Goal: Task Accomplishment & Management: Manage account settings

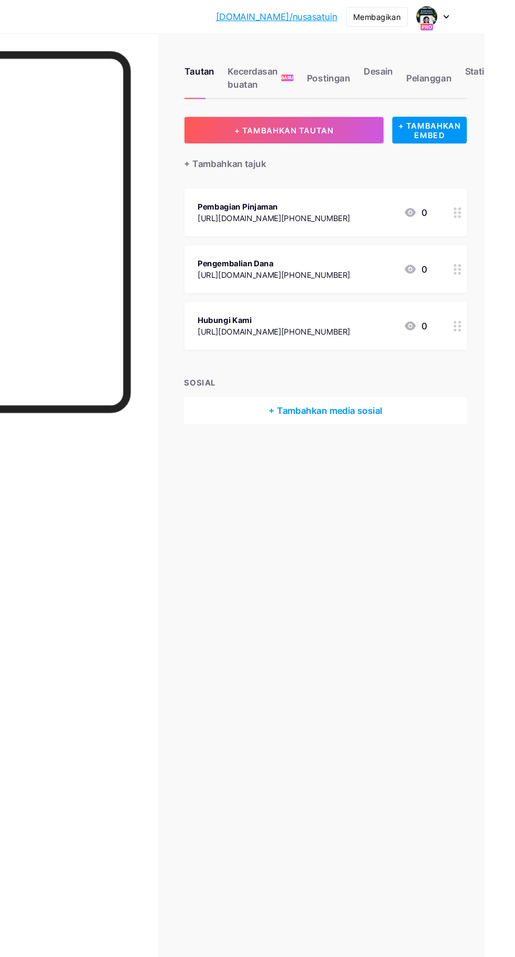
click at [407, 70] on font "Desain" at bounding box center [414, 67] width 28 height 11
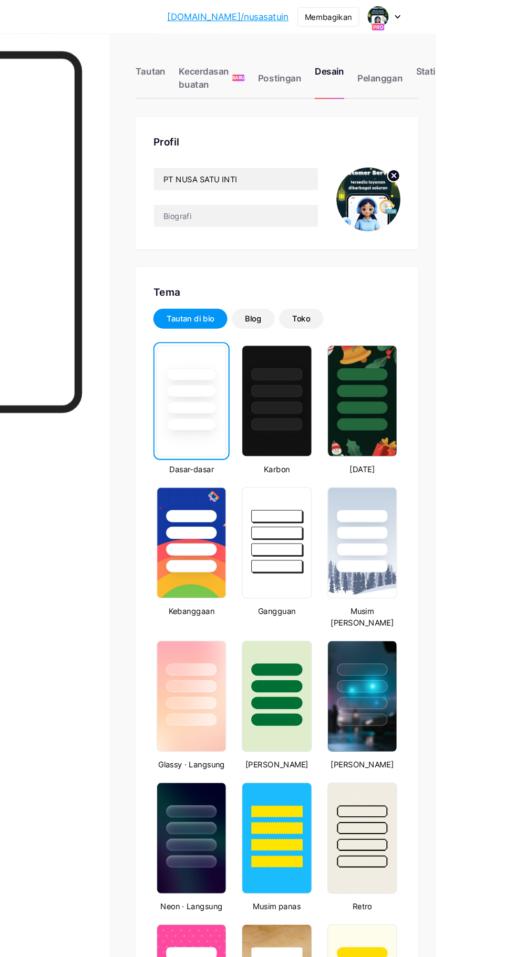
click at [475, 166] on icon at bounding box center [475, 166] width 4 height 4
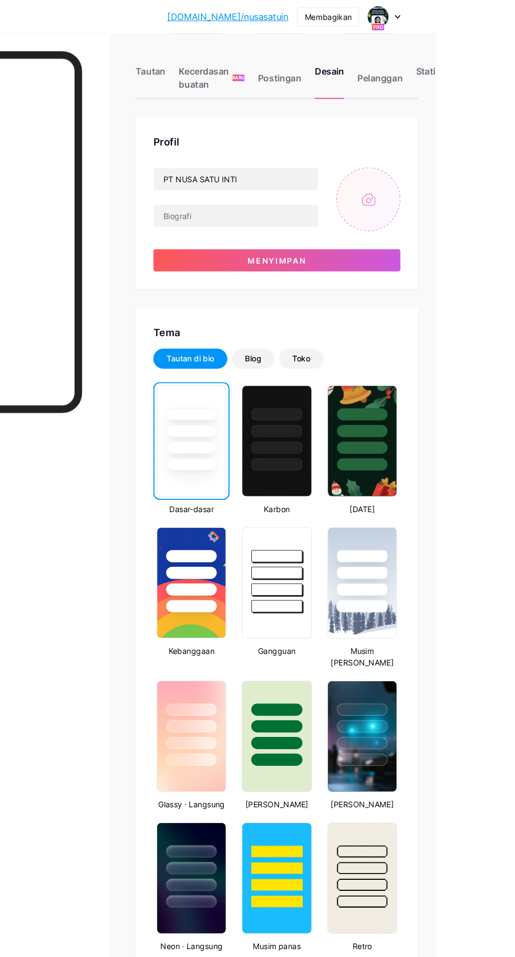
click at [457, 172] on input "file" at bounding box center [451, 188] width 60 height 60
type input "C:\fakepath\1000031607.jpg"
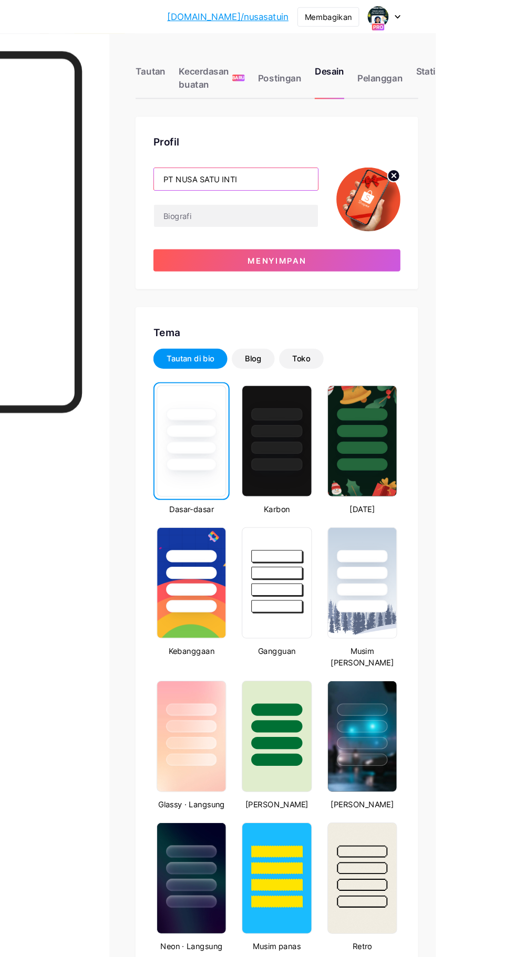
click at [360, 173] on input "PT NUSA SATU INTI" at bounding box center [326, 169] width 155 height 21
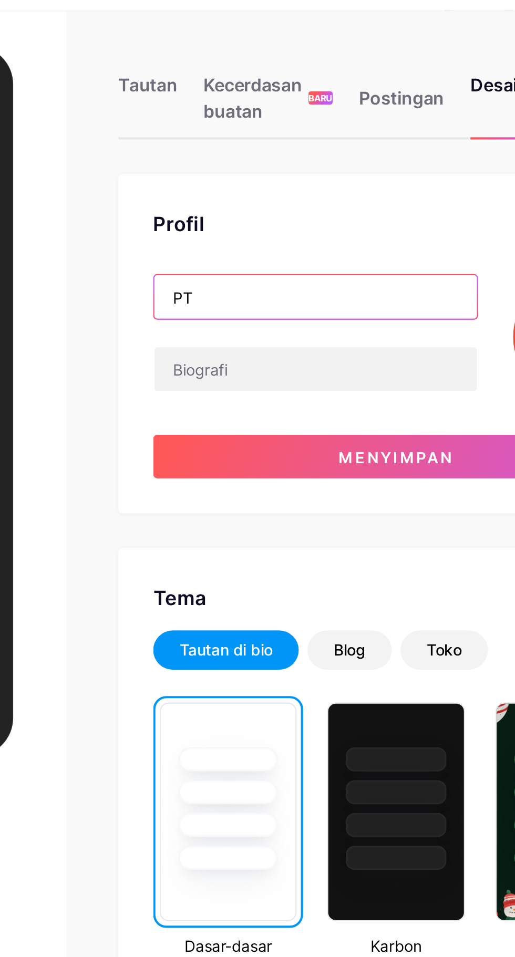
type input "P"
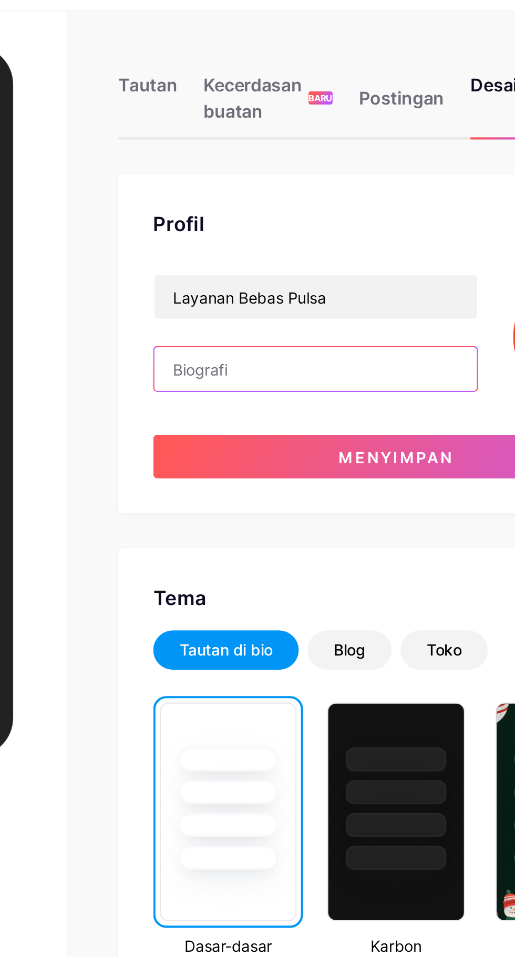
click at [263, 201] on input "text" at bounding box center [326, 203] width 155 height 21
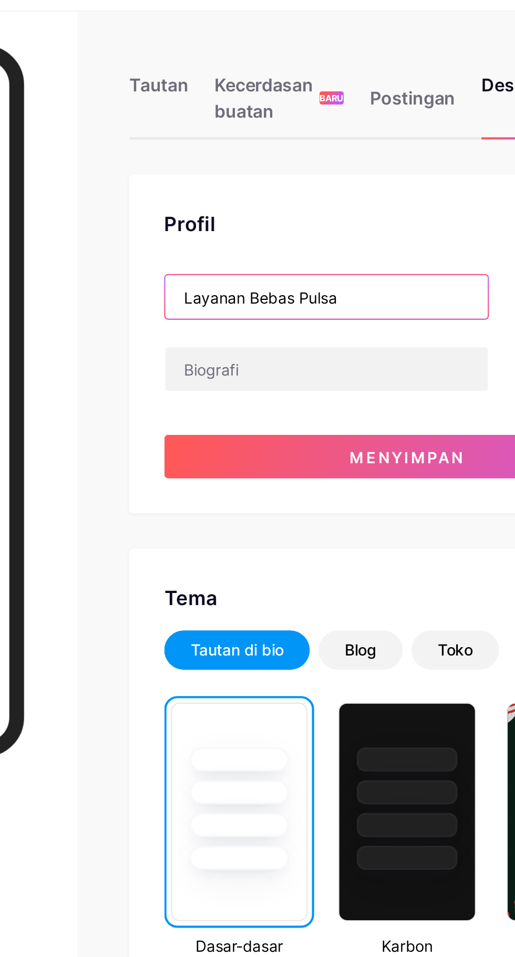
click at [285, 171] on input "Layanan Bebas Pulsa" at bounding box center [326, 169] width 155 height 21
click at [389, 170] on input "Layanan Online 24Jam Bebas Pulsa" at bounding box center [326, 169] width 155 height 21
type input "Layanan Online 24Jam Bebas Pulsa"
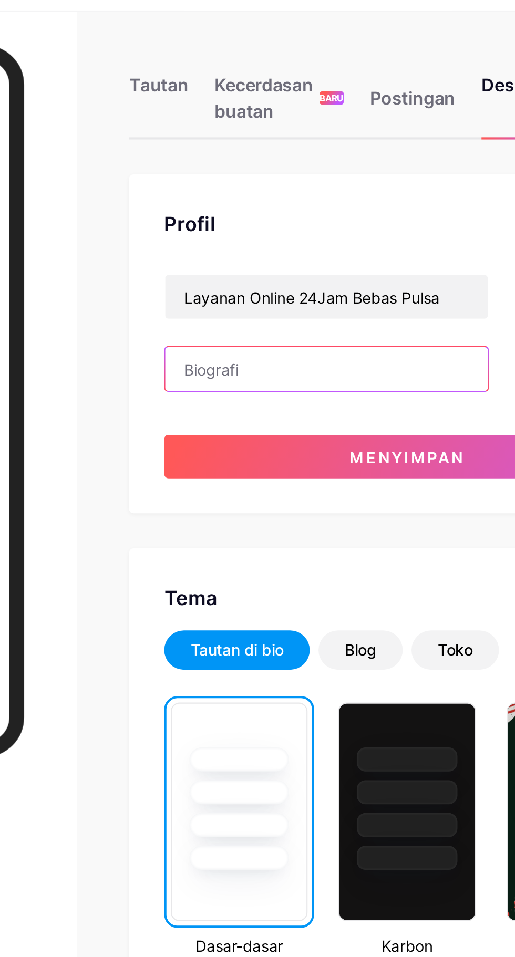
click at [266, 201] on input "text" at bounding box center [326, 203] width 155 height 21
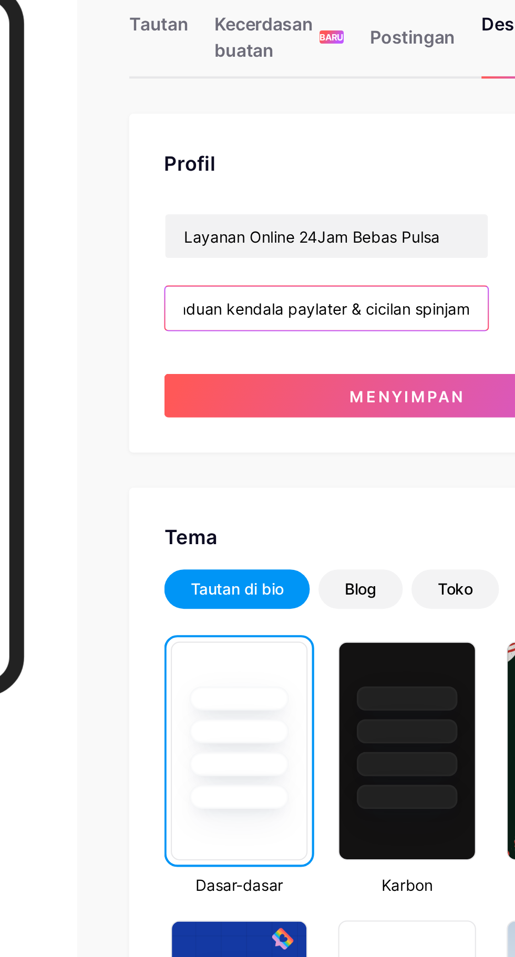
scroll to position [0, 20]
type input "Pengaduan kendala paylater & cicilan spinjam"
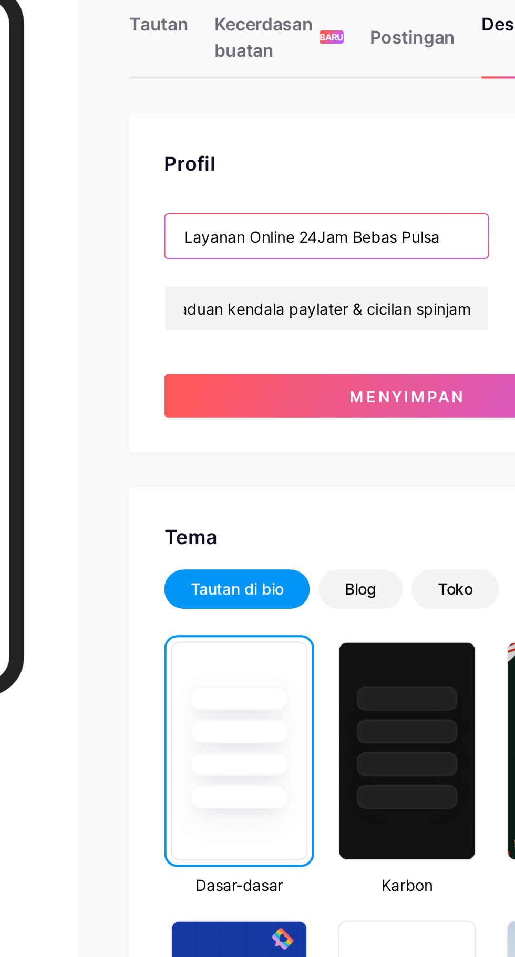
click at [387, 166] on input "Layanan Online 24Jam Bebas Pulsa" at bounding box center [326, 169] width 155 height 21
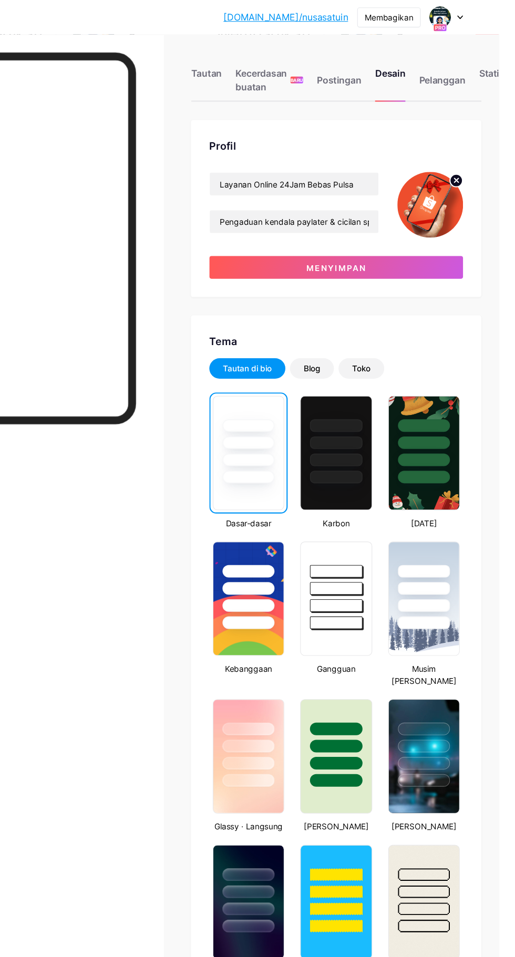
click at [313, 249] on button "Menyimpan" at bounding box center [364, 245] width 233 height 21
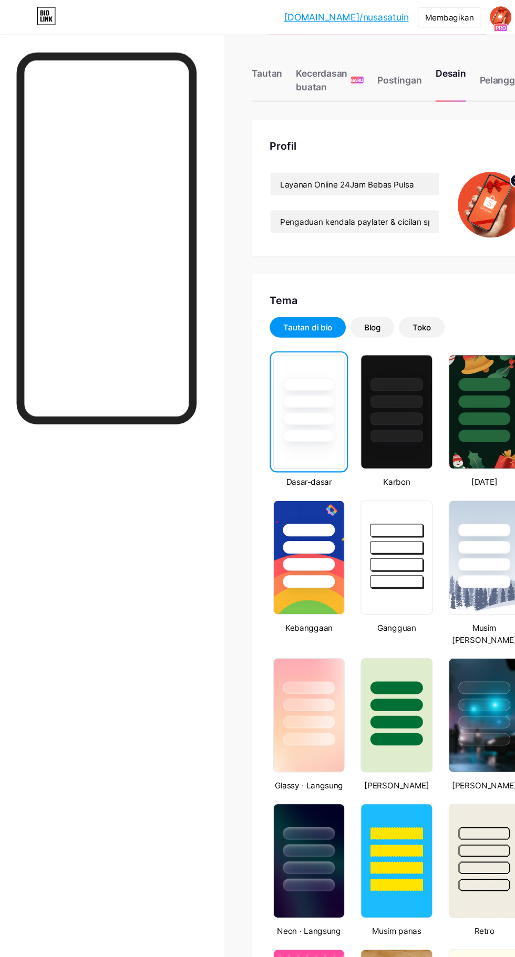
click at [236, 80] on div "Tautan" at bounding box center [245, 77] width 28 height 32
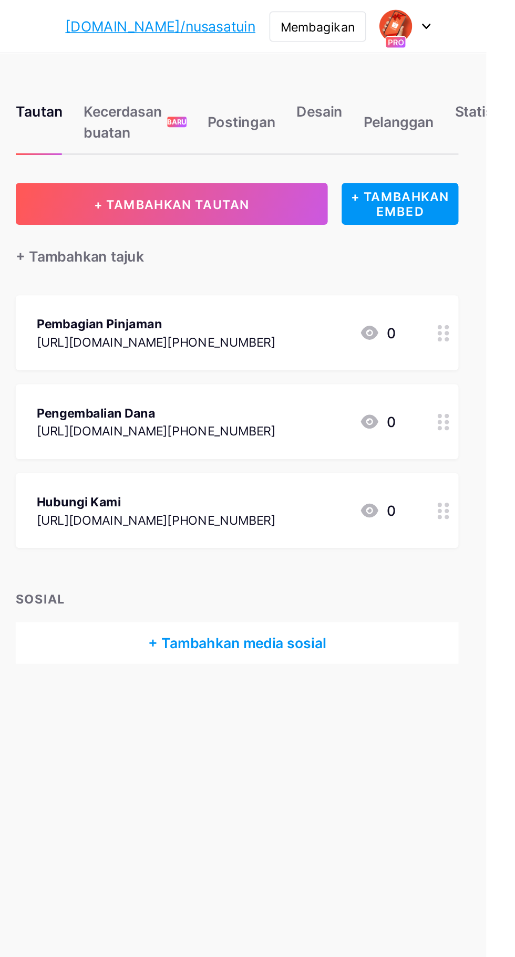
click at [442, 202] on icon at bounding box center [444, 201] width 11 height 8
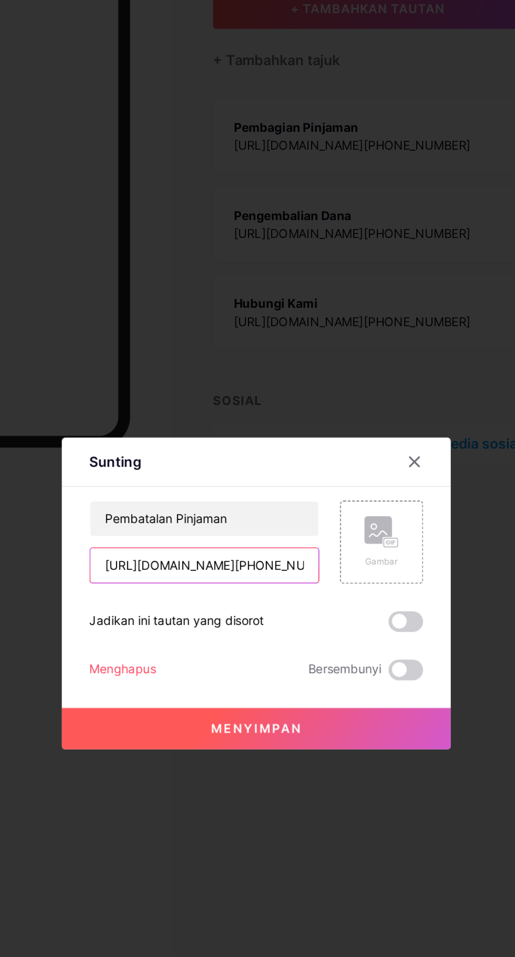
click at [273, 472] on input "https://wa.me/+628174773475?text=Hallo%20Cs%20Nusa%20" at bounding box center [226, 461] width 139 height 21
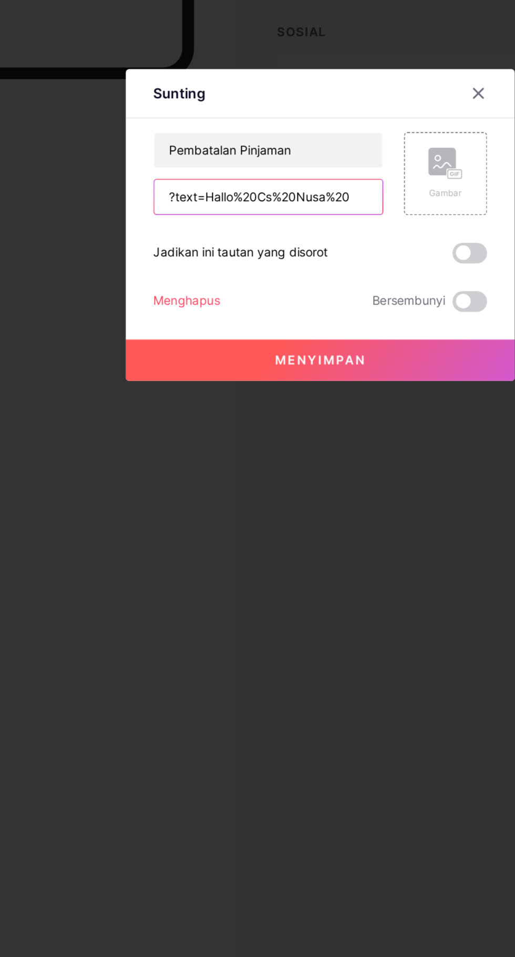
click at [271, 472] on input "?text=Hallo%20Cs%20Nusa%20" at bounding box center [226, 461] width 139 height 21
click at [277, 472] on input "?text=Hallo%20" at bounding box center [226, 461] width 139 height 21
type input "?"
type input "[URL][DOMAIN_NAME][PHONE_NUMBER]𝘏𝘢𝘭𝘭𝘰%20𝘊𝘴%20Shopee"
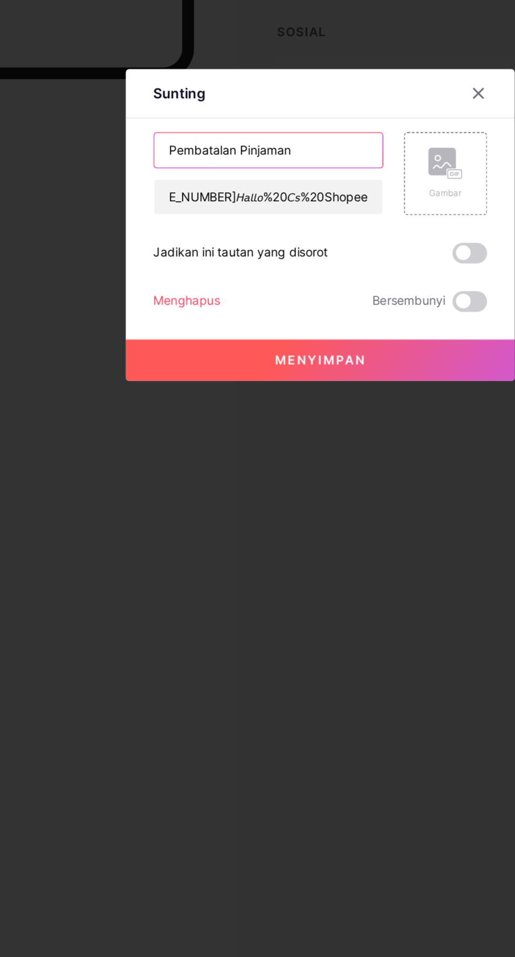
click at [252, 444] on input "Pembatalan Pinjaman" at bounding box center [226, 433] width 139 height 21
type input "P"
type input "Cs Shopee"
click at [247, 565] on font "Menyimpan" at bounding box center [257, 560] width 55 height 9
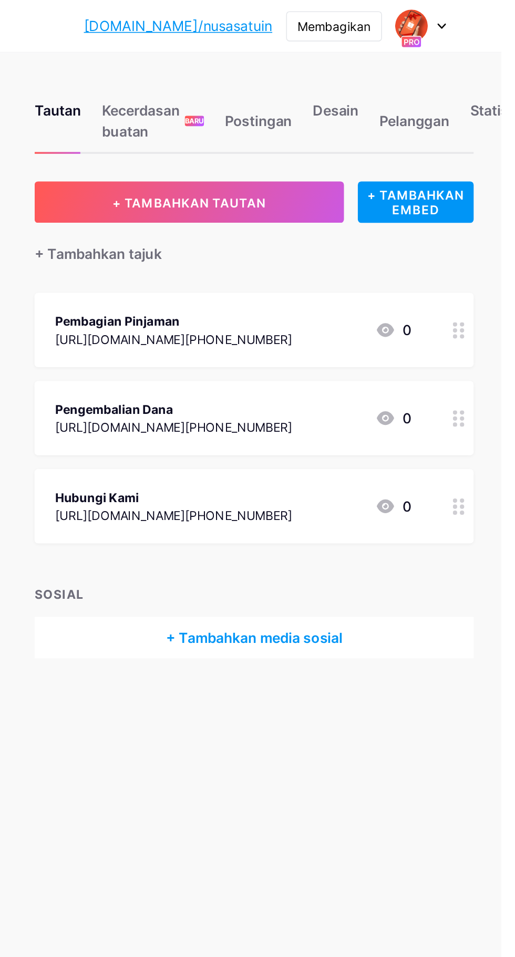
click at [440, 249] on icon at bounding box center [444, 254] width 13 height 13
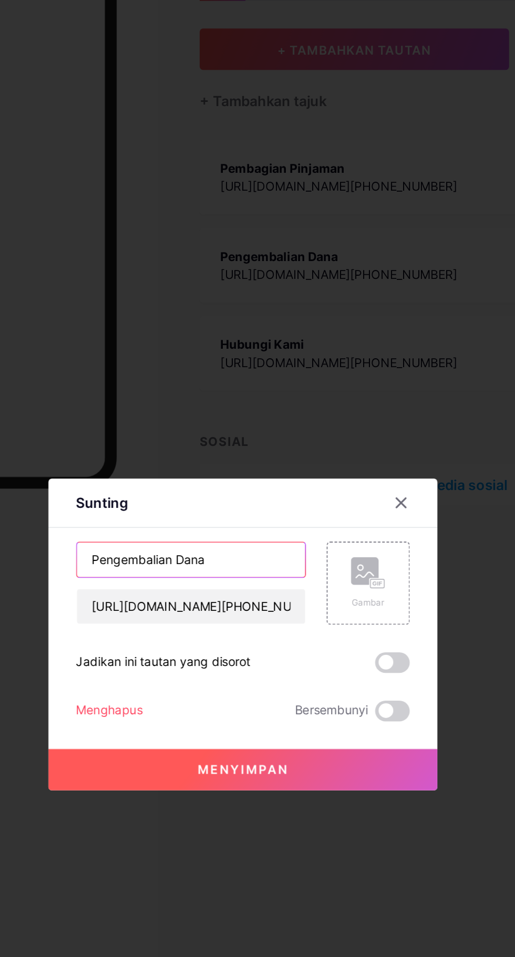
click at [245, 444] on input "Pengembalian Dana" at bounding box center [226, 433] width 139 height 21
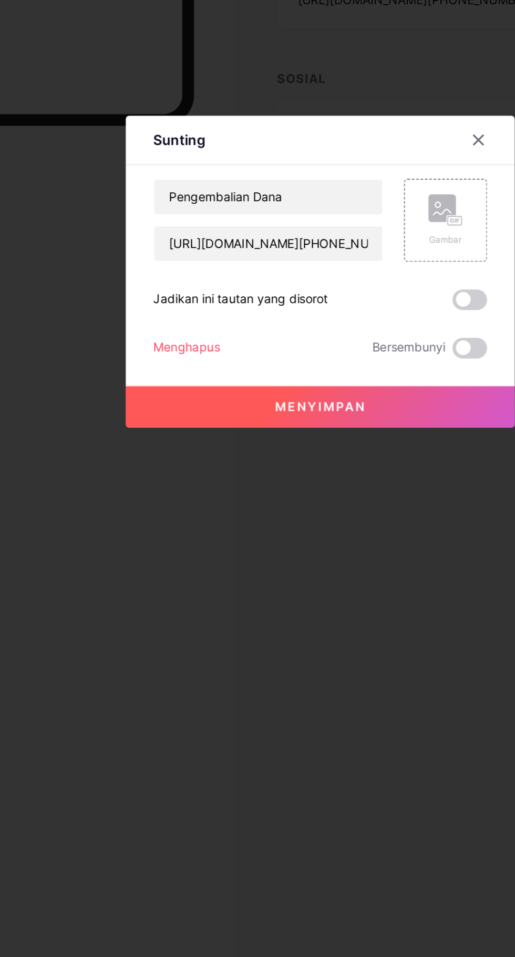
click at [172, 529] on font "Menghapus" at bounding box center [176, 524] width 40 height 9
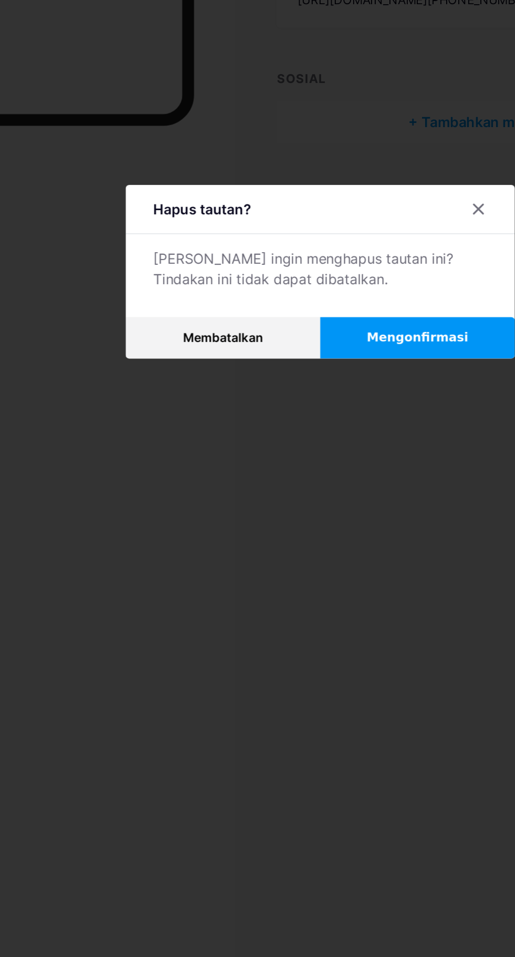
click at [313, 532] on button "Mengonfirmasi" at bounding box center [316, 519] width 118 height 25
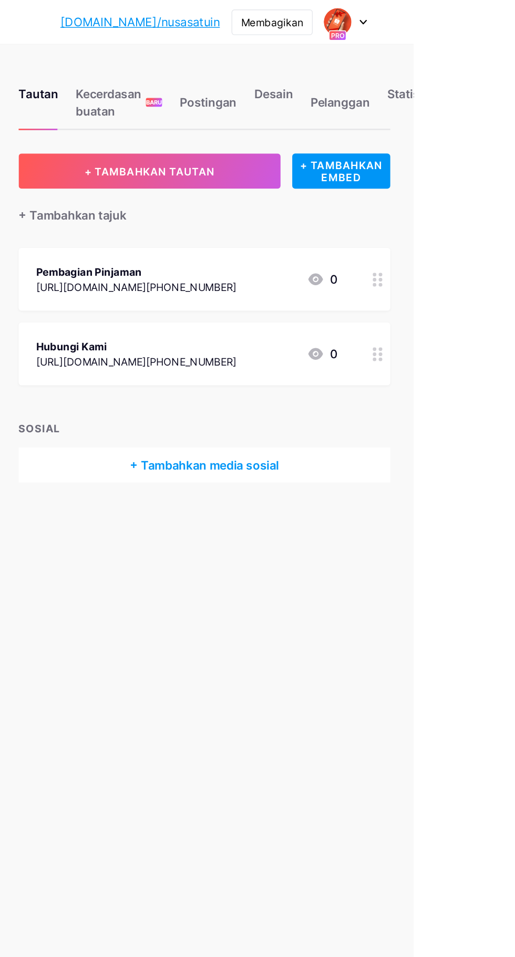
click at [437, 253] on div "Hubungi Kami https://wa.me/+628174773475?text=Halo%20Cs%20Nusa%20 0" at bounding box center [352, 254] width 216 height 24
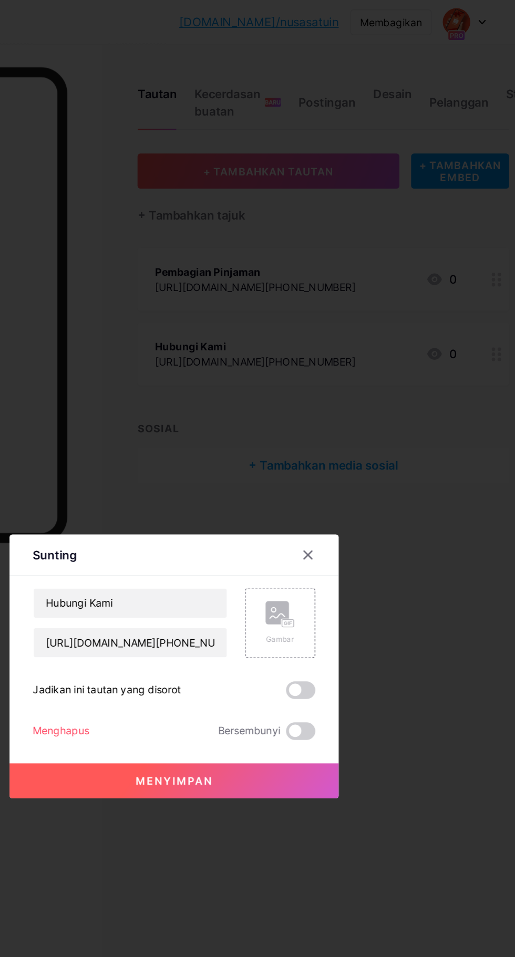
click at [183, 529] on font "Menghapus" at bounding box center [176, 524] width 40 height 9
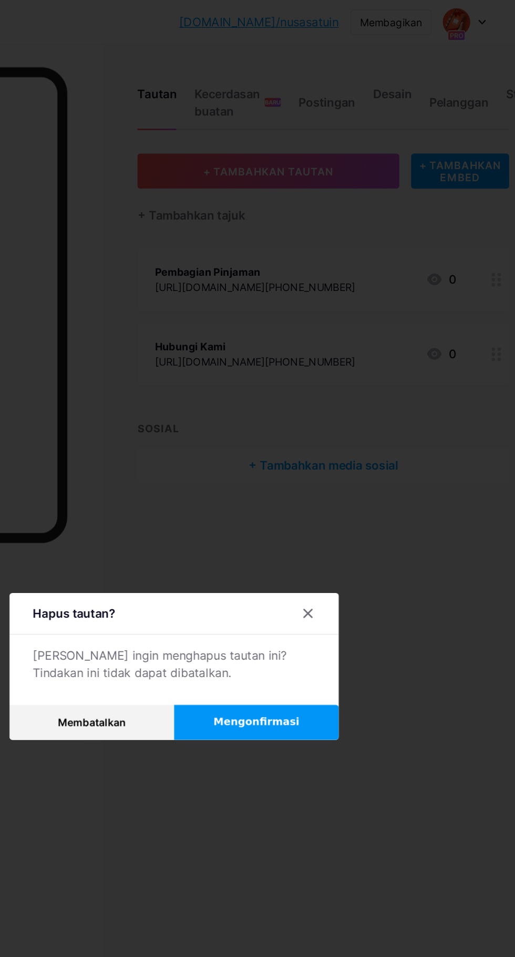
click at [313, 524] on span "Mengonfirmasi" at bounding box center [316, 518] width 61 height 11
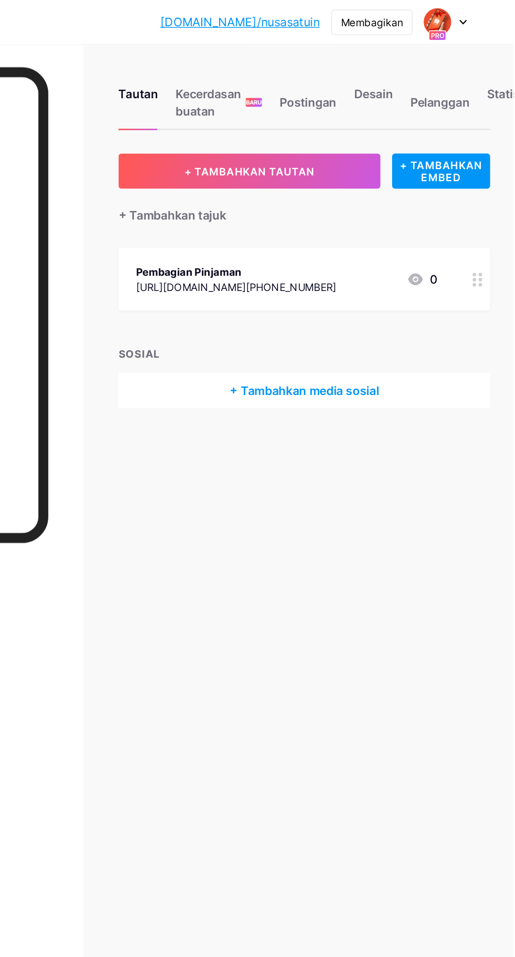
click at [436, 200] on div "Pembagian Pinjaman https://wa.me/+628174773475?text=Halo%20Cs%20Nusa%20 0" at bounding box center [352, 201] width 216 height 24
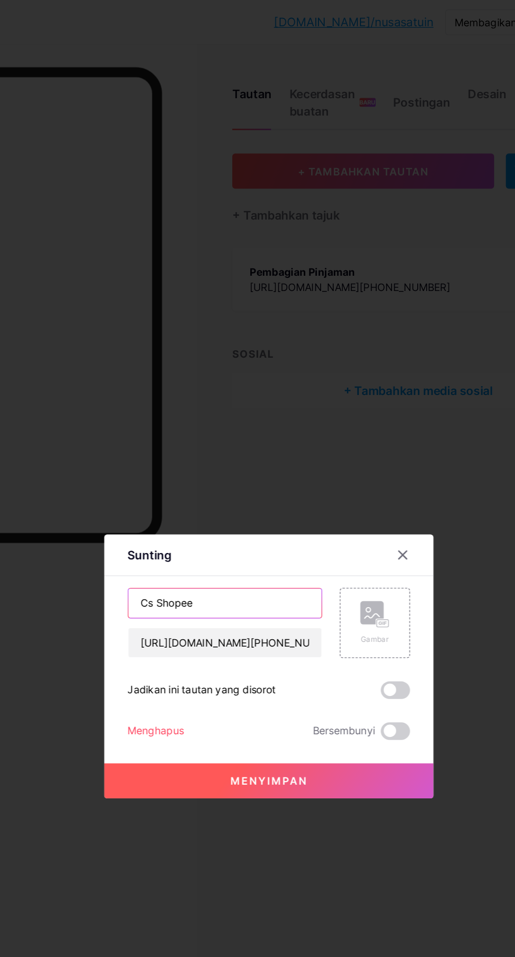
click at [168, 444] on input "Cs Shopee" at bounding box center [226, 433] width 139 height 21
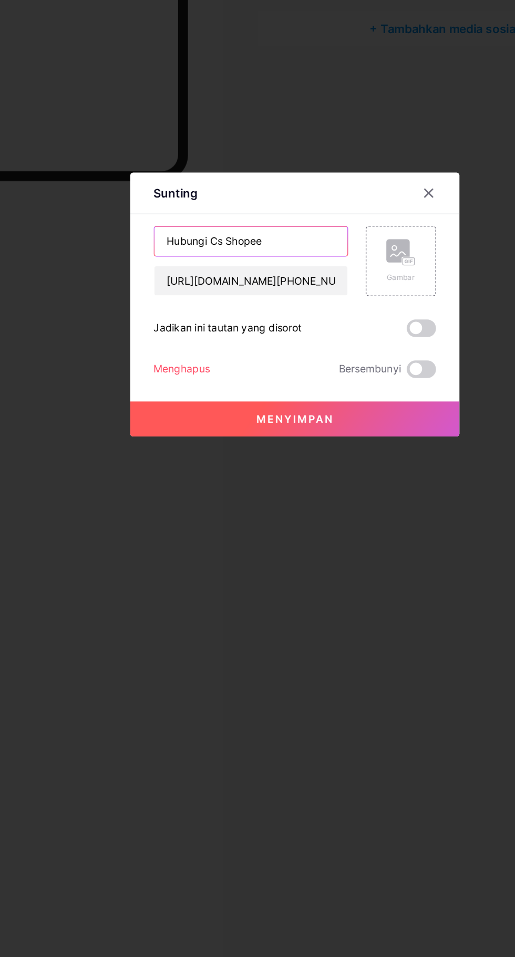
type input "Hubungi Cs Shopee"
click at [222, 574] on button "Menyimpan" at bounding box center [257, 561] width 236 height 25
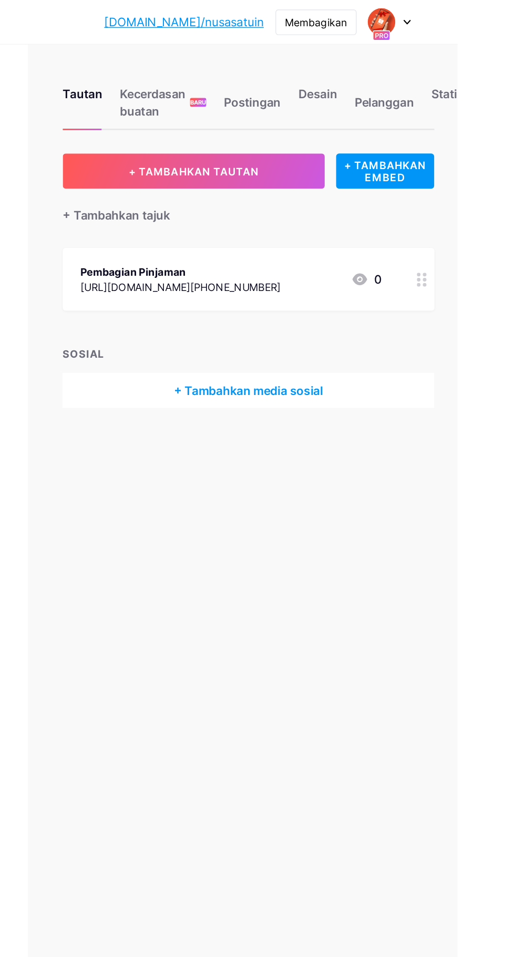
click at [413, 64] on font "Desain" at bounding box center [414, 67] width 28 height 11
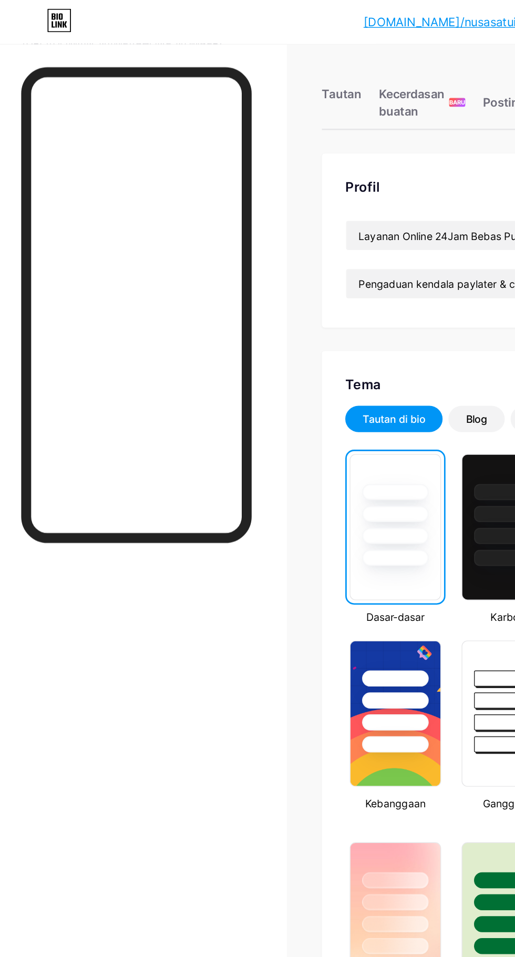
click at [243, 74] on div "Tautan" at bounding box center [245, 77] width 28 height 32
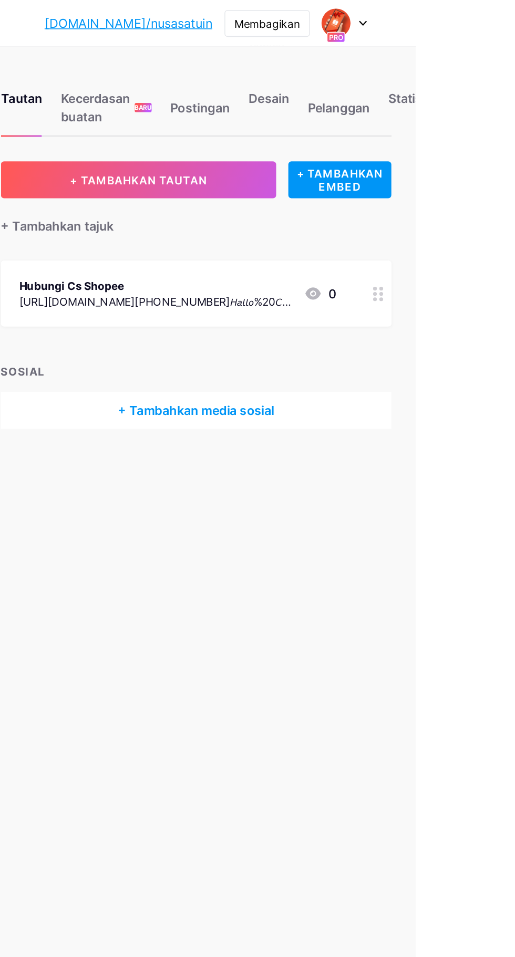
click at [439, 197] on icon at bounding box center [444, 200] width 13 height 13
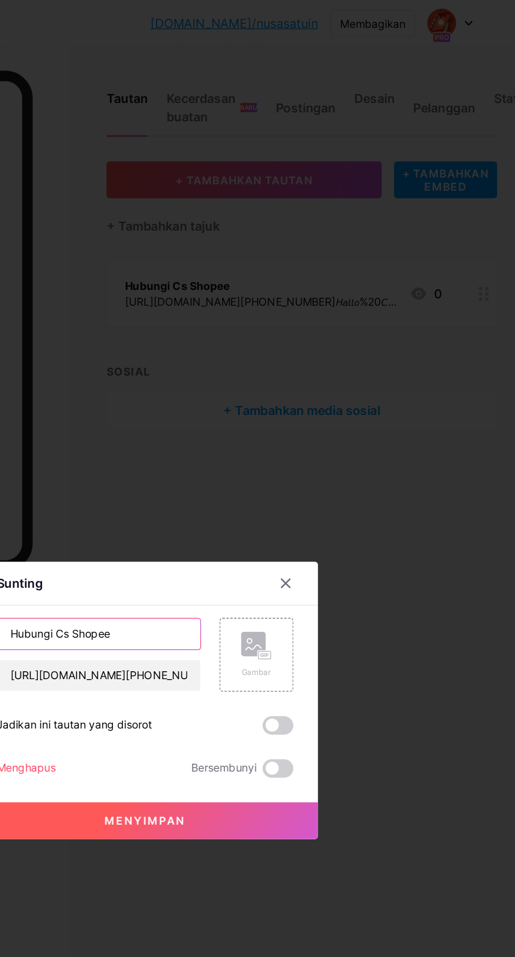
click at [181, 444] on input "Hubungi Cs Shopee" at bounding box center [226, 433] width 139 height 21
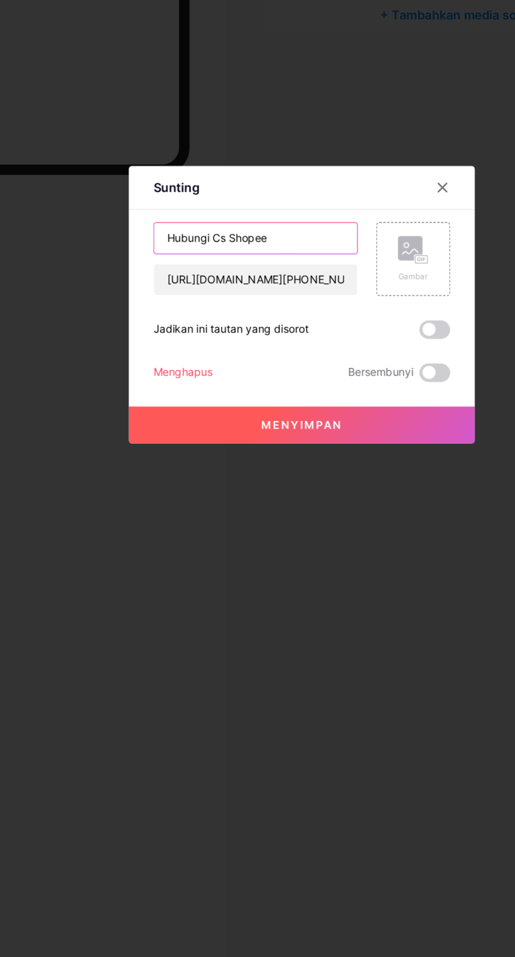
click at [249, 444] on input "Hubungi Cs Shopee" at bounding box center [226, 433] width 139 height 21
click at [161, 444] on input "Hubungi Cs Shopee" at bounding box center [226, 433] width 139 height 21
type input "📞Hubungi Cs Shopee"
click at [195, 574] on button "Menyimpan" at bounding box center [257, 561] width 236 height 25
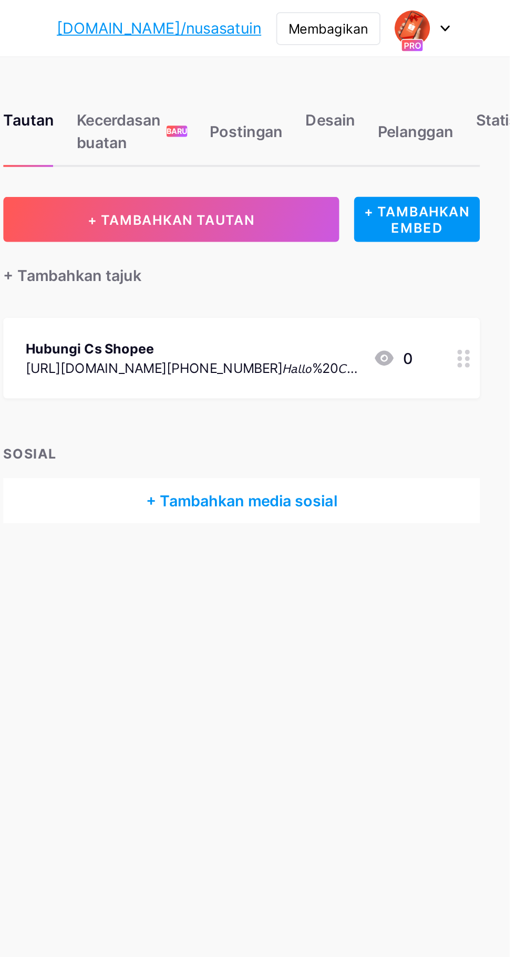
click at [442, 208] on div "Hubungi Cs Shopee https://api.whatsapp.com/send?phone=628174773475&text=𝘏𝘢𝘭𝘭𝘰%2…" at bounding box center [352, 201] width 216 height 24
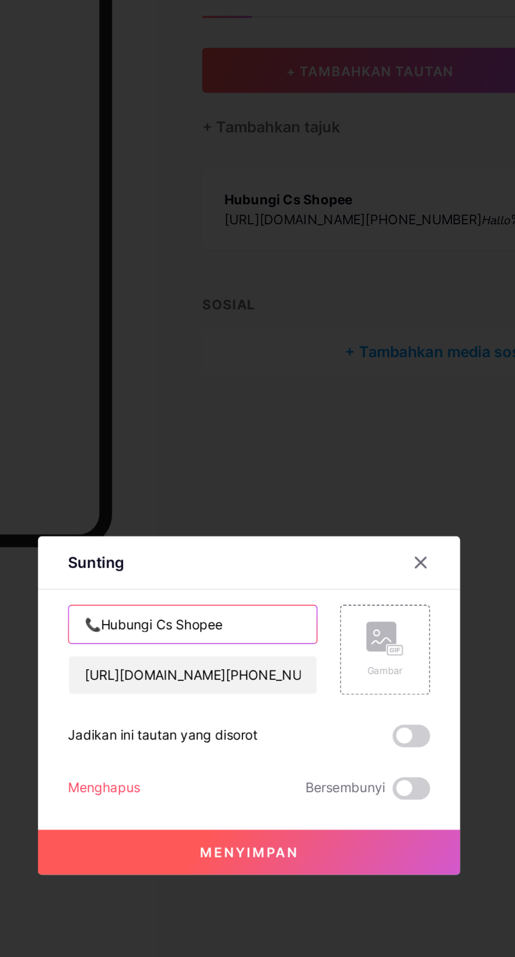
click at [176, 444] on input "📞Hubungi Cs Shopee" at bounding box center [226, 433] width 139 height 21
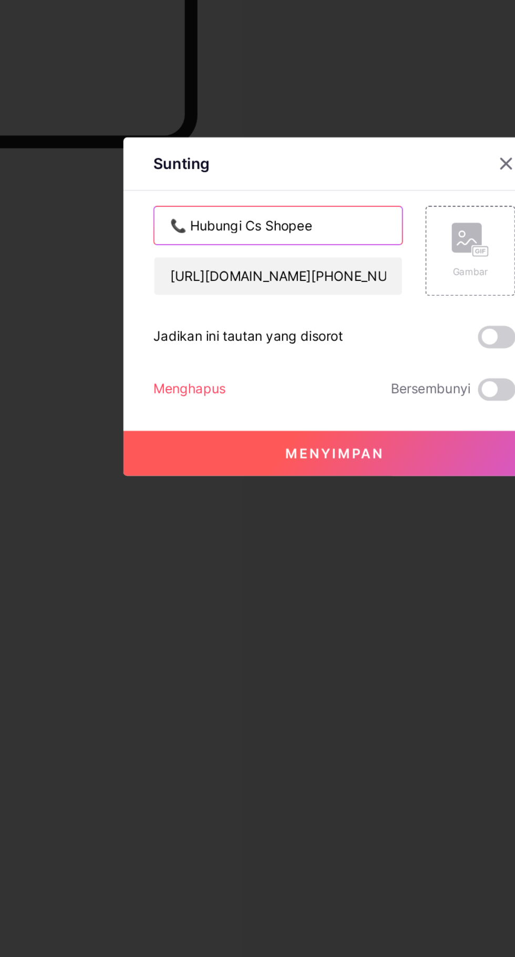
type input "📞 Hubungi Cs Shopee"
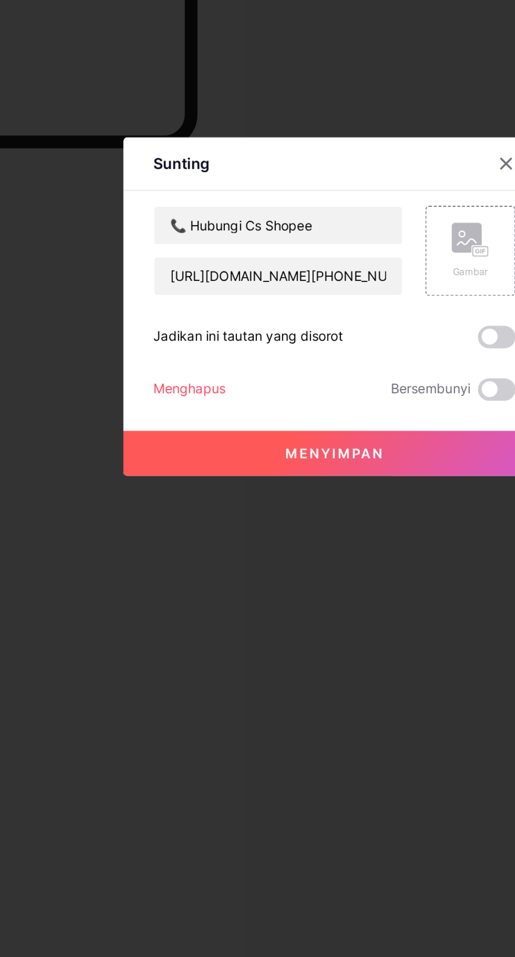
click at [204, 574] on button "Menyimpan" at bounding box center [257, 561] width 236 height 25
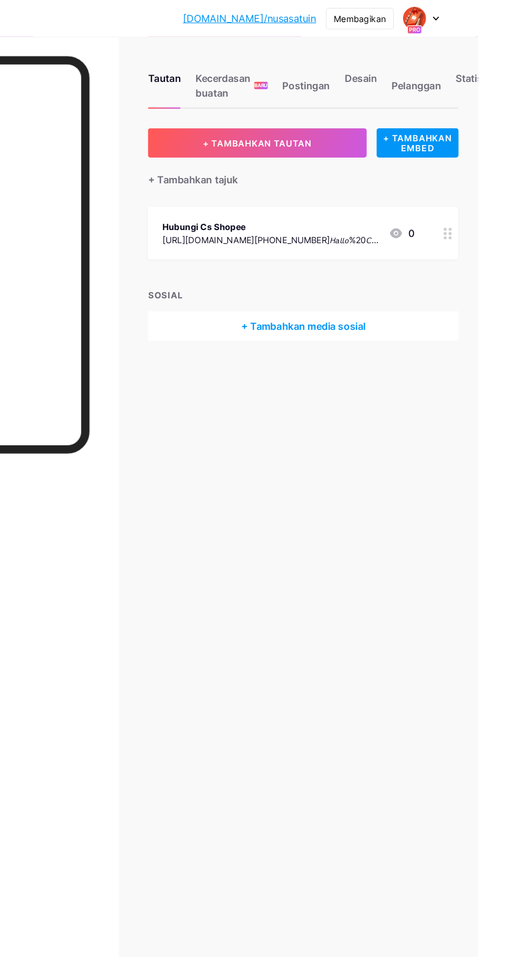
click at [319, 130] on button "+ TAMBAHKAN TAUTAN" at bounding box center [325, 122] width 188 height 25
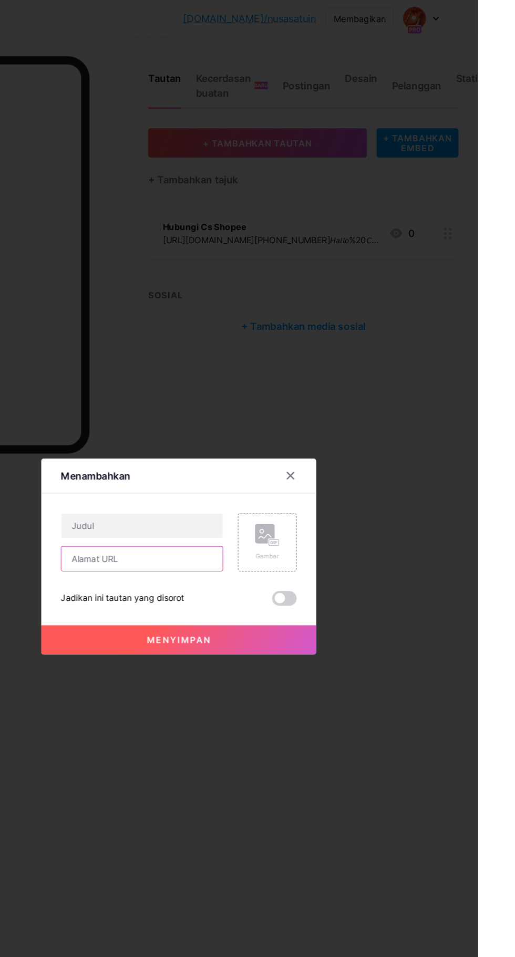
click at [247, 491] on input "text" at bounding box center [226, 480] width 139 height 21
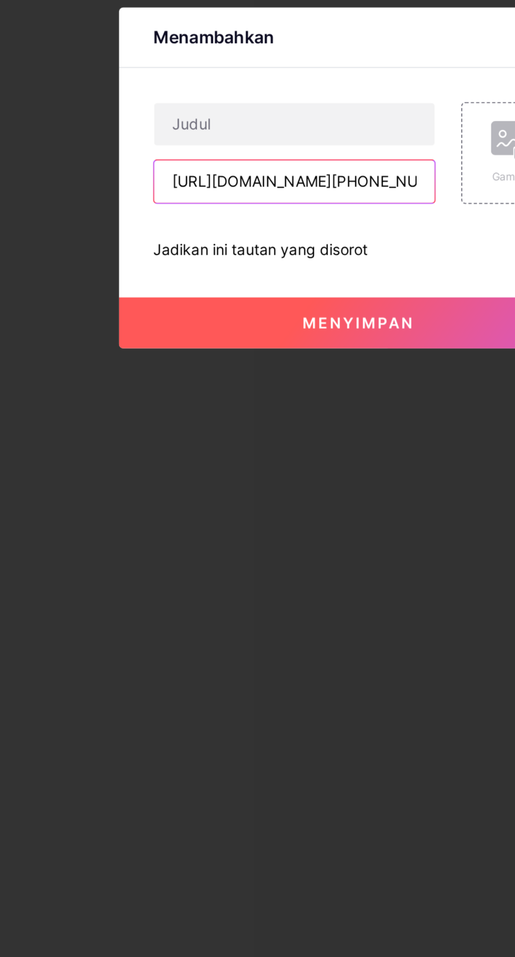
scroll to position [0, 174]
type input "[URL][DOMAIN_NAME][PHONE_NUMBER]𝘏𝘢𝘭𝘭𝘰%20𝘊𝘴%20Shopee"
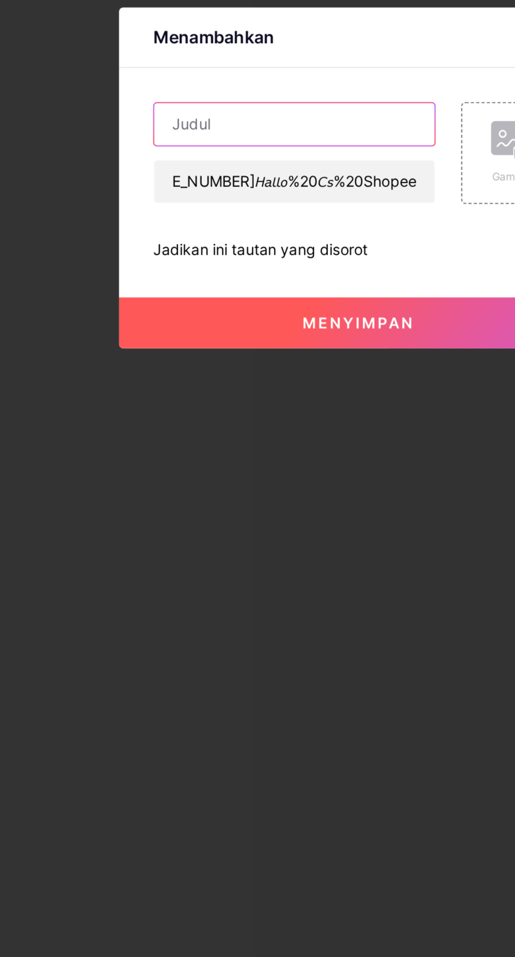
click at [189, 463] on input "text" at bounding box center [226, 452] width 139 height 21
type input "Kendala lainnya"
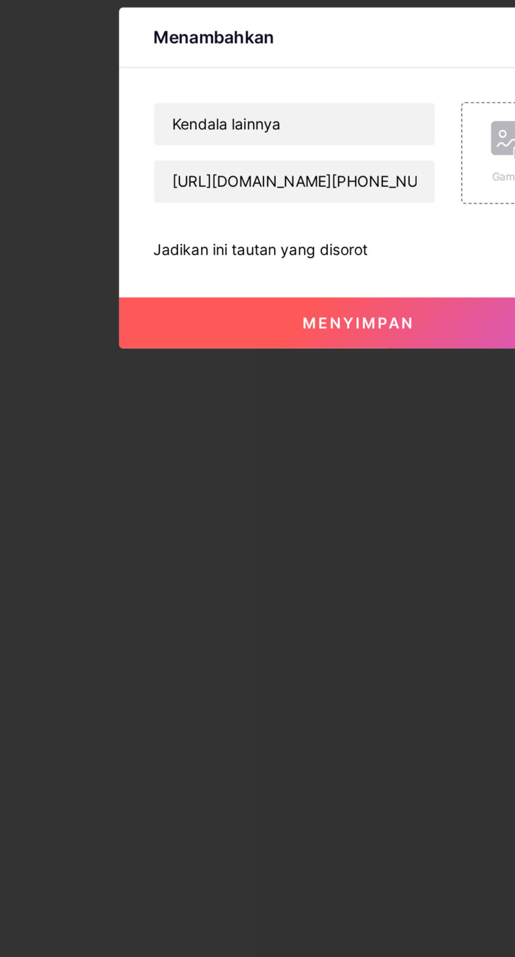
click at [188, 563] on button "Menyimpan" at bounding box center [257, 550] width 236 height 25
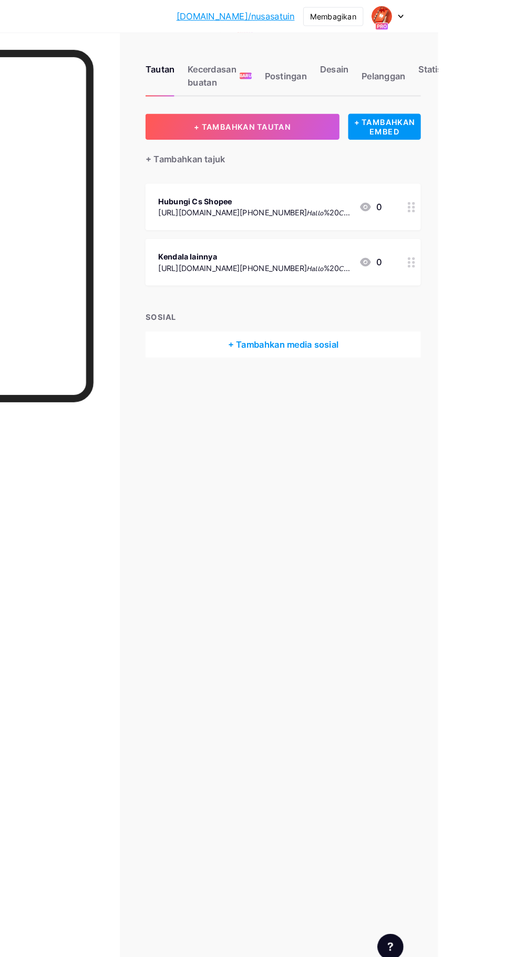
click at [466, 131] on font "+ TAMBAHKAN EMBED" at bounding box center [462, 123] width 59 height 18
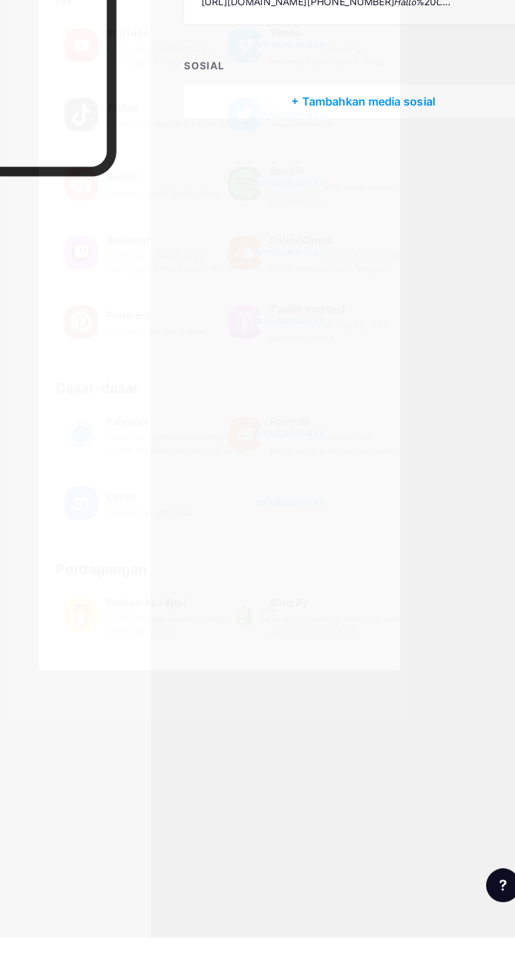
click at [178, 645] on font "Tambahkan area teks" at bounding box center [205, 641] width 64 height 8
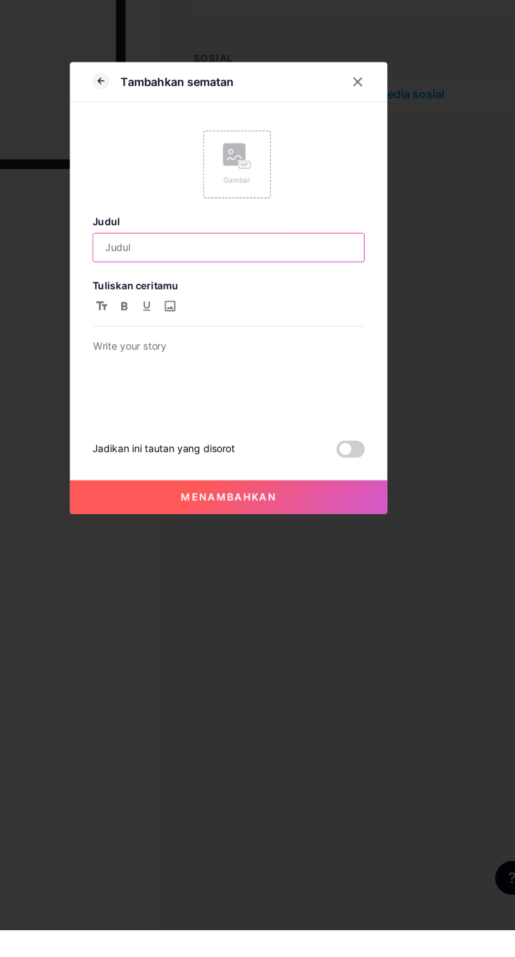
click at [277, 459] on input "text" at bounding box center [258, 448] width 202 height 21
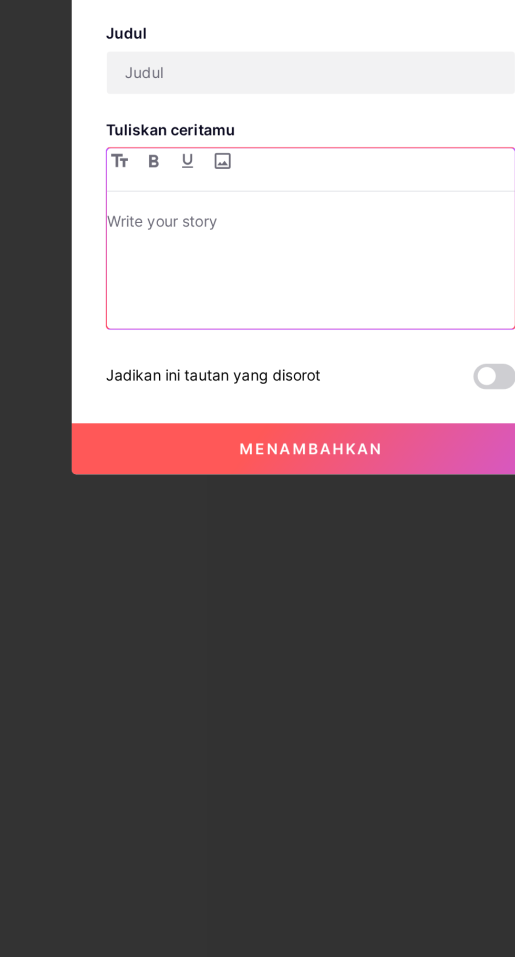
click at [170, 531] on p at bounding box center [258, 523] width 202 height 15
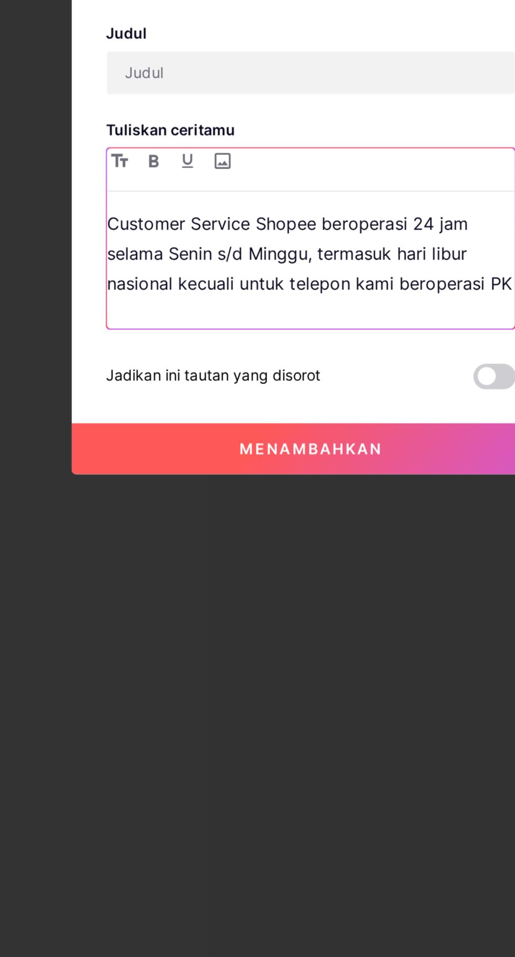
click at [271, 560] on p "Customer Service Shopee beroperasi 24 jam selama Senin s/d Minggu, termasuk har…" at bounding box center [258, 538] width 202 height 44
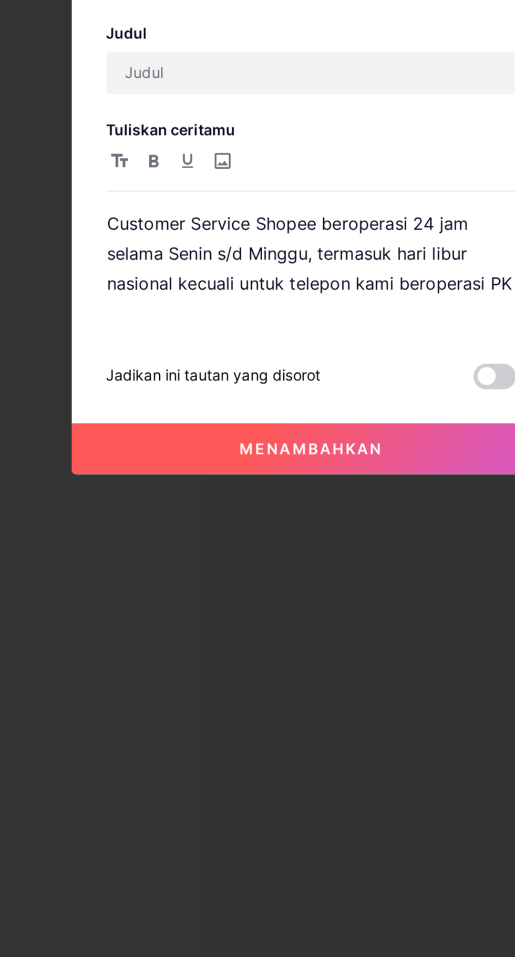
click at [107, 538] on div at bounding box center [257, 478] width 515 height 957
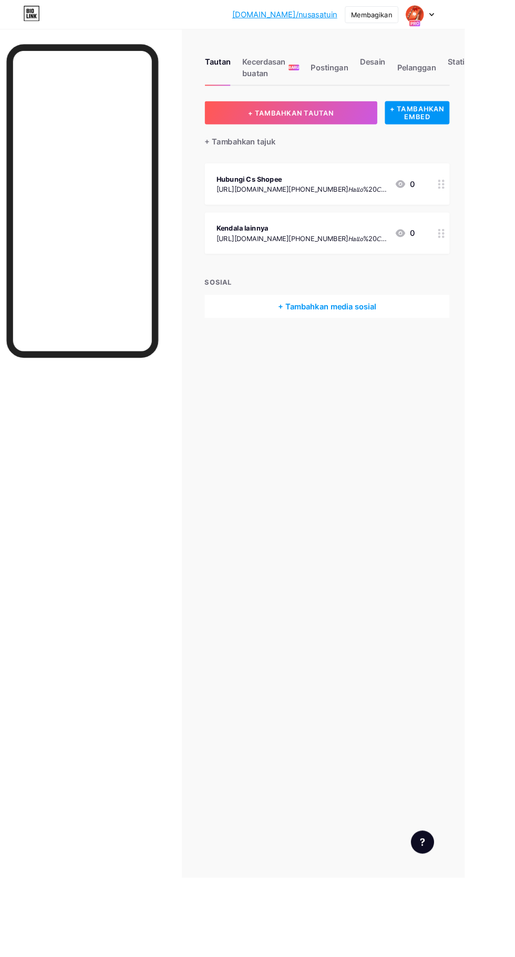
click at [465, 127] on font "+ TAMBAHKAN EMBED" at bounding box center [462, 123] width 59 height 18
click at [179, 636] on div "Cerita" at bounding box center [225, 629] width 105 height 15
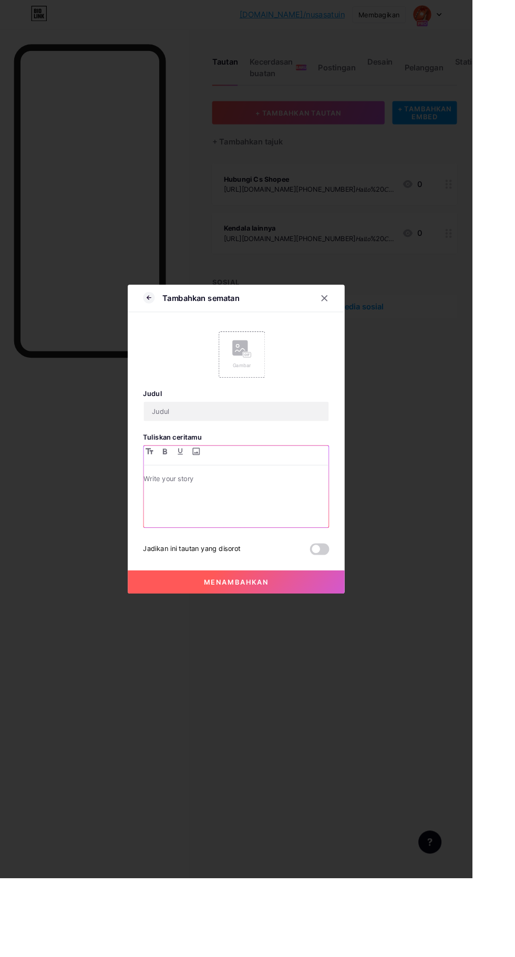
click at [225, 575] on div at bounding box center [258, 545] width 202 height 59
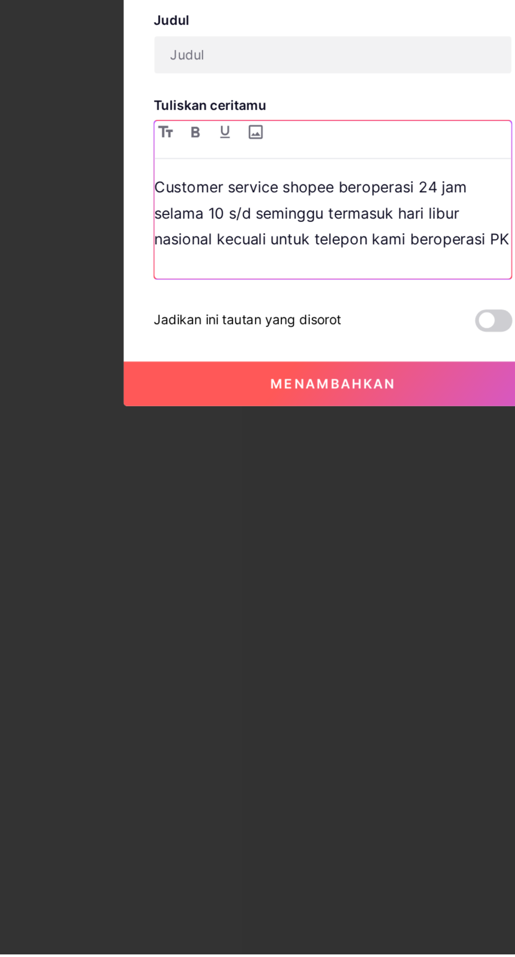
click at [202, 560] on p "Customer service shopee beroperasi 24 jam selama 10 s/d seminggu termasuk hari …" at bounding box center [258, 538] width 202 height 44
click at [201, 560] on p "Customer service shopee beroperasi 24 jam selama 10 s/d seminggu termasuk hari …" at bounding box center [258, 538] width 202 height 44
click at [195, 560] on p "Customer service shopee beroperasi 24 jam selama 10 s/d seminggu termasuk hari …" at bounding box center [258, 538] width 202 height 44
click at [239, 560] on p "Customer service shopee beroperasi 24 jam selama Senin s/d seminggu termasuk ha…" at bounding box center [258, 538] width 202 height 44
click at [234, 560] on p "Customer service shopee beroperasi 24 jam selama Senin s/d minggu termasuk hari…" at bounding box center [258, 538] width 202 height 44
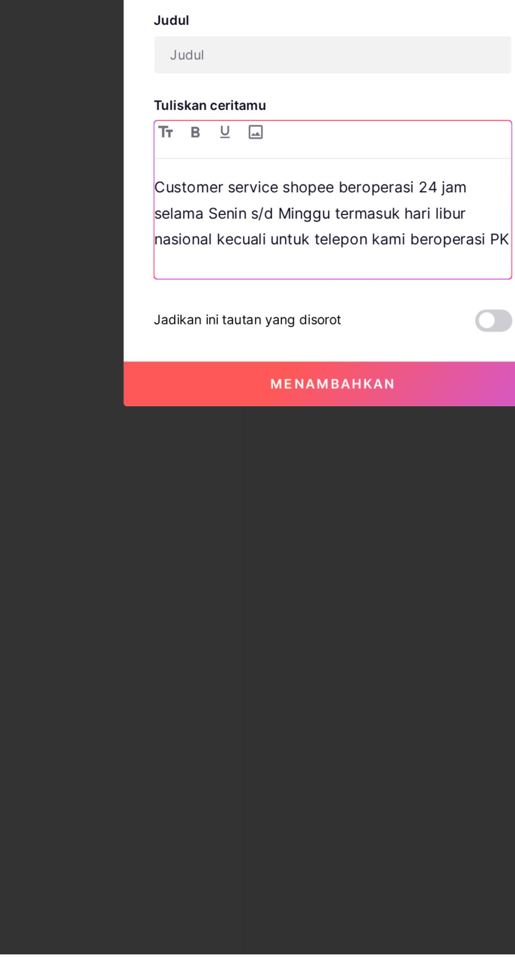
click at [255, 560] on p "Customer service shopee beroperasi 24 jam selama Senin s/d Minggu termasuk hari…" at bounding box center [258, 538] width 202 height 44
click at [161, 560] on p "Customer service shopee beroperasi 24 jam selama Senin s/d Minggu, termasuk har…" at bounding box center [258, 538] width 202 height 44
click at [187, 560] on p "Customer service shopee beroperasi 24 jam selama Senin s/d Minggu, termasuk har…" at bounding box center [258, 538] width 202 height 44
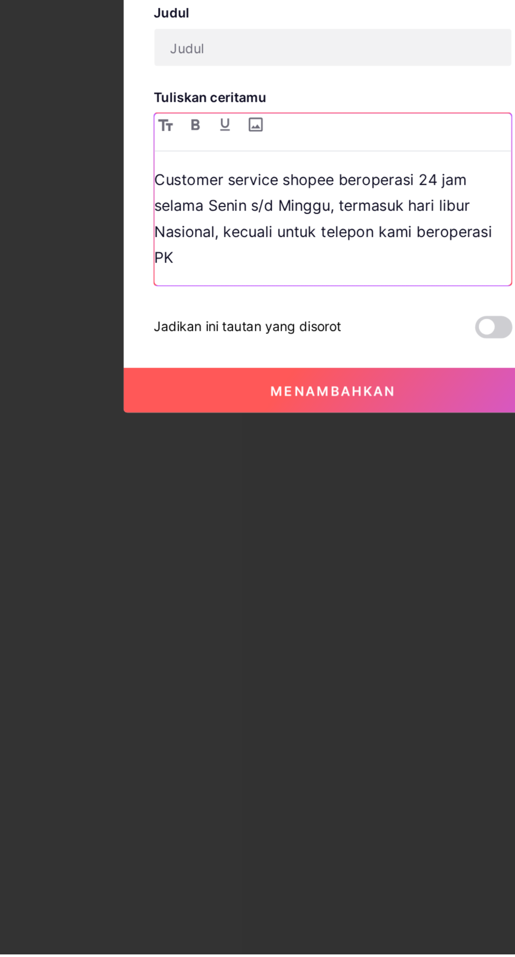
click at [171, 571] on p "Customer service shopee beroperasi 24 jam selama Senin s/d Minggu, termasuk har…" at bounding box center [258, 541] width 202 height 59
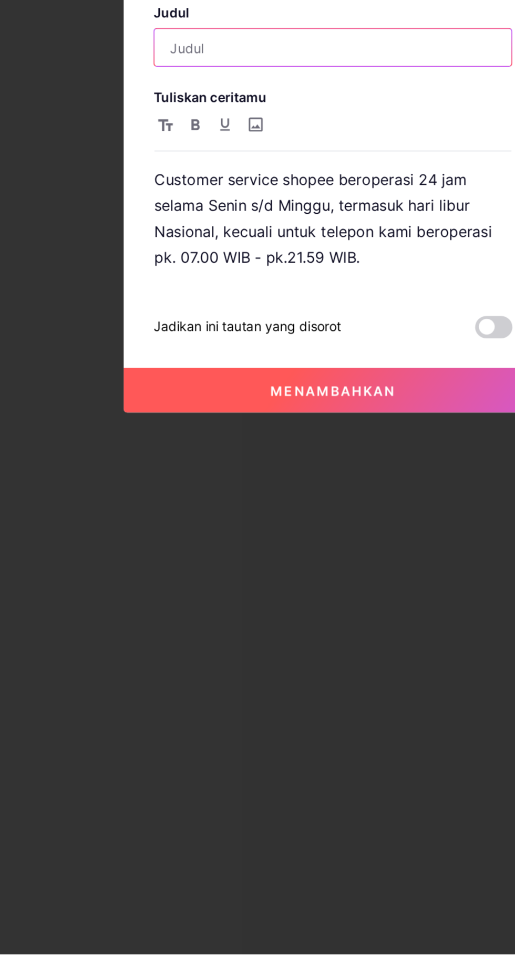
click at [265, 455] on input "text" at bounding box center [258, 444] width 202 height 21
type input "[Customer Service] Bagaimana cara menghubungi Customer Service Shopee?"
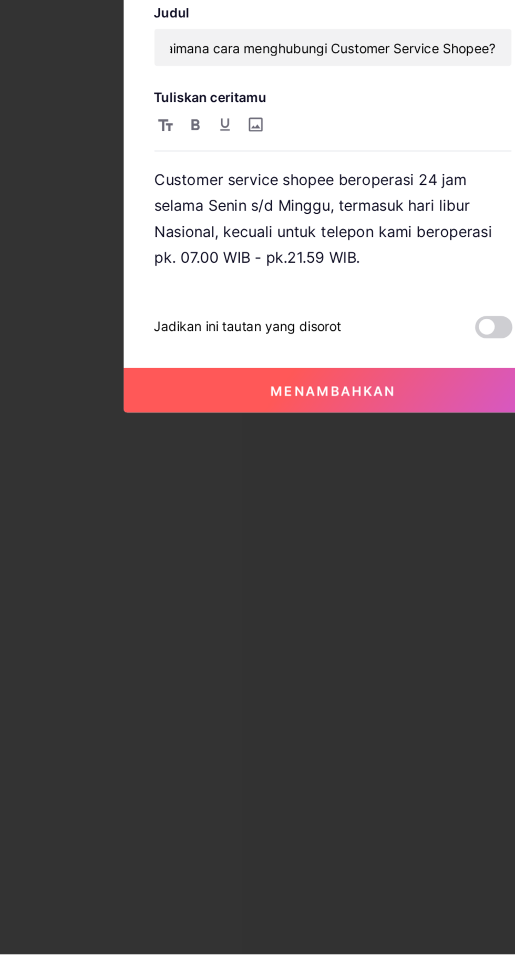
click at [209, 651] on button "Menambahkan" at bounding box center [257, 638] width 236 height 25
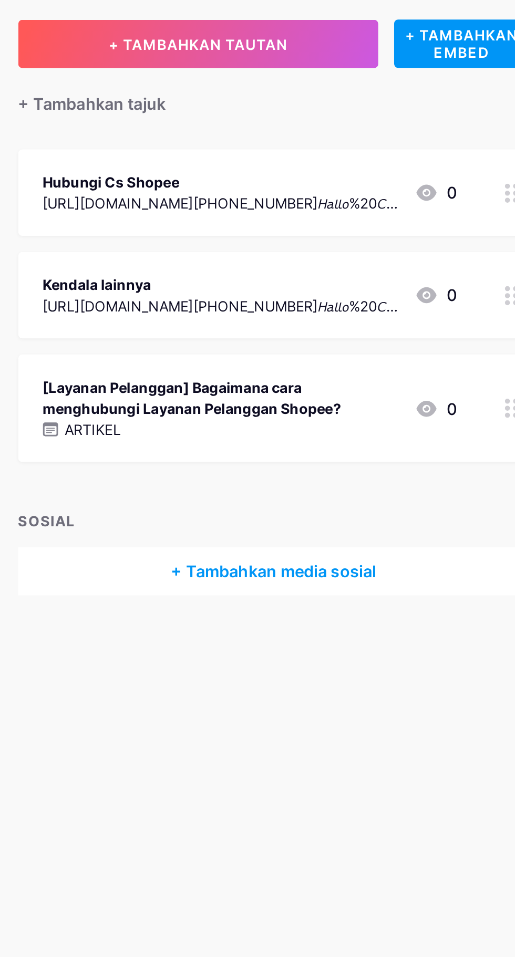
click at [437, 311] on div "[Layanan Pelanggan] Bagaimana cara menghubungi Layanan Pelanggan Shopee? ARTIKE…" at bounding box center [352, 313] width 216 height 35
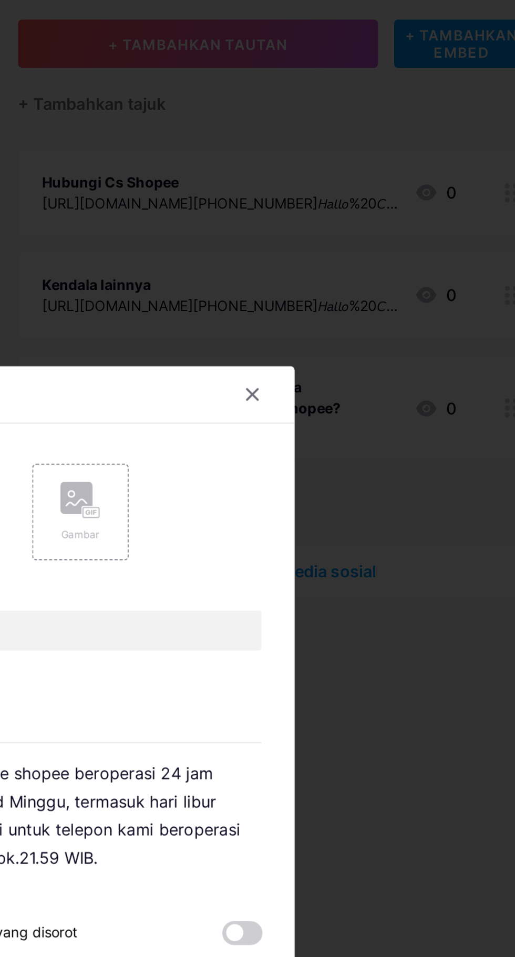
type input "[Customer Service] Bagaimana cara menghubungi Customer Service Shopee?"
click at [262, 393] on div "Gambar" at bounding box center [264, 368] width 50 height 50
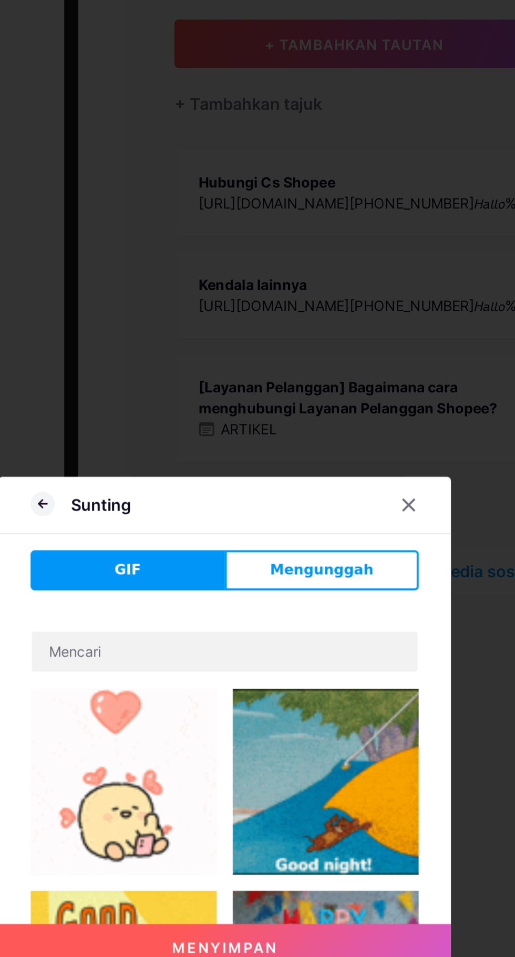
click at [301, 402] on font "Mengunggah" at bounding box center [308, 398] width 54 height 8
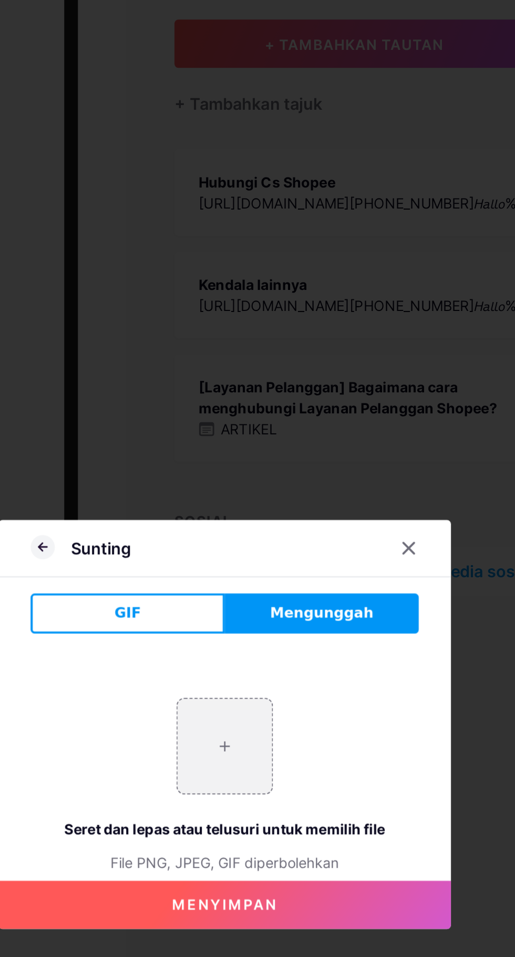
click at [251, 515] on input "file" at bounding box center [257, 490] width 49 height 49
type input "C:\fakepath\1000031613.jpg"
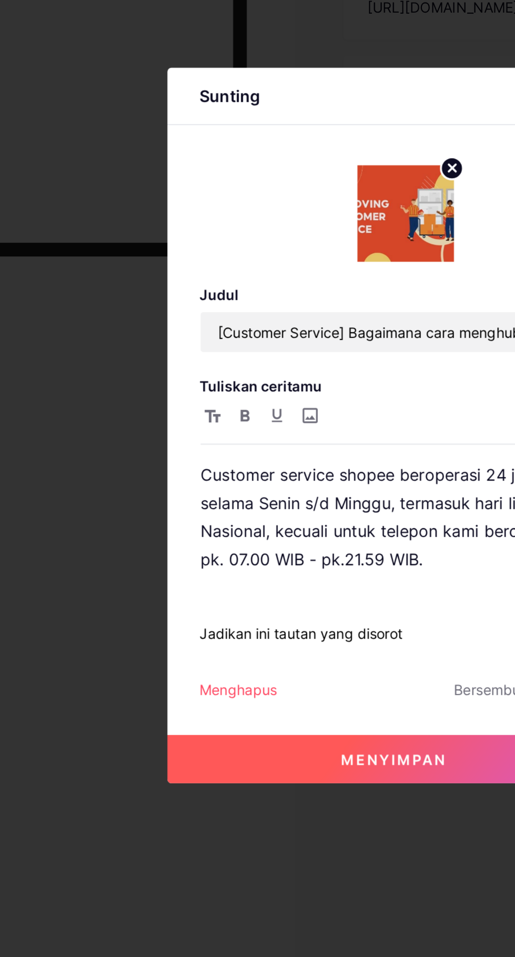
click at [206, 666] on button "Menyimpan" at bounding box center [257, 653] width 236 height 25
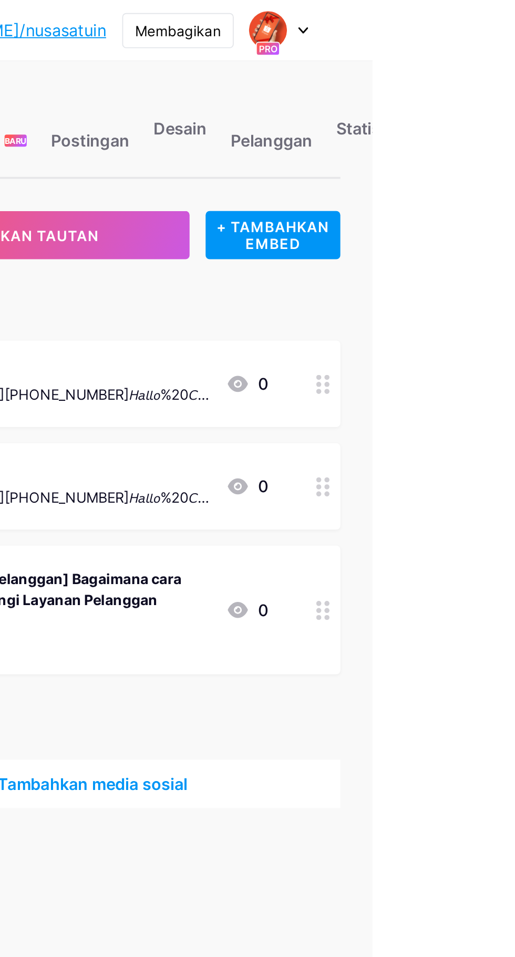
click at [514, 439] on html "bio.link/nusasa... bio.link/nusasatuin Membagikan Beralih akun PT NUSA SATU INT…" at bounding box center [257, 478] width 515 height 957
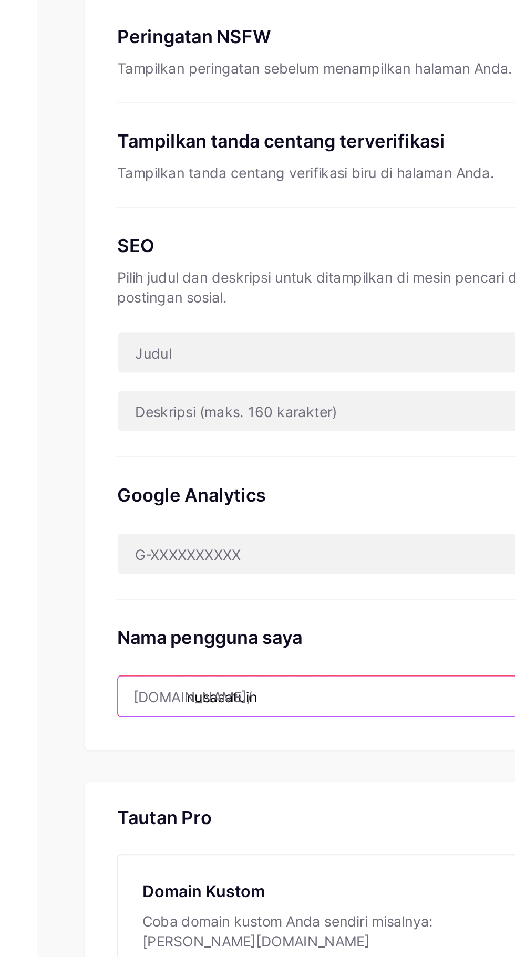
click at [357, 583] on input "nusasatuin" at bounding box center [365, 576] width 232 height 21
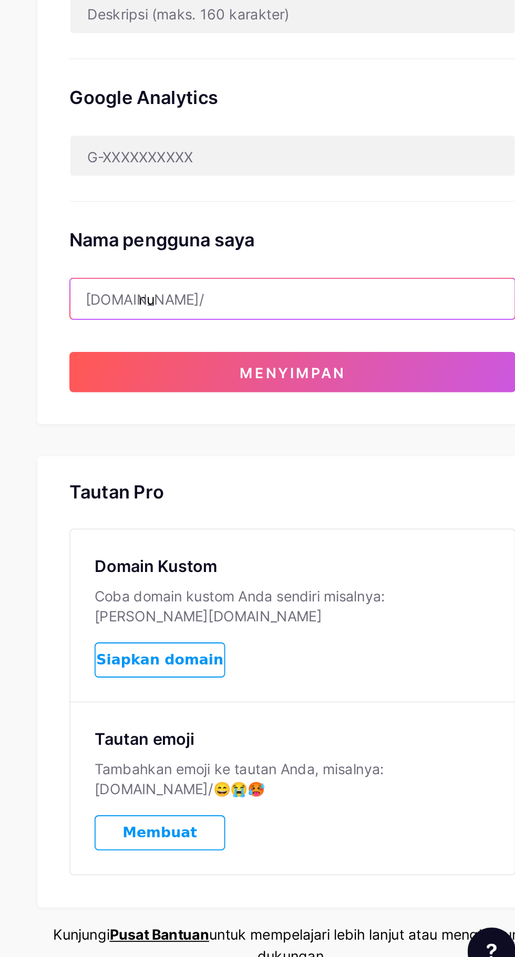
type input "n"
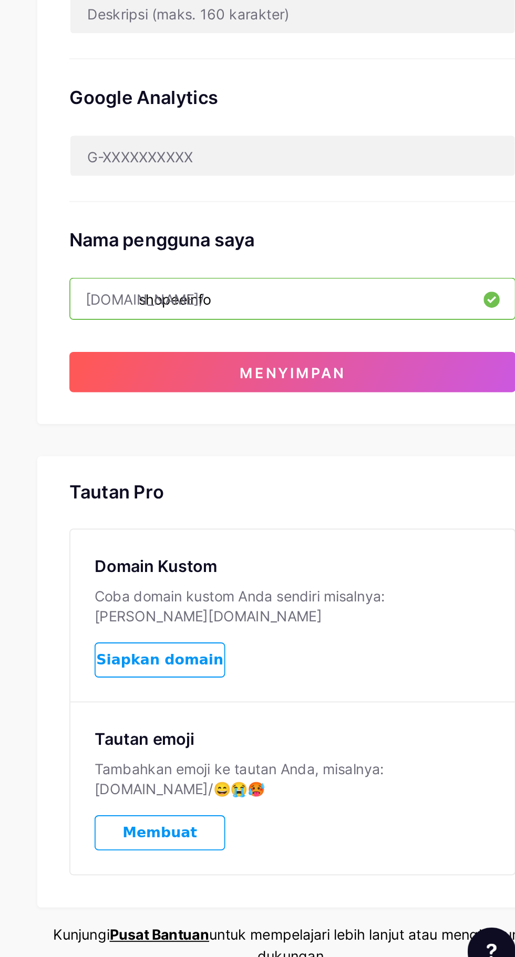
type input "shopeeinfo"
click at [384, 616] on font "Menyimpan" at bounding box center [364, 615] width 55 height 9
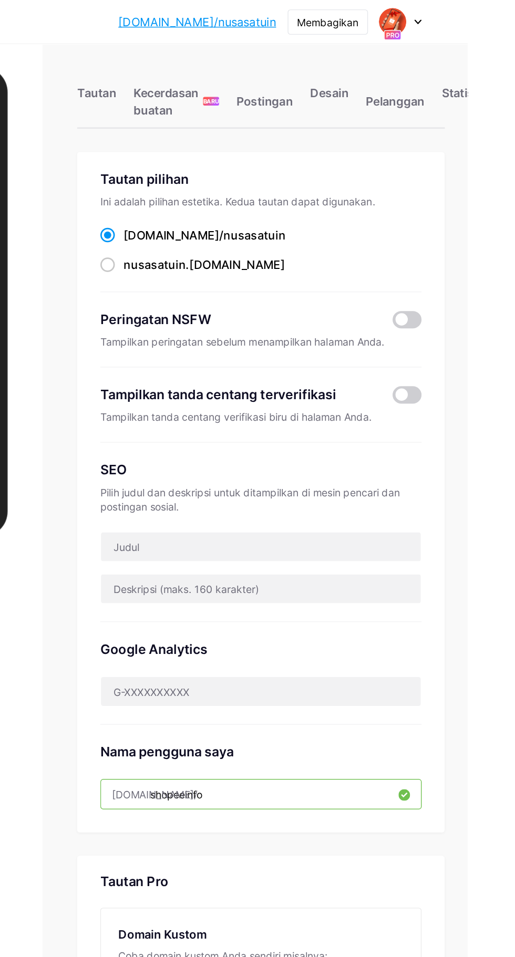
click at [436, 15] on font "Membagikan" at bounding box center [413, 16] width 45 height 9
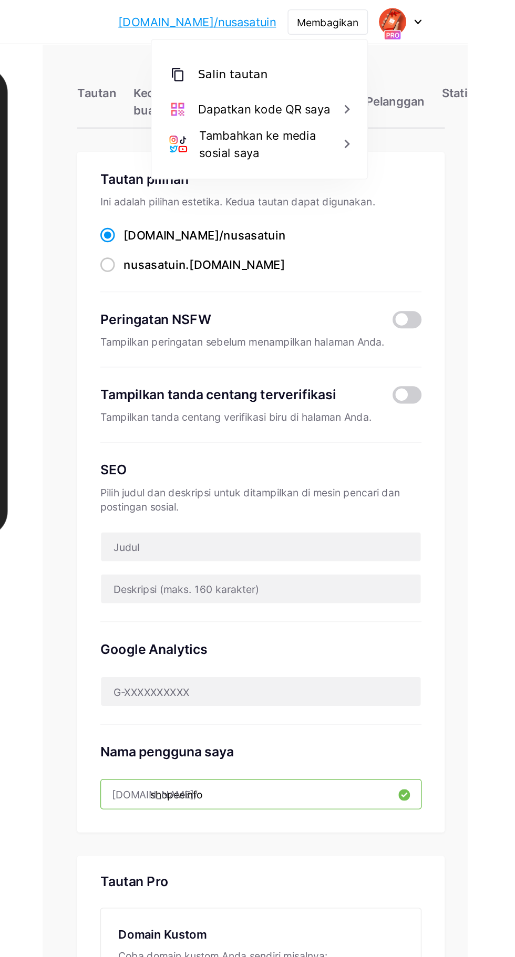
click at [370, 54] on font "Salin tautan" at bounding box center [344, 54] width 51 height 10
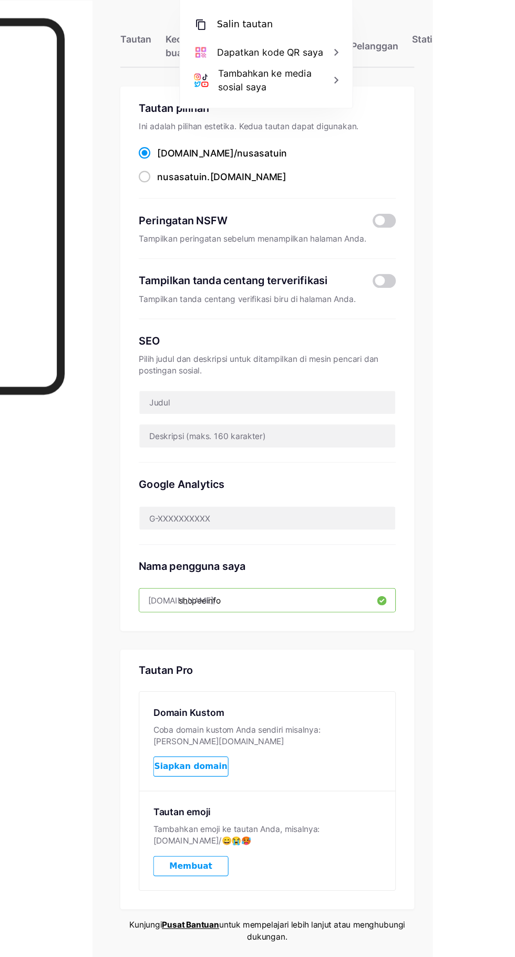
click at [243, 63] on font "Tautan" at bounding box center [245, 67] width 28 height 11
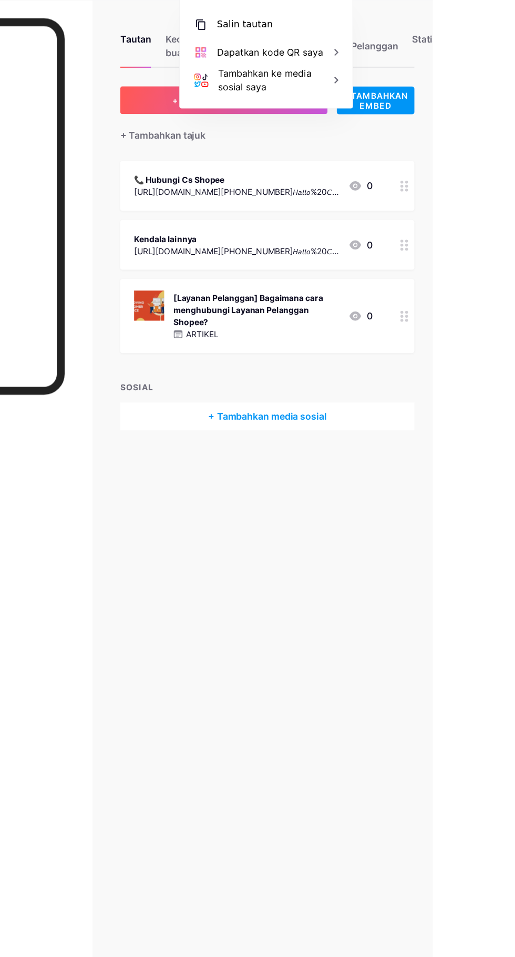
click at [514, 501] on html "bio.link/nusasa... bio.link/nusasatuin Membagikan Salin tautan https://bio.link…" at bounding box center [257, 478] width 515 height 957
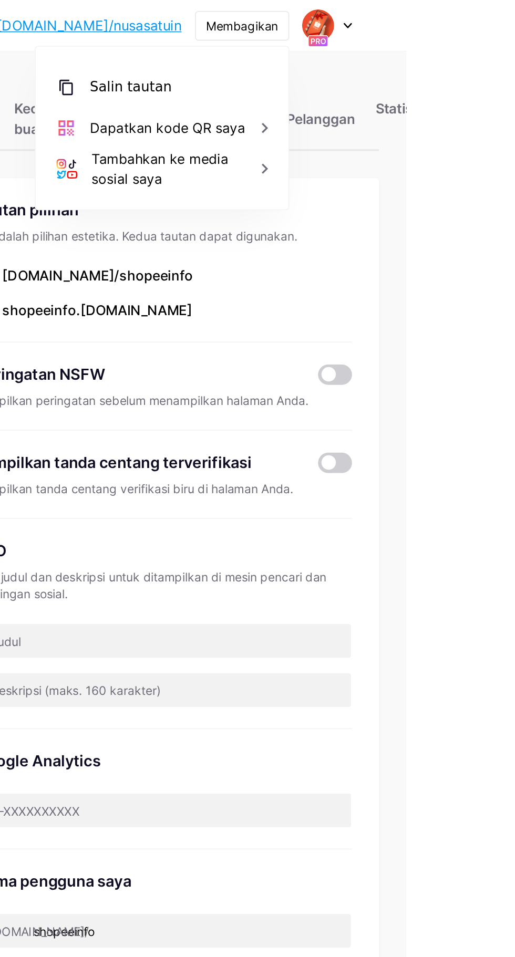
click at [351, 73] on font "Postingan" at bounding box center [367, 73] width 41 height 11
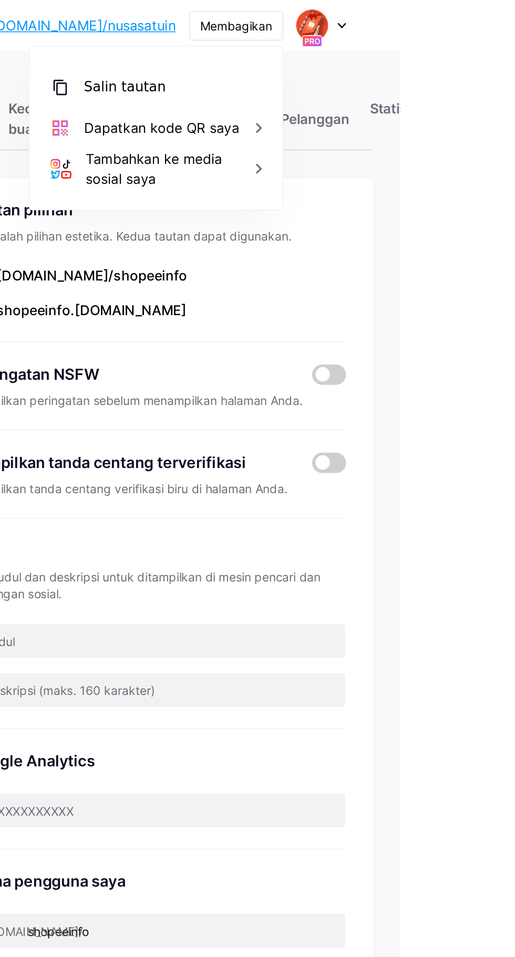
click at [436, 15] on font "Membagikan" at bounding box center [413, 16] width 45 height 9
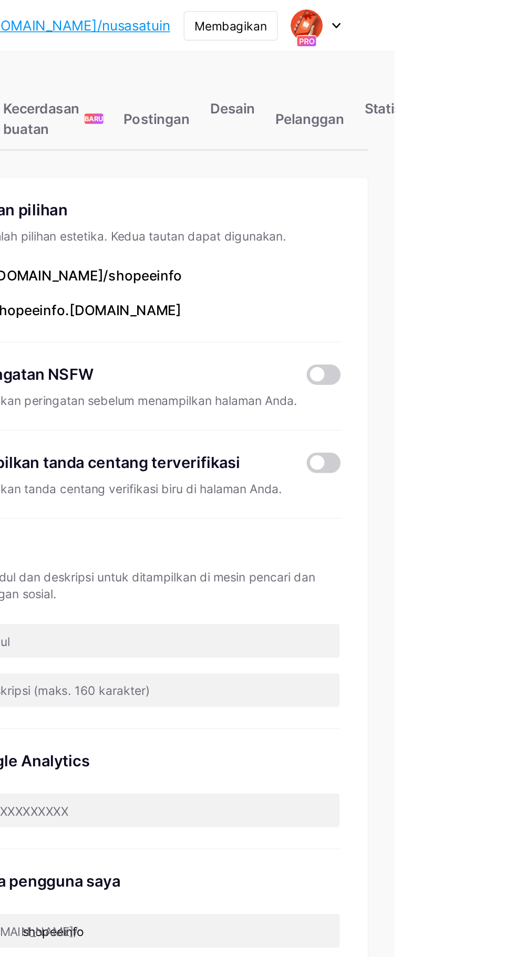
click at [415, 68] on font "Desain" at bounding box center [414, 67] width 28 height 11
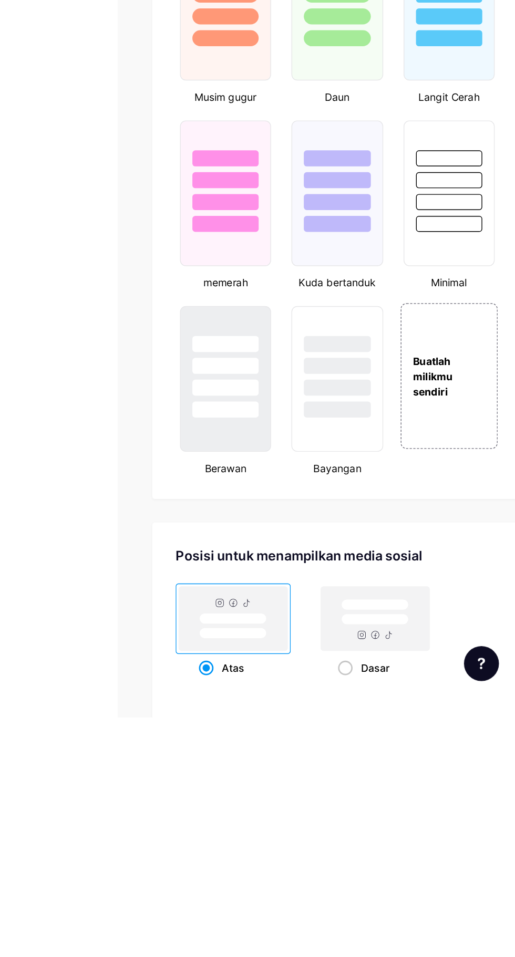
scroll to position [613, 0]
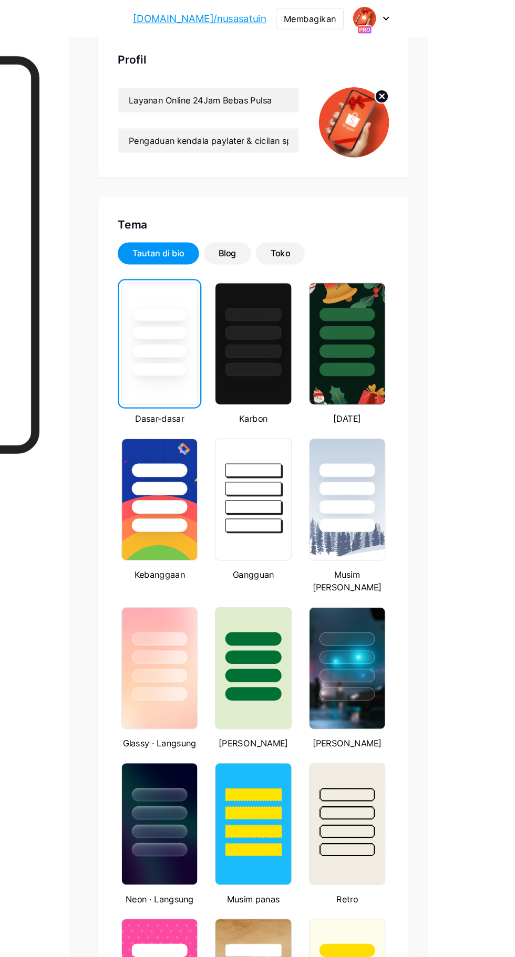
scroll to position [0, 0]
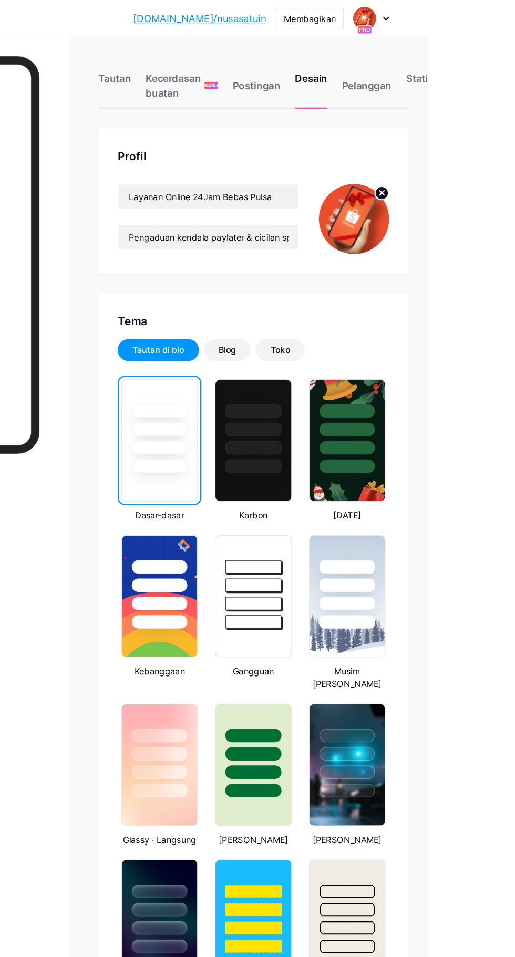
click at [455, 70] on font "Pelanggan" at bounding box center [462, 73] width 43 height 11
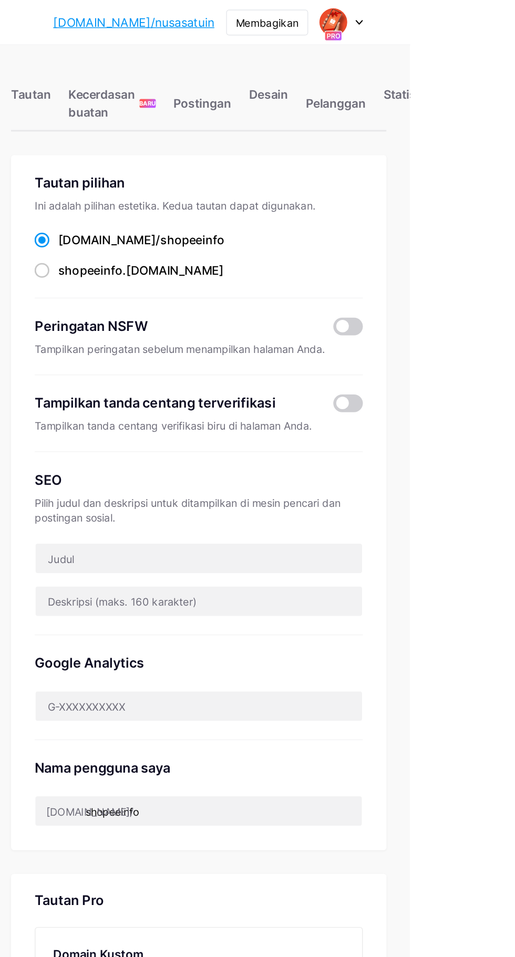
click at [471, 291] on span at bounding box center [470, 287] width 21 height 13
click at [460, 290] on input "checkbox" at bounding box center [460, 290] width 0 height 0
click at [466, 77] on font "Pelanggan" at bounding box center [462, 73] width 43 height 11
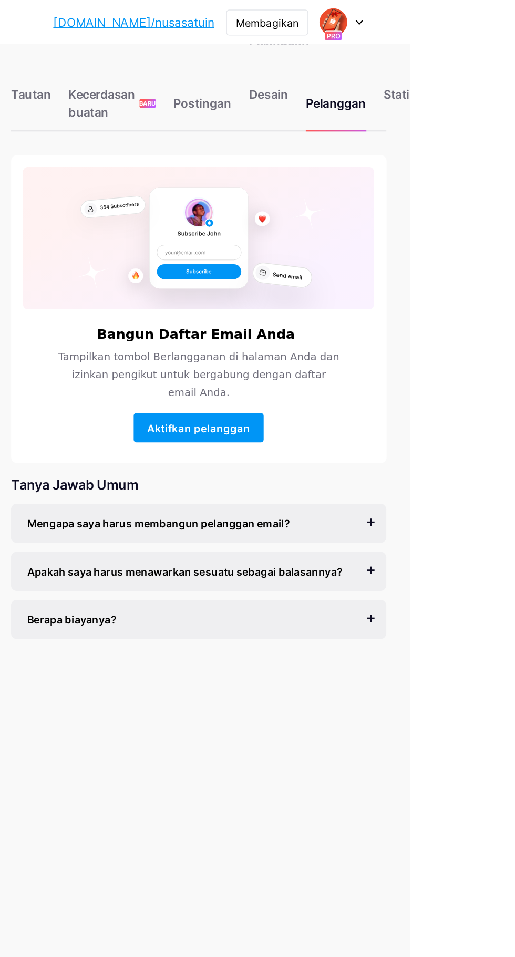
click at [419, 65] on font "Desain" at bounding box center [414, 67] width 28 height 11
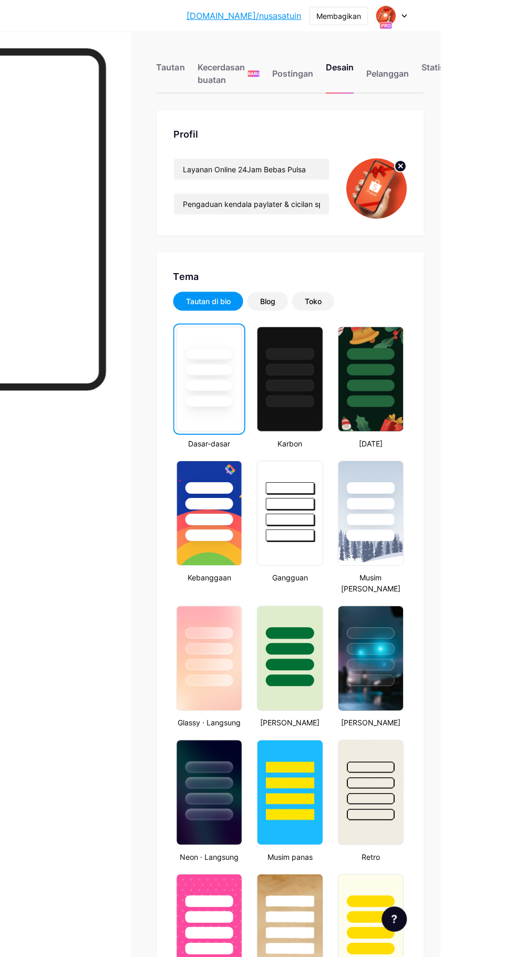
click at [342, 301] on font "Blog" at bounding box center [342, 300] width 15 height 9
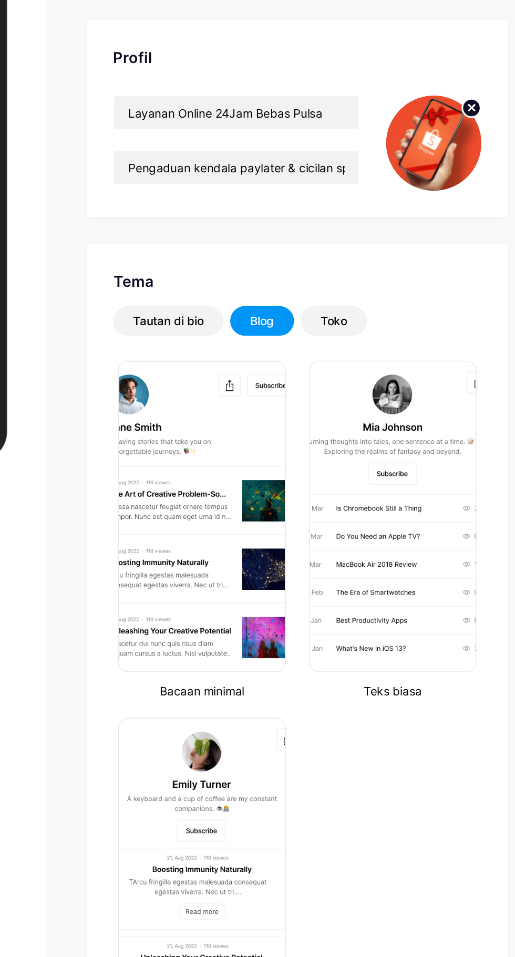
click at [386, 297] on font "Toko" at bounding box center [387, 300] width 17 height 9
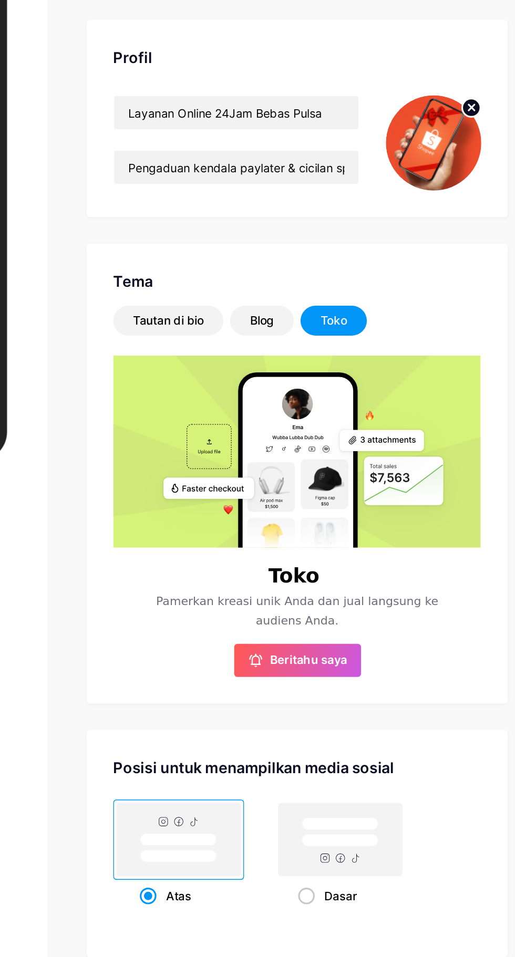
click at [386, 297] on font "Toko" at bounding box center [387, 300] width 17 height 9
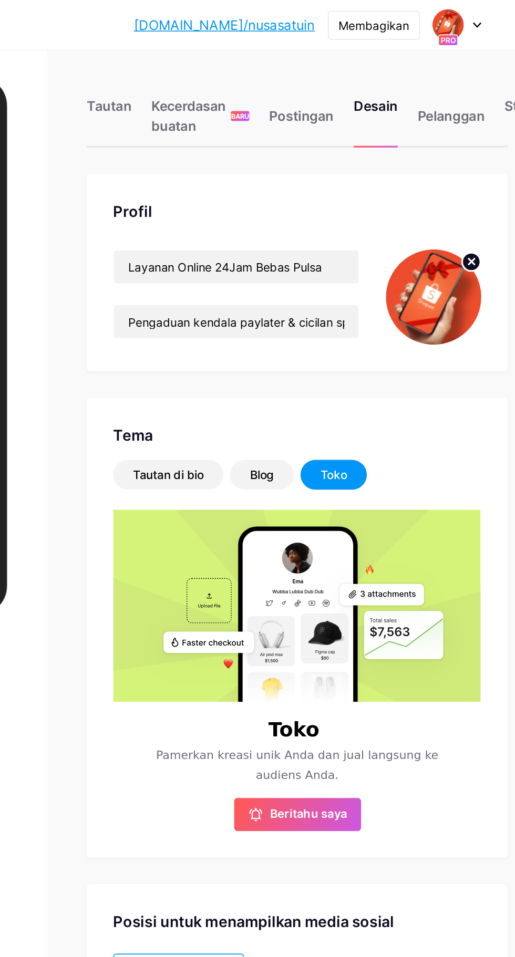
click at [250, 65] on font "Tautan" at bounding box center [245, 67] width 28 height 11
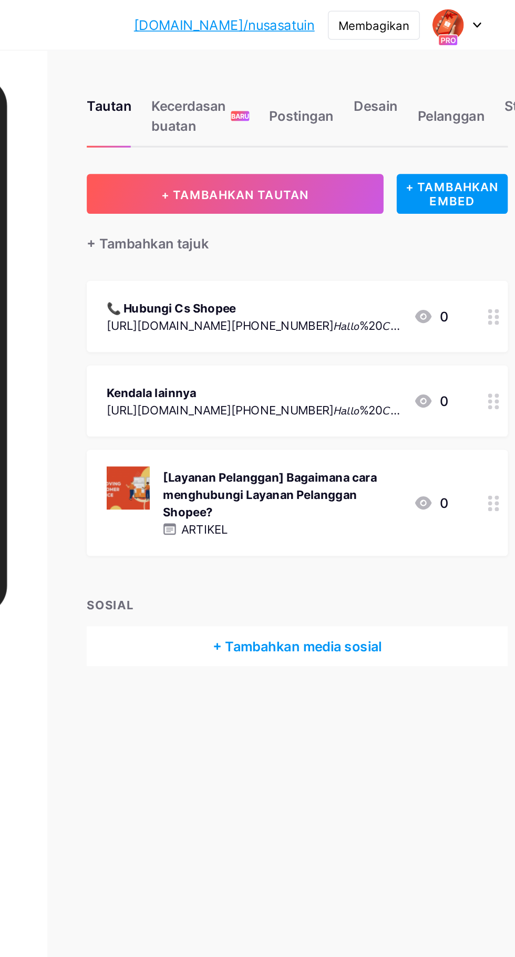
click at [437, 321] on div "[Layanan Pelanggan] Bagaimana cara menghubungi Layanan Pelanggan Shopee? ARTIKE…" at bounding box center [352, 319] width 216 height 46
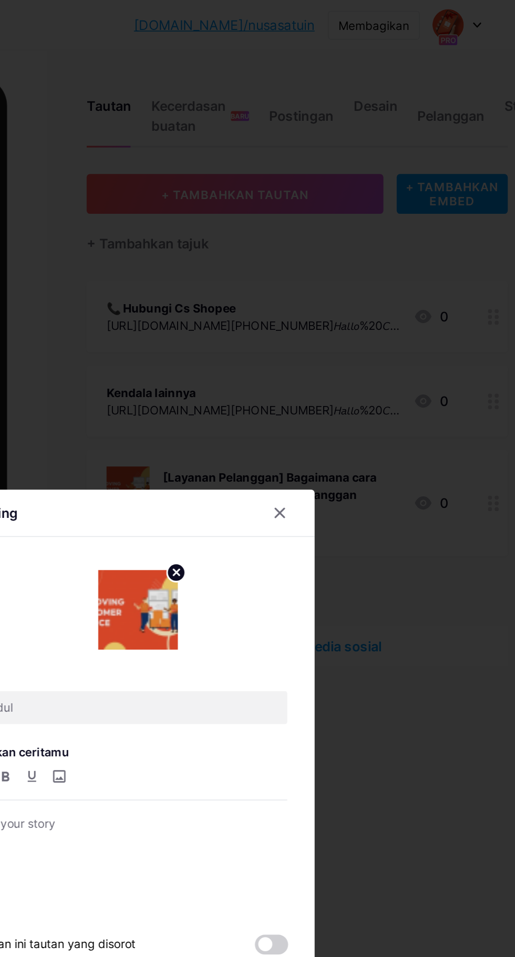
type input "[Customer Service] Bagaimana cara menghubungi Customer Service Shopee?"
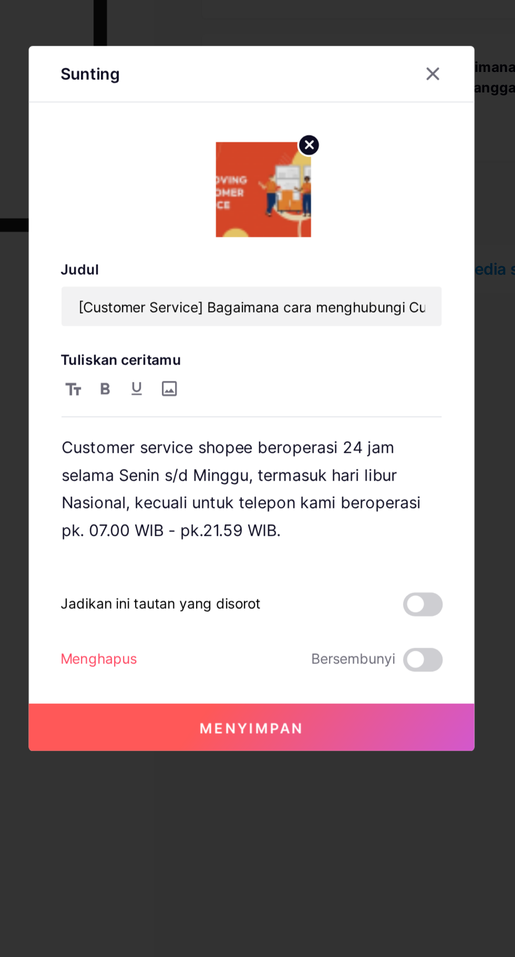
click at [220, 489] on div at bounding box center [258, 478] width 202 height 22
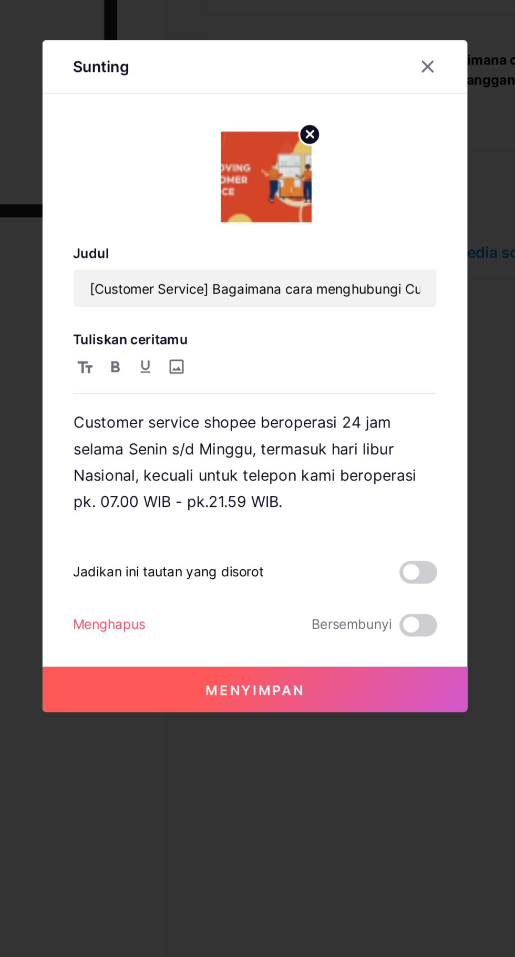
click at [357, 316] on div at bounding box center [353, 306] width 19 height 19
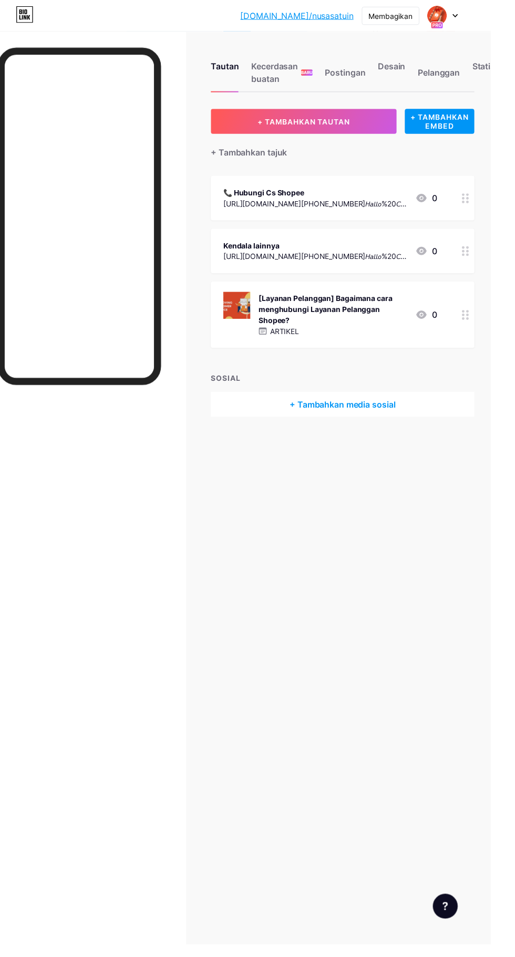
click at [428, 317] on div "[Layanan Pelanggan] Bagaimana cara menghubungi Layanan Pelanggan Shopee?" at bounding box center [355, 313] width 150 height 33
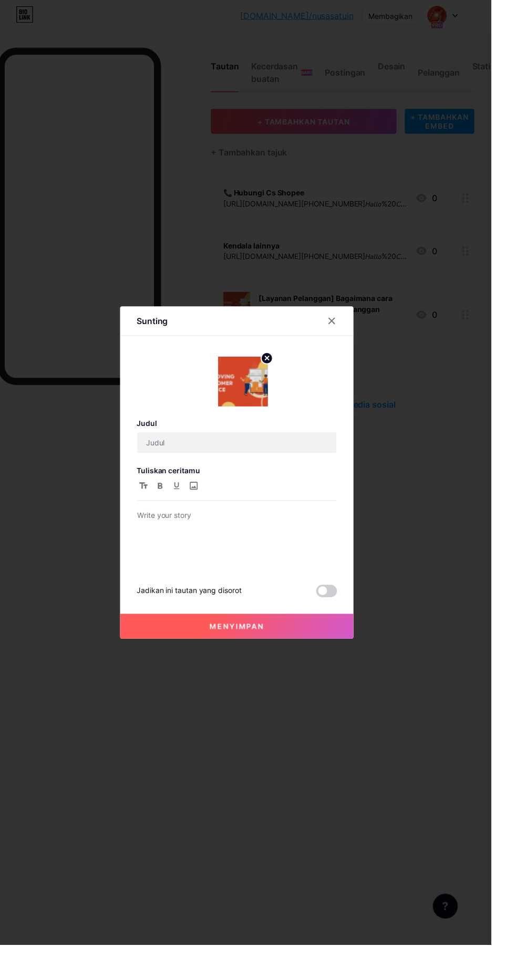
type input "[Customer Service] Bagaimana cara menghubungi Customer Service Shopee?"
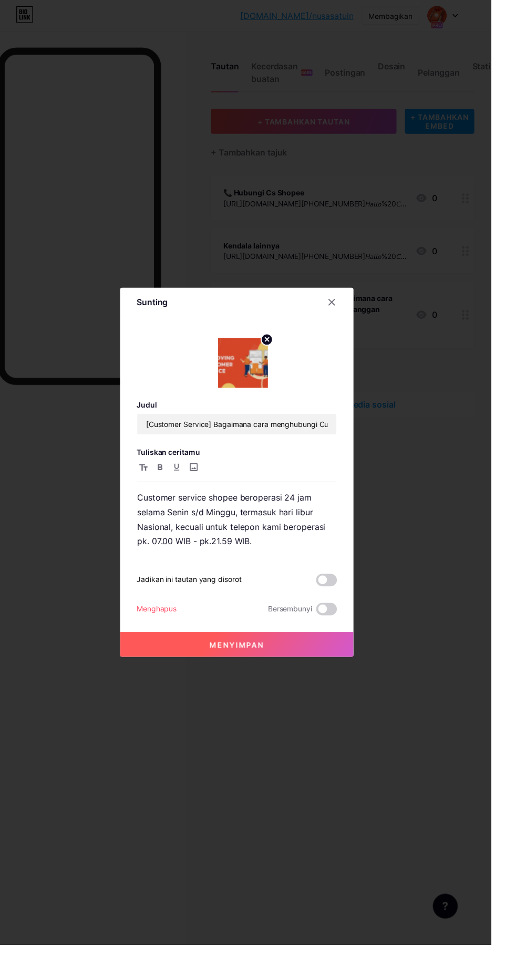
click at [348, 624] on span at bounding box center [348, 617] width 21 height 13
click at [338, 620] on input "checkbox" at bounding box center [338, 620] width 0 height 0
click at [238, 706] on div at bounding box center [257, 478] width 515 height 957
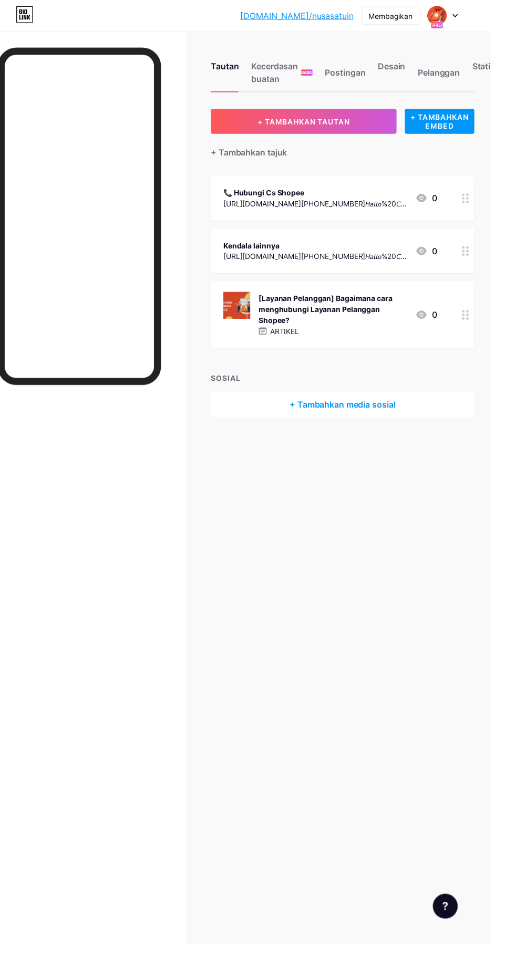
click at [438, 326] on div "[Layanan Pelanggan] Bagaimana cara menghubungi Layanan Pelanggan Shopee? ARTIKE…" at bounding box center [352, 319] width 216 height 46
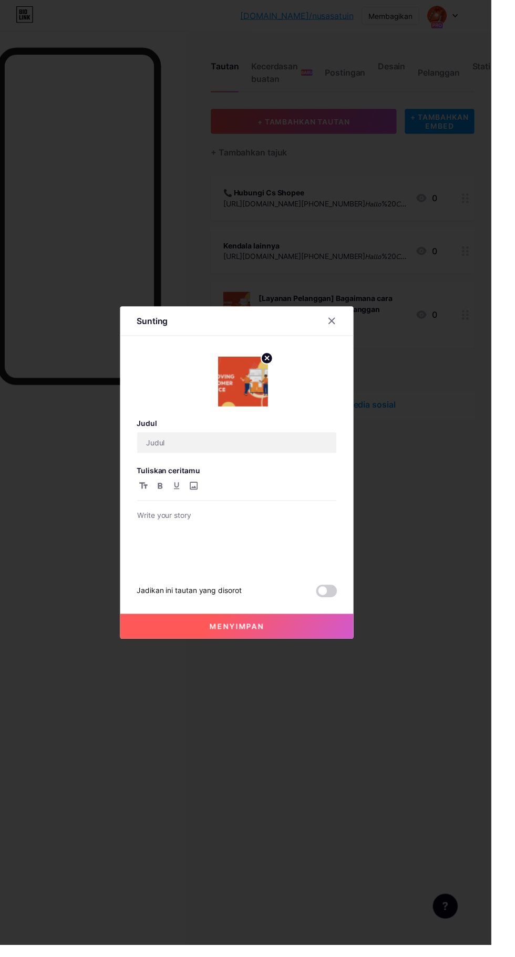
type input "[Customer Service] Bagaimana cara menghubungi Customer Service Shopee?"
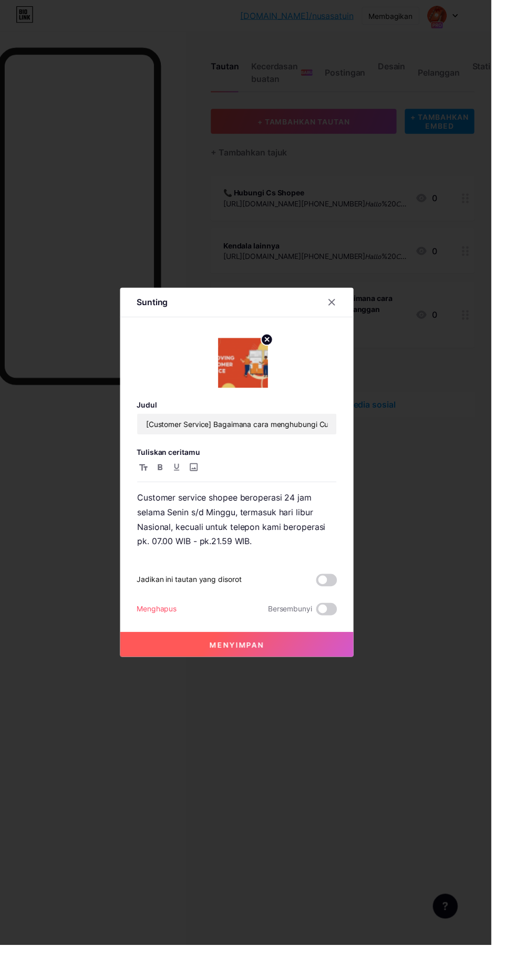
click at [170, 624] on div "Menghapus" at bounding box center [176, 617] width 40 height 13
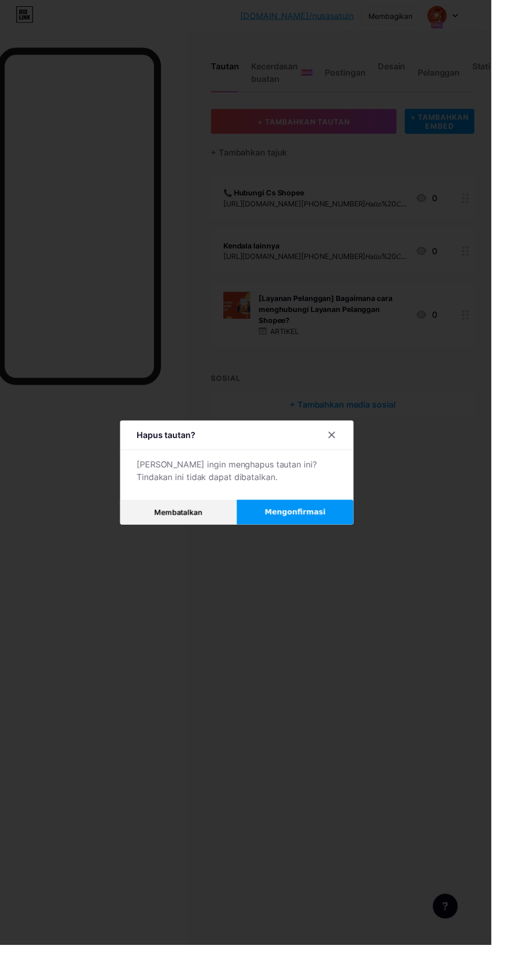
click at [295, 581] on div at bounding box center [257, 478] width 515 height 957
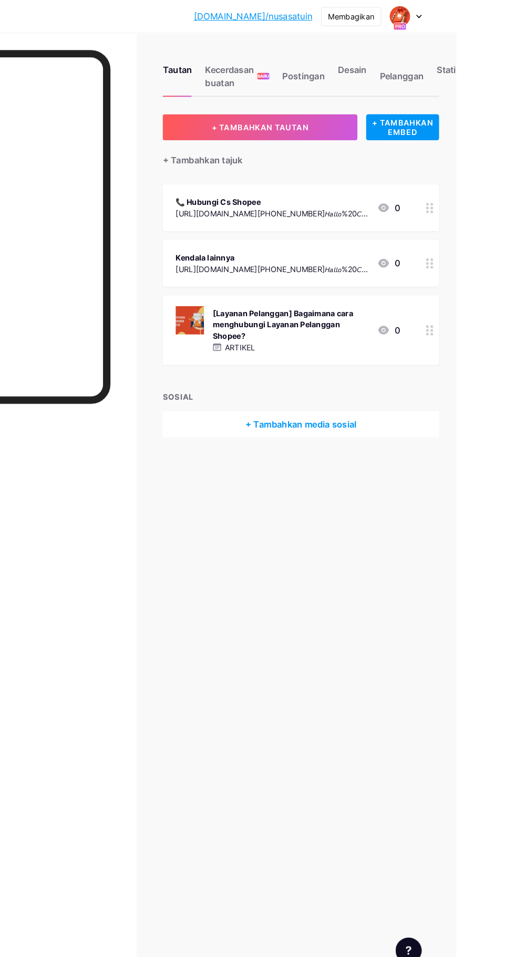
click at [436, 15] on font "Membagikan" at bounding box center [413, 16] width 45 height 9
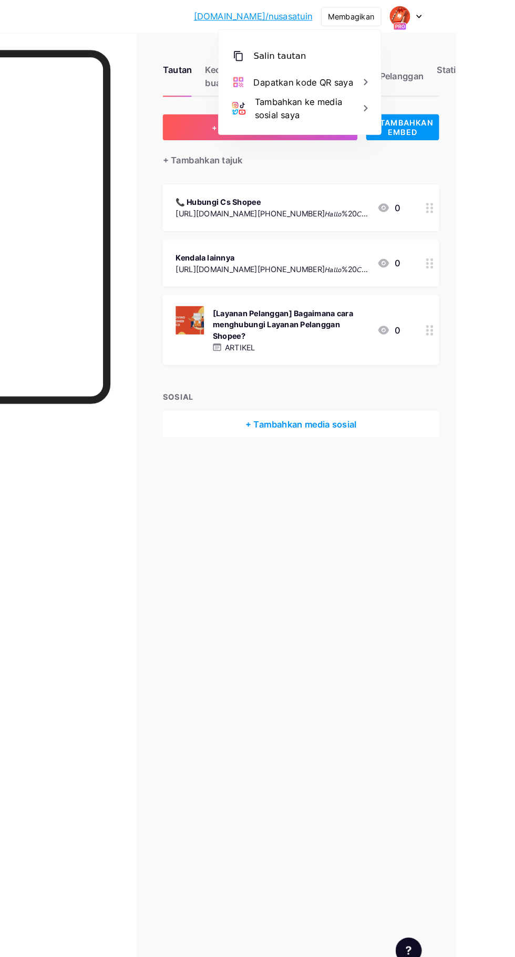
click at [298, 605] on div "Tautan Kecerdasan buatan BARU Postingan Desain Pelanggan Statistik Pengaturan +…" at bounding box center [257, 478] width 515 height 957
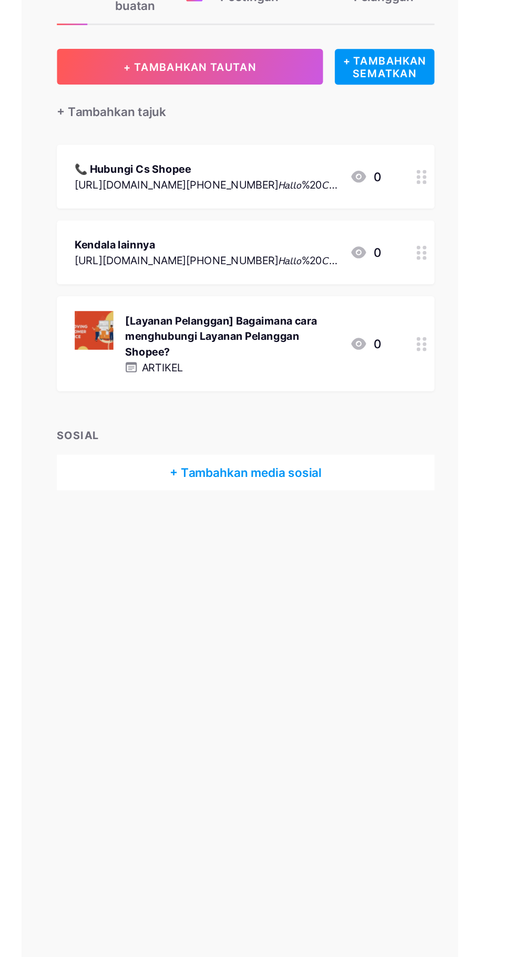
click at [435, 311] on div "[Layanan Pelanggan] Bagaimana cara menghubungi Layanan Pelanggan Shopee? ARTIKE…" at bounding box center [352, 319] width 216 height 46
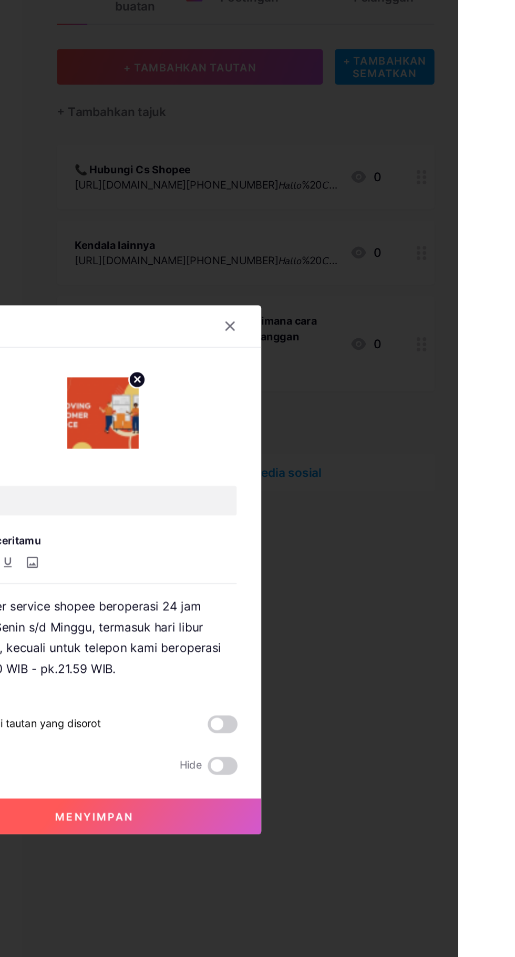
type input "[Customer Service] Bagaimana cara menghubungi Customer Service Shopee?"
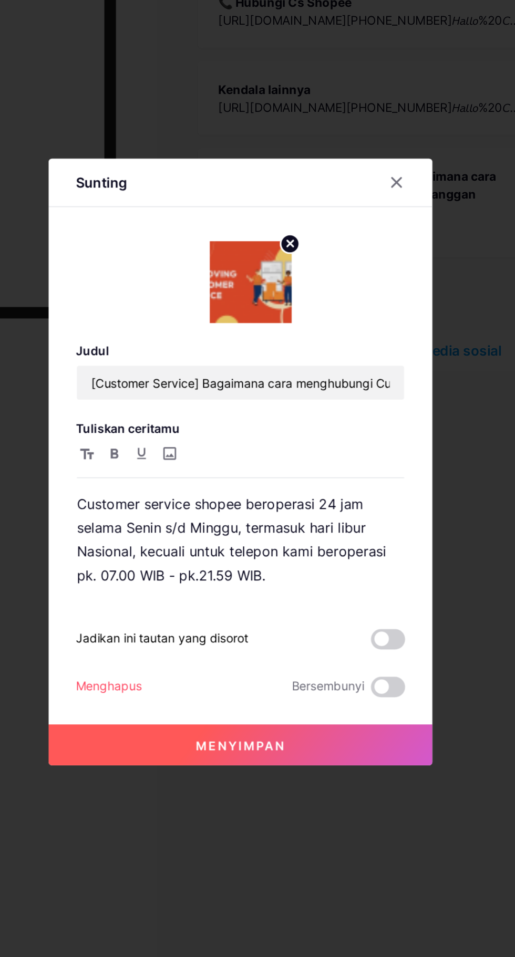
click at [288, 346] on icon at bounding box center [288, 344] width 4 height 4
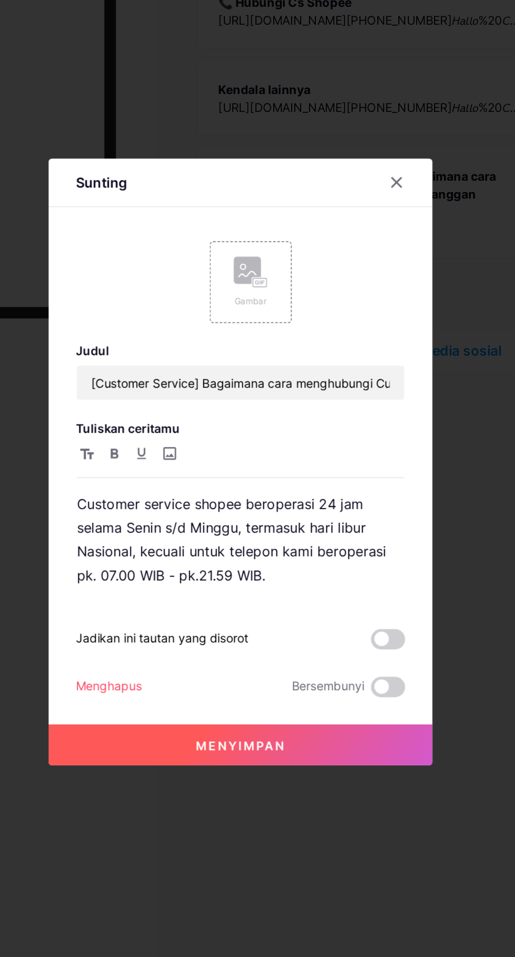
click at [178, 621] on font "Menghapus" at bounding box center [176, 616] width 40 height 9
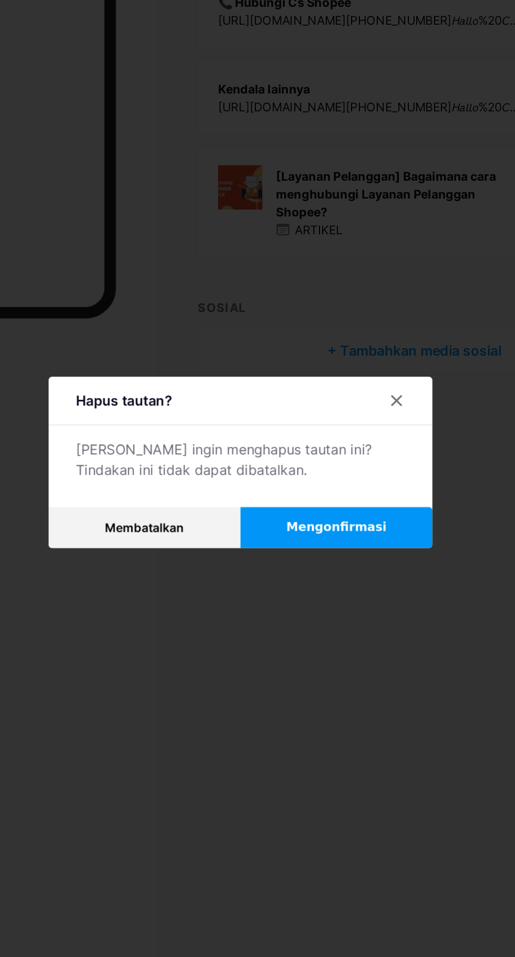
click at [310, 532] on button "Mengonfirmasi" at bounding box center [316, 519] width 118 height 25
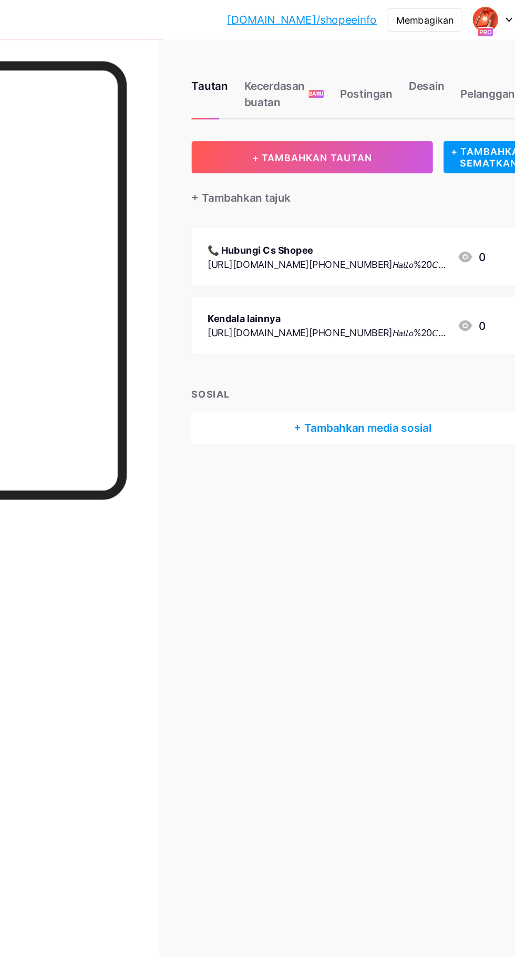
click at [276, 80] on font "Kecerdasan buatan" at bounding box center [295, 73] width 47 height 23
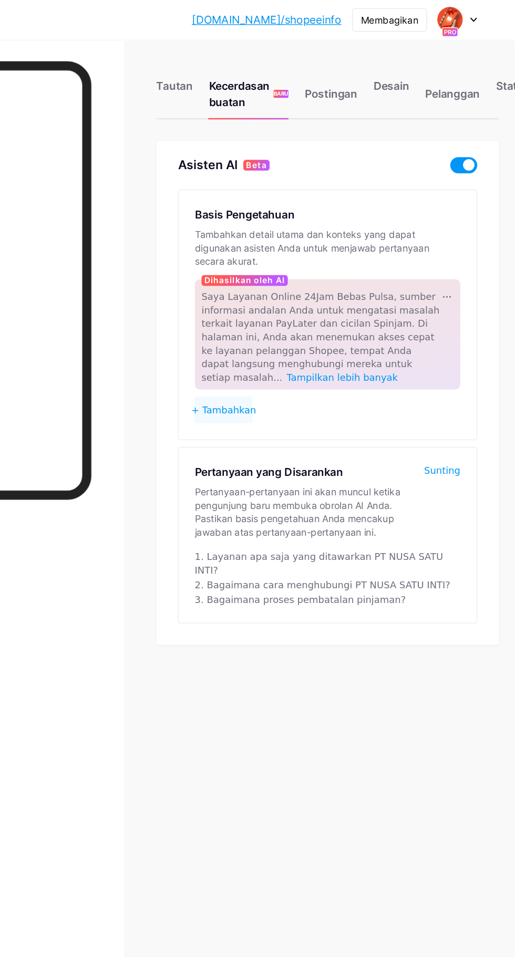
click at [450, 363] on div "Sunting" at bounding box center [454, 367] width 28 height 11
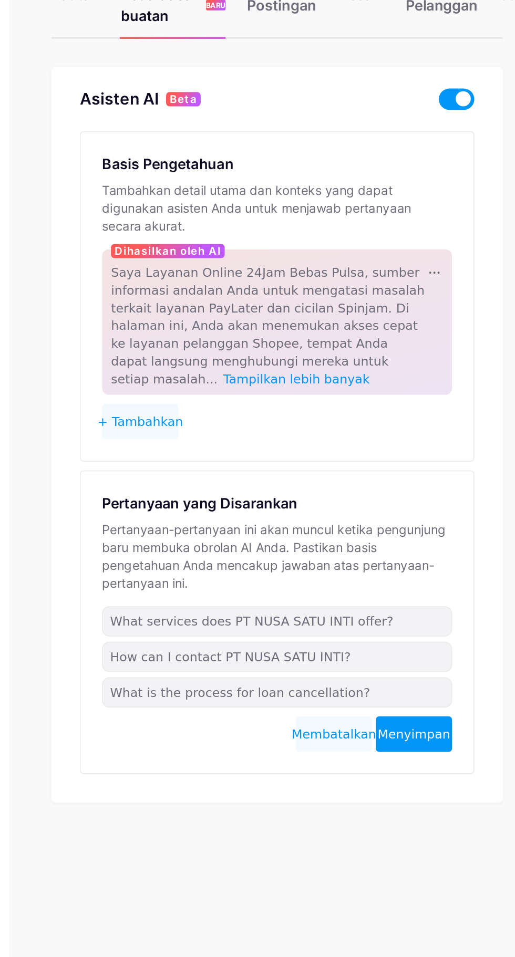
click at [459, 232] on icon at bounding box center [458, 232] width 6 height 2
click at [468, 245] on font "Cacat" at bounding box center [467, 247] width 21 height 8
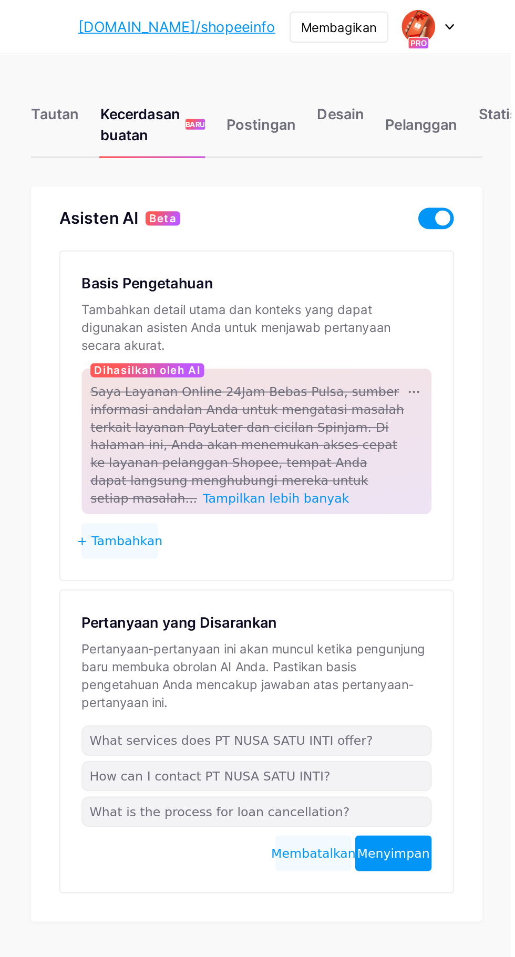
click at [463, 129] on span at bounding box center [470, 129] width 21 height 13
click at [460, 132] on input "checkbox" at bounding box center [460, 132] width 0 height 0
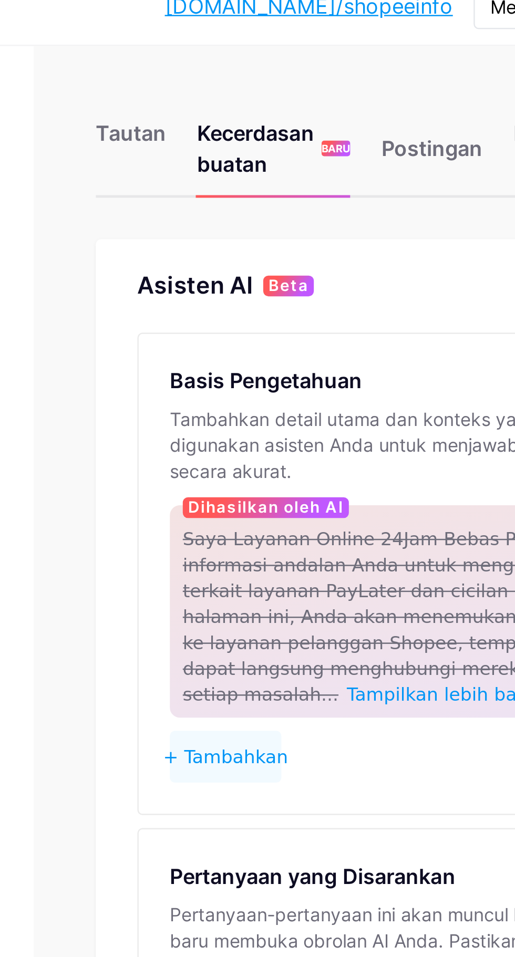
click at [256, 67] on font "Tautan" at bounding box center [245, 67] width 28 height 11
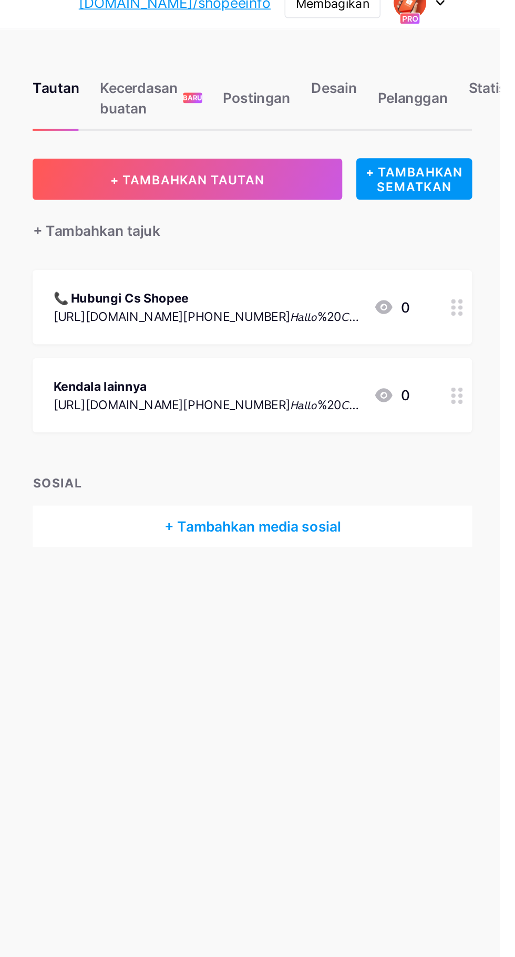
click at [461, 122] on font "+ TAMBAHKAN SEMATKAN" at bounding box center [462, 123] width 59 height 18
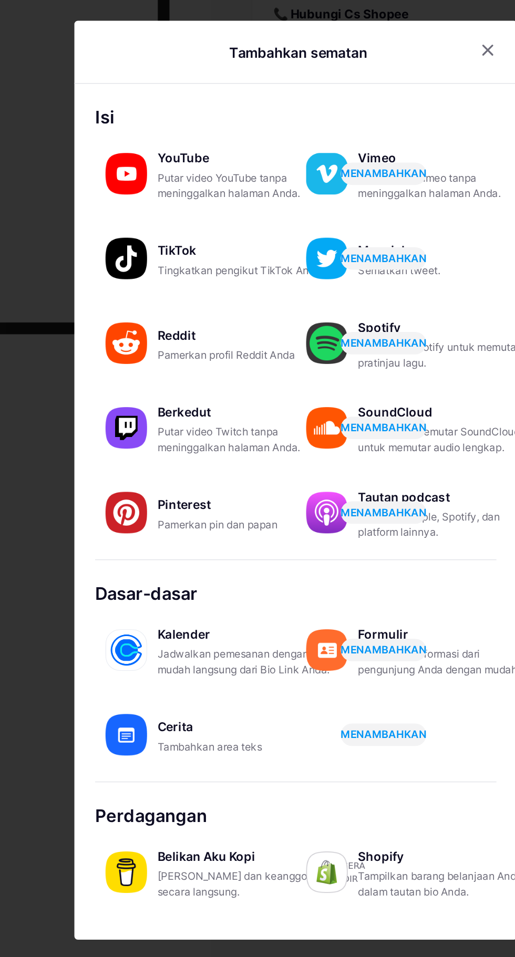
click at [182, 645] on font "Tambahkan area teks" at bounding box center [205, 641] width 64 height 8
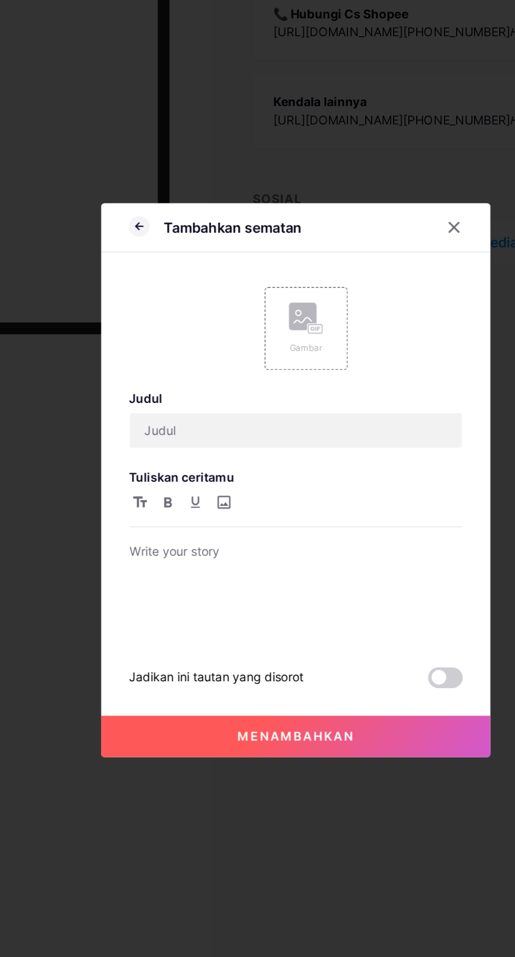
click at [267, 388] on rect at bounding box center [261, 379] width 17 height 17
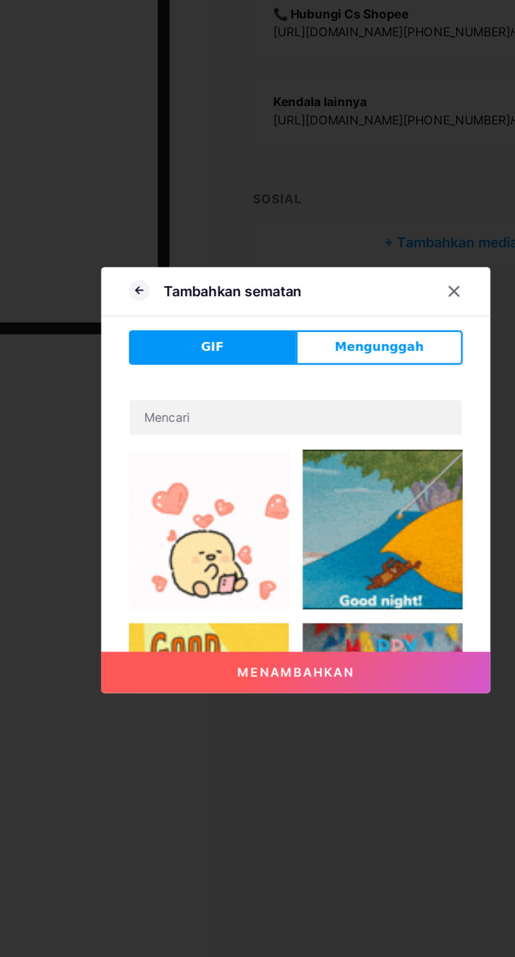
click at [282, 409] on button "Mengunggah" at bounding box center [307, 398] width 101 height 21
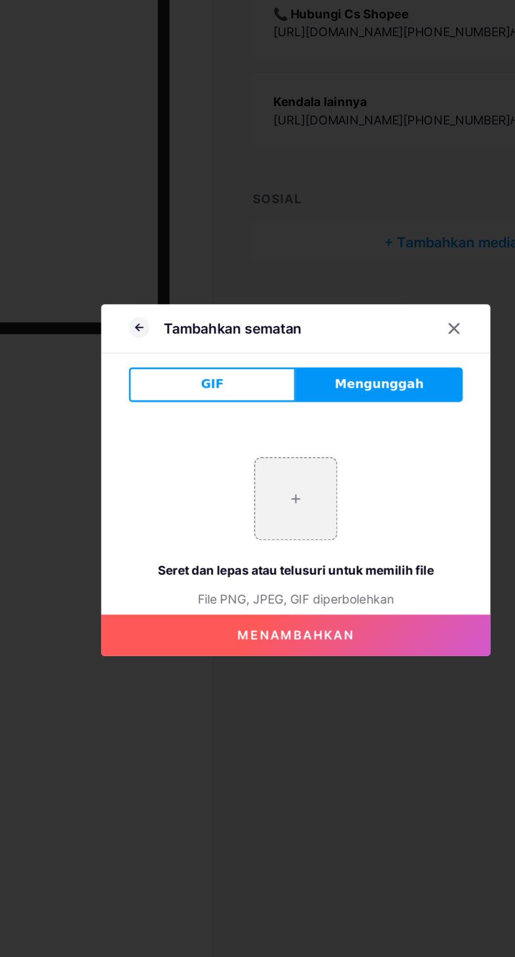
click at [252, 515] on input "file" at bounding box center [257, 490] width 49 height 49
type input "C:\fakepath\1000031613.jpg"
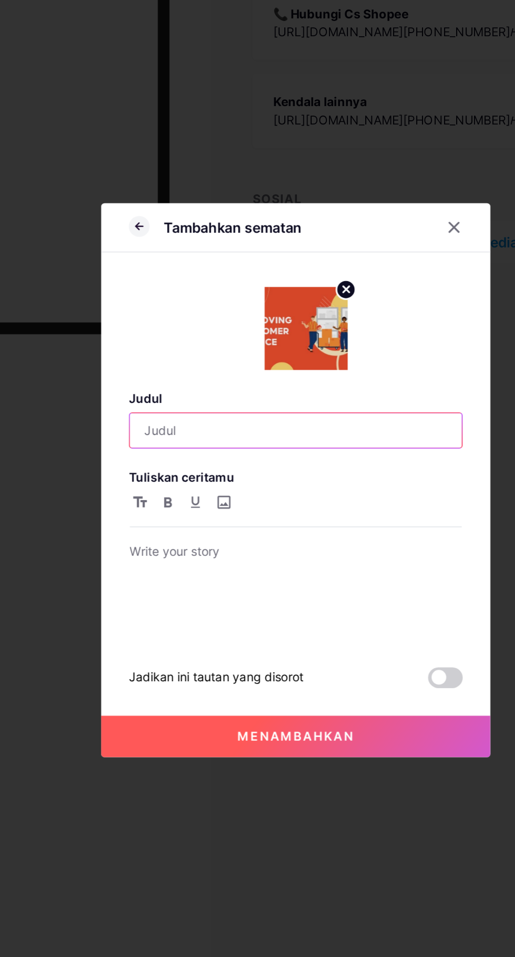
click at [199, 459] on input "text" at bounding box center [258, 448] width 202 height 21
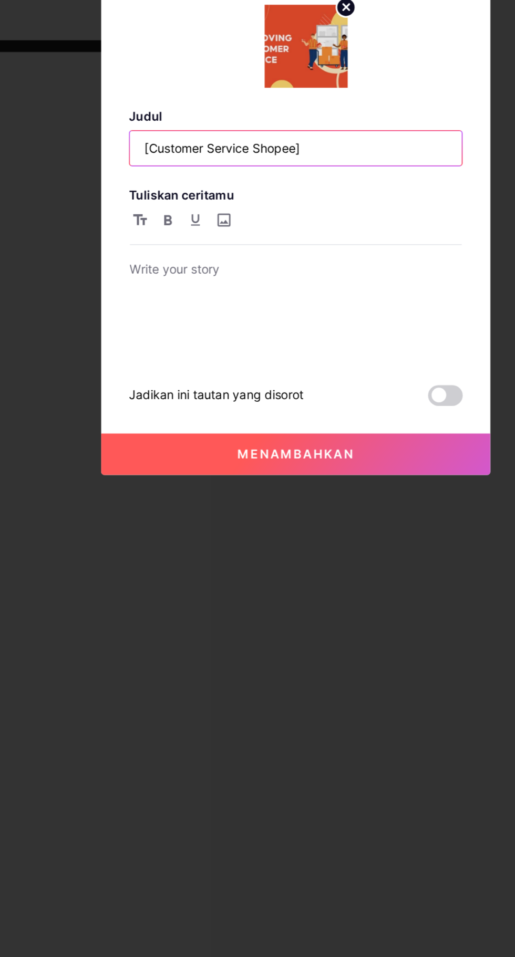
type input "[Customer Service Shopee]"
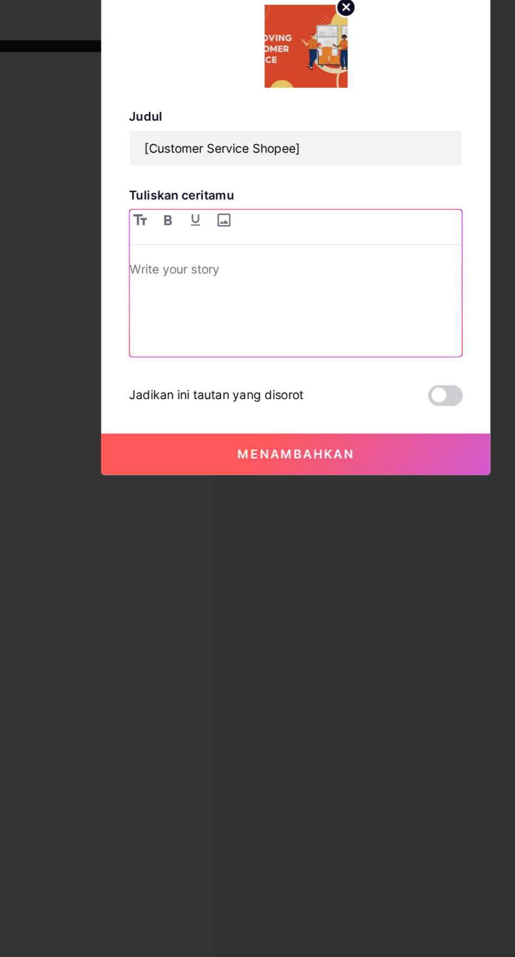
click at [185, 531] on p at bounding box center [258, 523] width 202 height 15
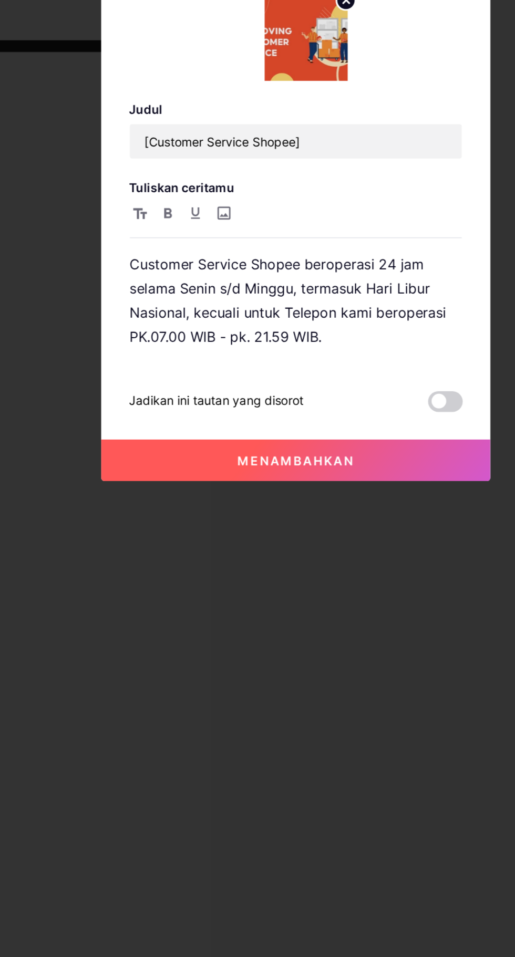
click at [214, 651] on button "Menambahkan" at bounding box center [257, 638] width 236 height 25
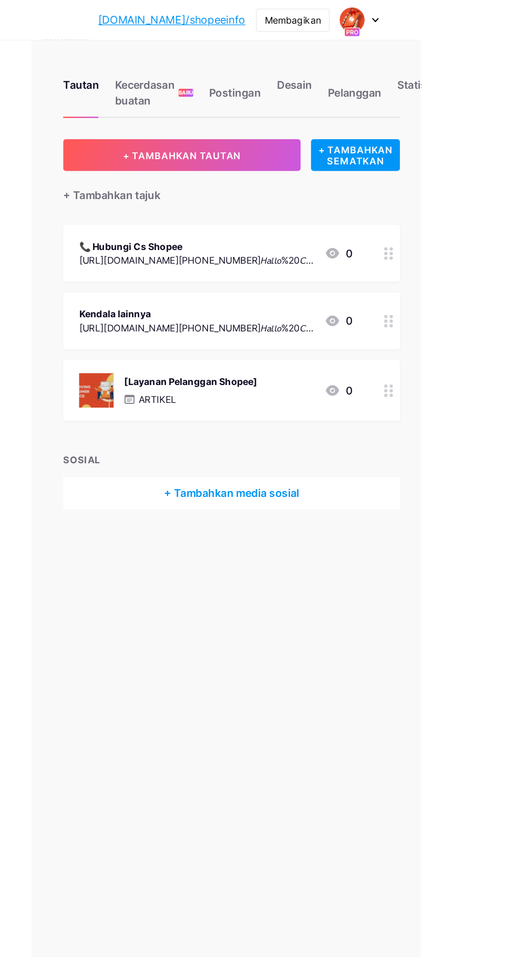
click at [436, 11] on div "Membagikan" at bounding box center [413, 16] width 45 height 11
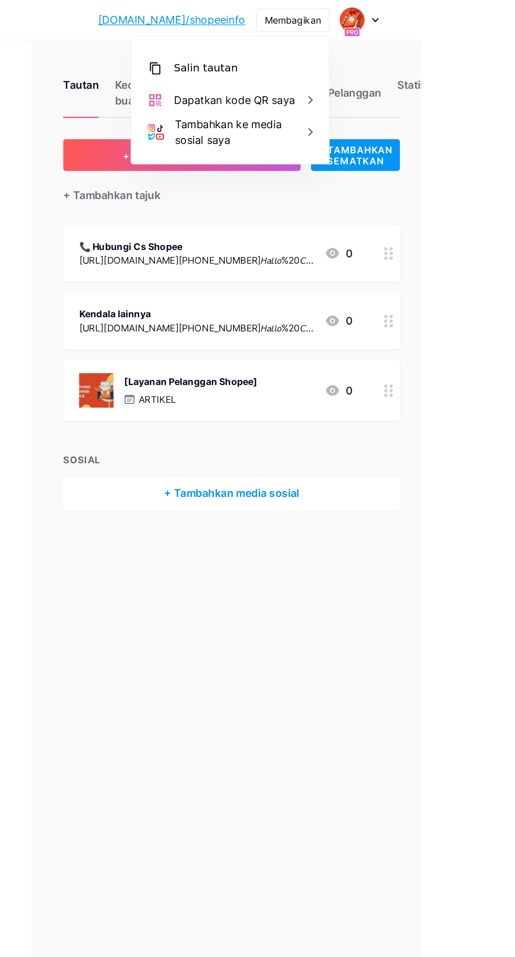
click at [370, 56] on font "Salin tautan" at bounding box center [344, 54] width 51 height 10
click at [361, 502] on div "Tautan Kecerdasan buatan BARU Postingan Desain [GEOGRAPHIC_DATA] Statistik Peng…" at bounding box center [257, 478] width 515 height 957
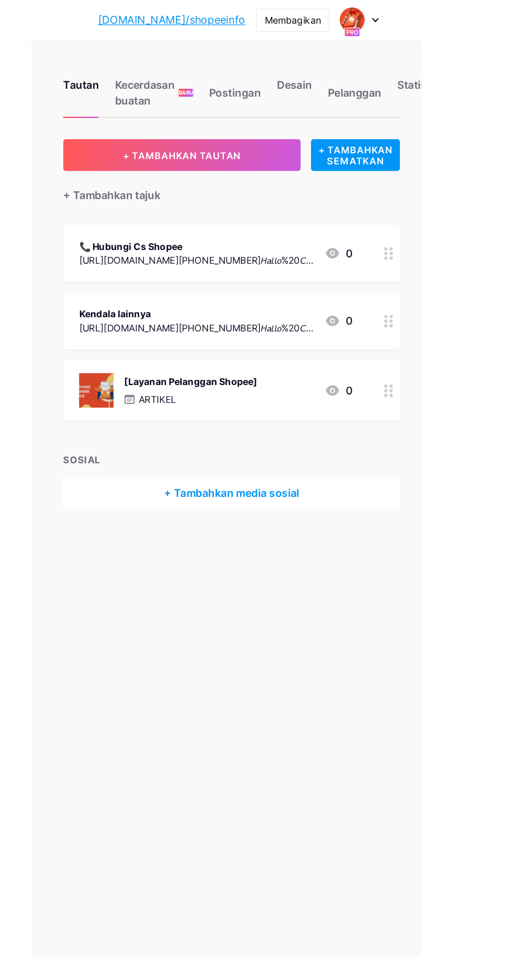
click at [410, 64] on font "Desain" at bounding box center [414, 67] width 28 height 11
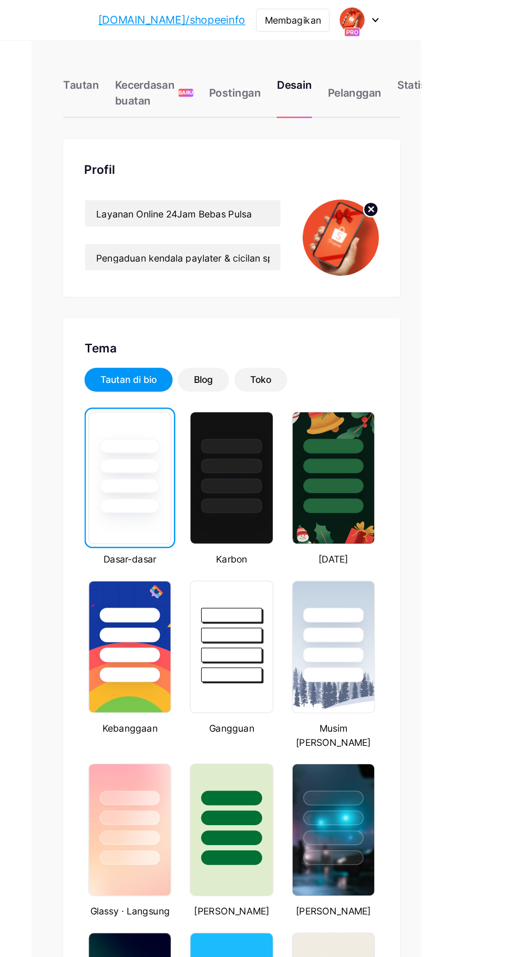
click at [246, 62] on font "Tautan" at bounding box center [245, 67] width 28 height 11
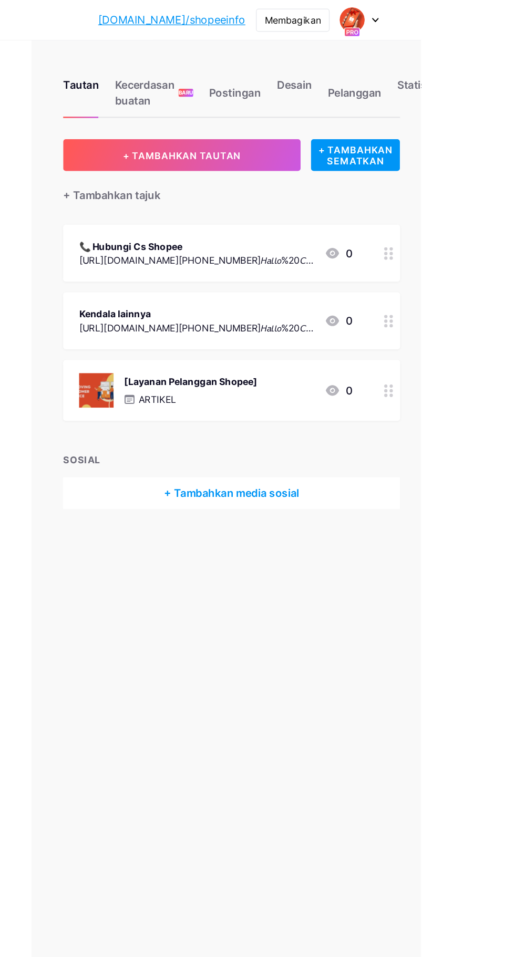
click at [435, 308] on div "[Layanan Pelanggan Shopee] ARTIKEL 0" at bounding box center [352, 309] width 216 height 27
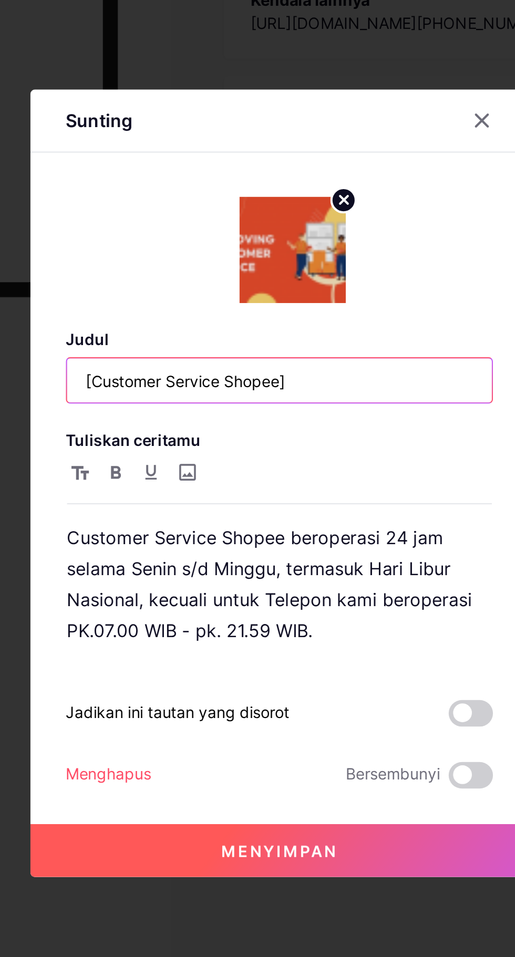
click at [292, 440] on input "[Customer Service Shopee]" at bounding box center [258, 429] width 202 height 21
click at [255, 440] on input "[Customer Service Shopee]" at bounding box center [258, 429] width 202 height 21
click at [259, 440] on input "[Customer Service Shopee]" at bounding box center [258, 429] width 202 height 21
click at [169, 440] on input "[Customer Service Shopee ]" at bounding box center [258, 429] width 202 height 21
click at [291, 440] on input "[ Customer Service Shopee ]" at bounding box center [258, 429] width 202 height 21
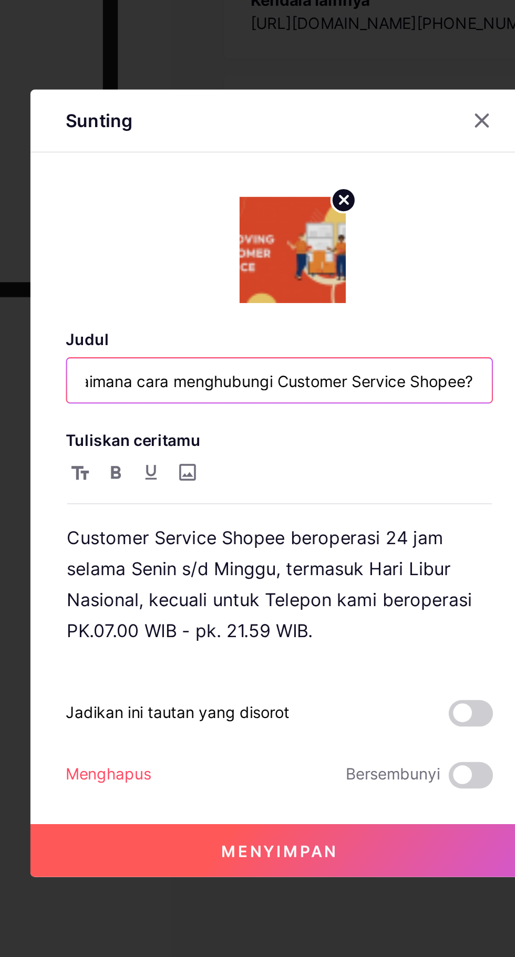
scroll to position [0, 119]
type input "[ Customer Service Shopee ] Bagaimana cara menghubungi Customer Service Shopee?"
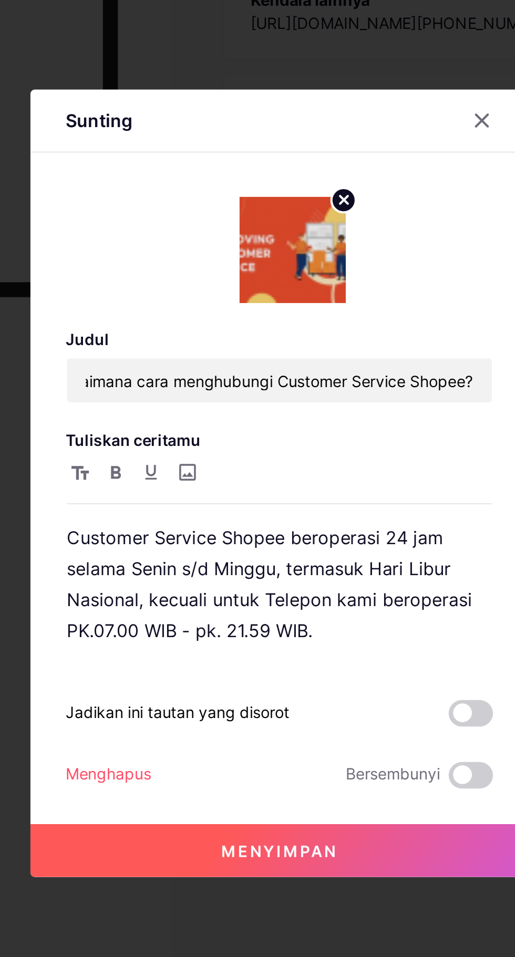
click at [245, 658] on font "Menyimpan" at bounding box center [257, 653] width 55 height 9
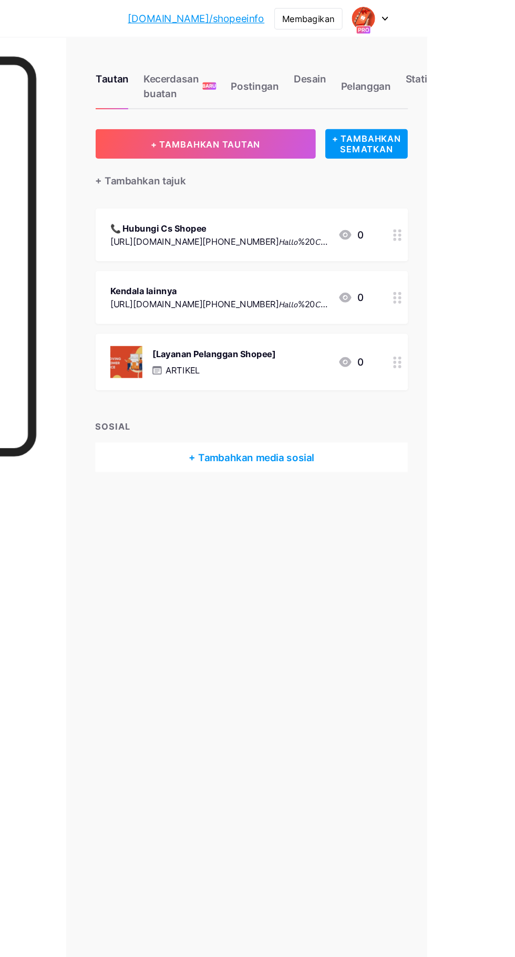
scroll to position [0, 0]
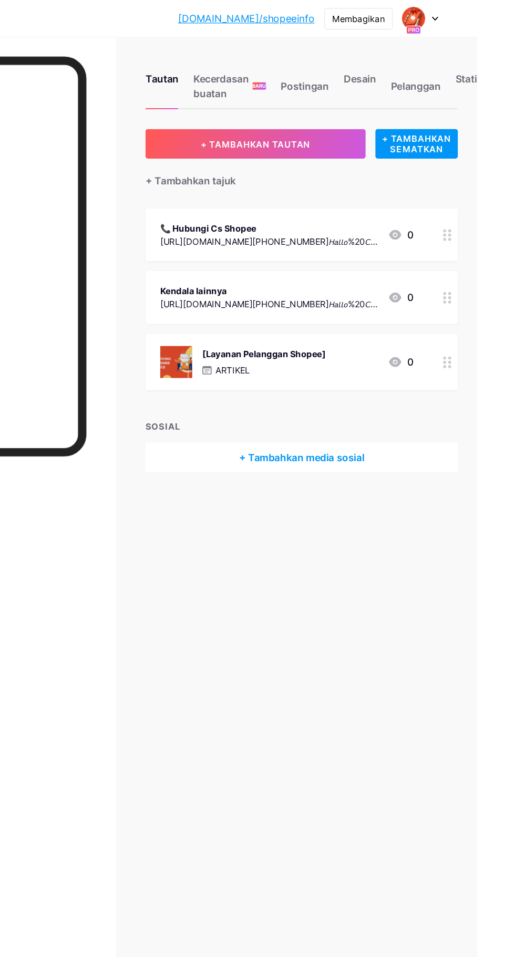
click at [429, 312] on div "[Layanan Pelanggan Shopee] ARTIKEL 0" at bounding box center [352, 309] width 216 height 27
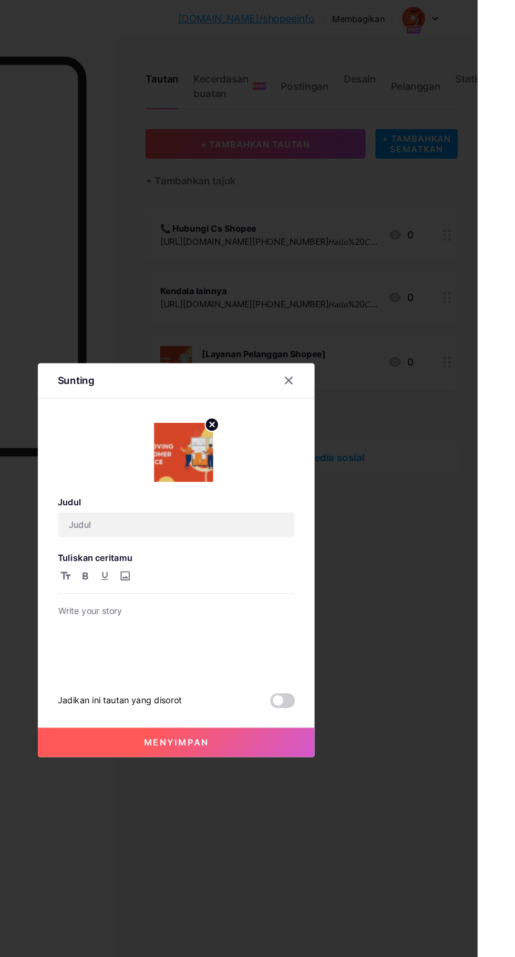
type input "[ Customer Service Shopee ] Bagaimana cara menghubungi Customer Service Shopee?"
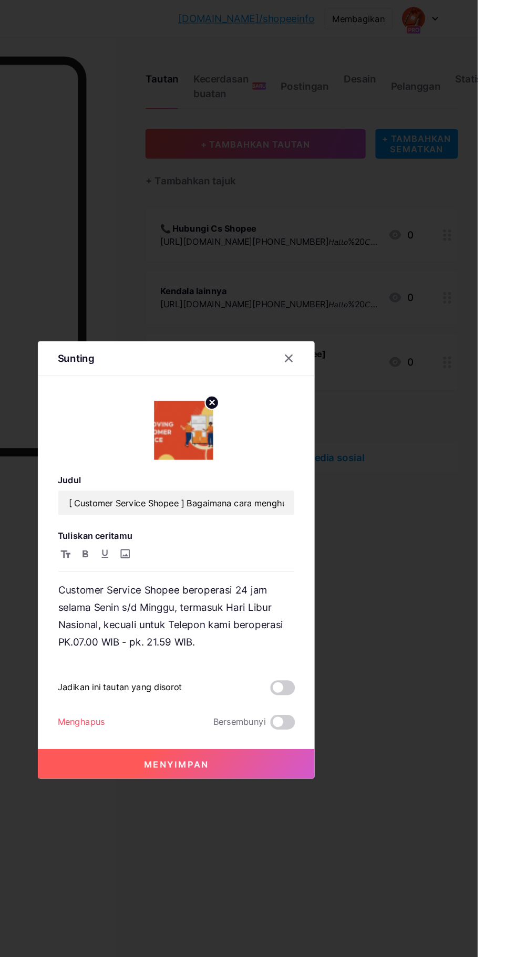
click at [288, 350] on circle at bounding box center [288, 344] width 12 height 12
click at [259, 369] on rect at bounding box center [261, 360] width 17 height 17
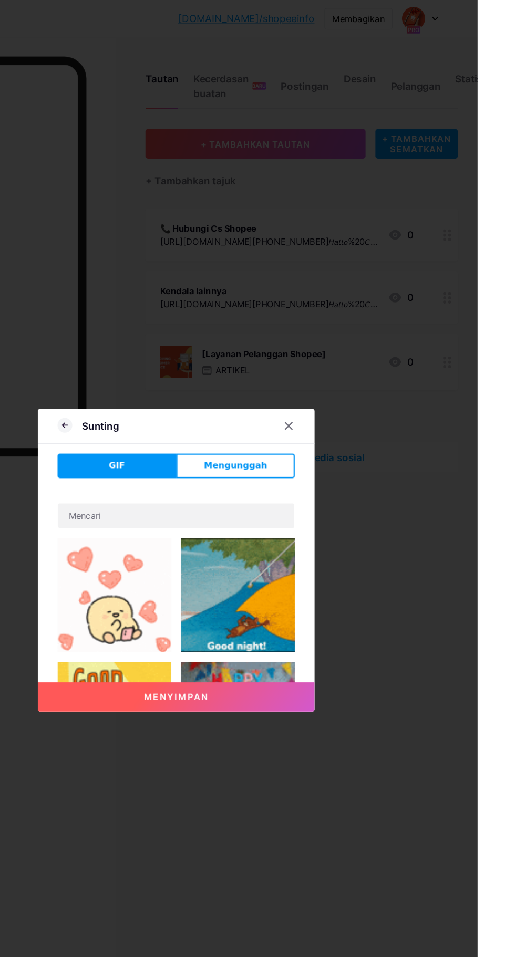
click at [293, 409] on button "Mengunggah" at bounding box center [307, 398] width 101 height 21
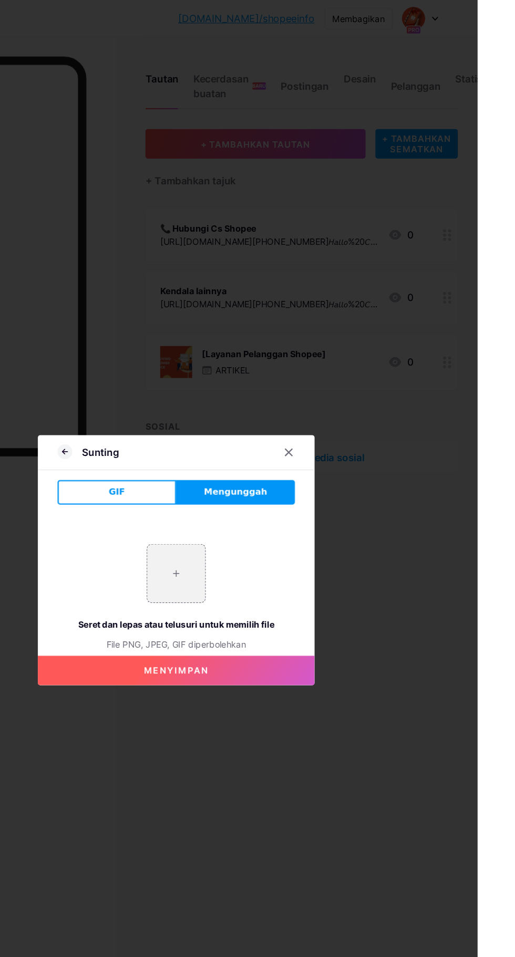
click at [254, 515] on input "file" at bounding box center [257, 490] width 49 height 49
click at [253, 515] on input "file" at bounding box center [257, 490] width 49 height 49
type input "C:\fakepath\1000031608.jpg"
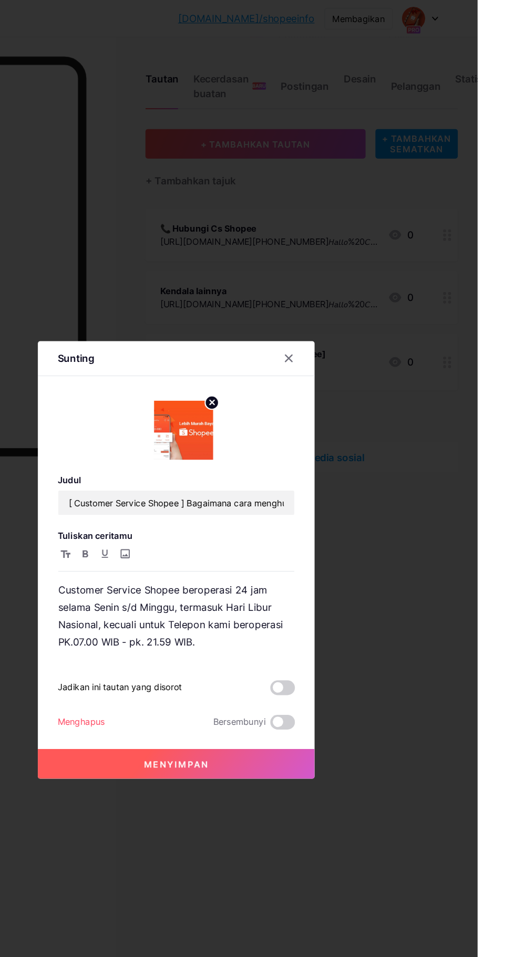
click at [237, 666] on button "Menyimpan" at bounding box center [257, 653] width 236 height 25
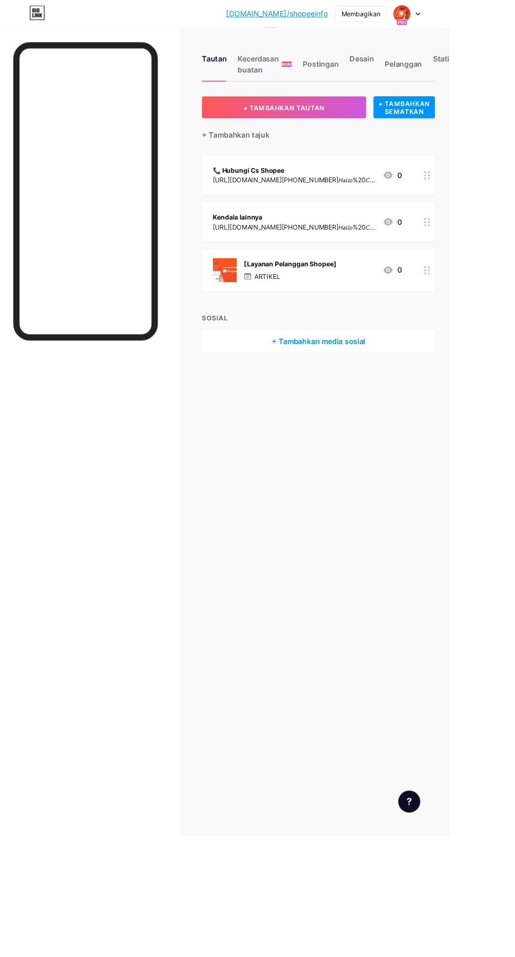
click at [436, 11] on div "Membagikan" at bounding box center [413, 16] width 45 height 11
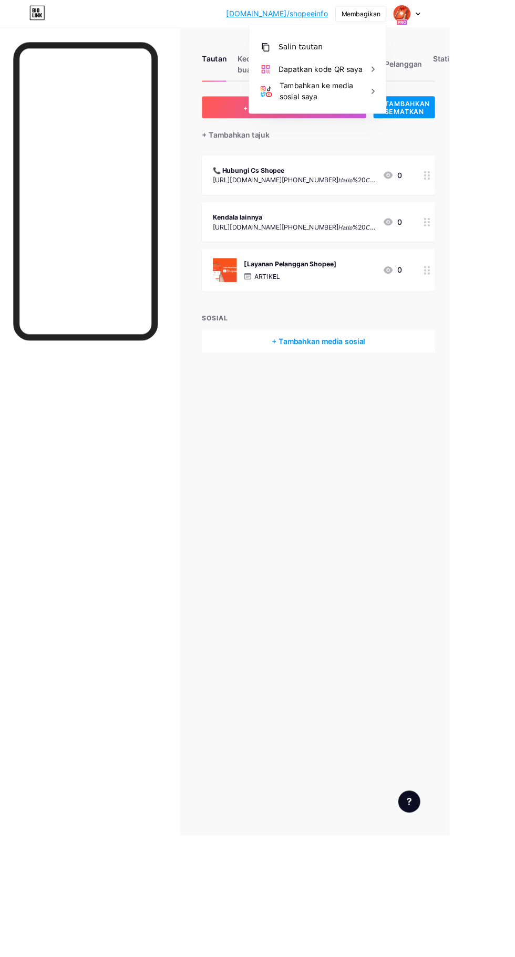
click at [404, 73] on div "Dapatkan kode QR saya" at bounding box center [363, 79] width 157 height 25
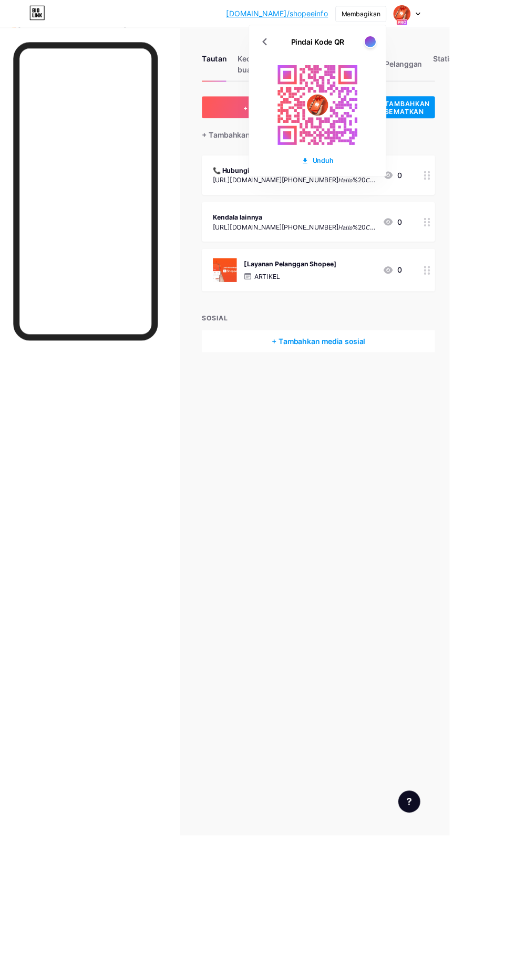
click at [442, 23] on div "Membagikan" at bounding box center [413, 16] width 58 height 18
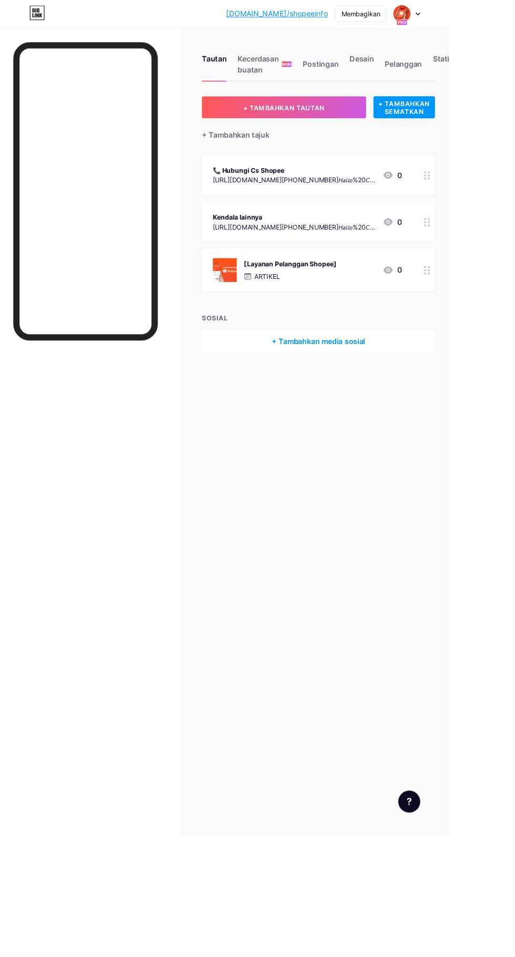
click at [442, 22] on div "Membagikan" at bounding box center [413, 16] width 58 height 18
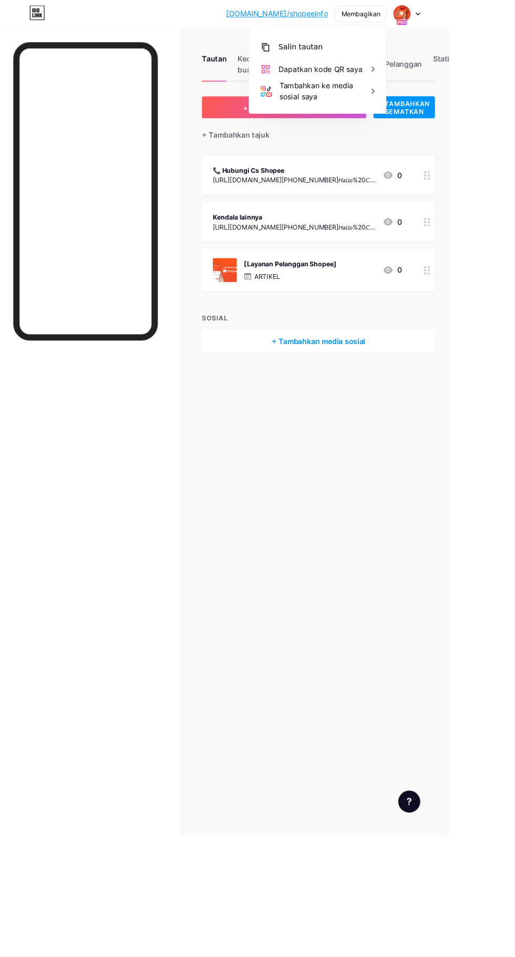
click at [370, 56] on font "Salin tautan" at bounding box center [344, 54] width 51 height 10
